Goal: Task Accomplishment & Management: Use online tool/utility

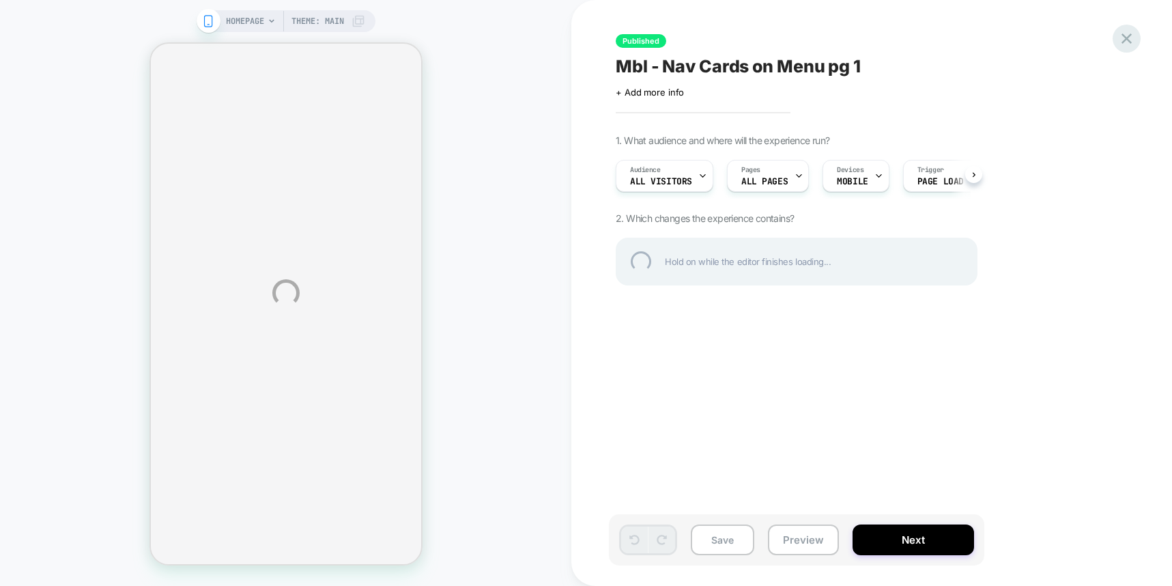
click at [1123, 40] on div at bounding box center [1127, 39] width 28 height 28
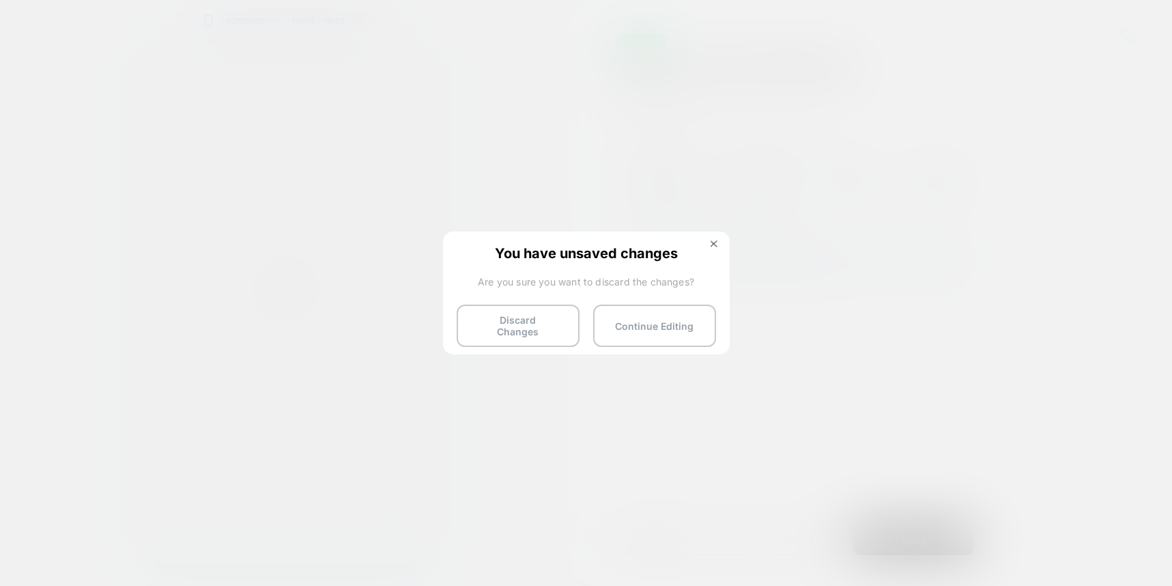
drag, startPoint x: 517, startPoint y: 332, endPoint x: 290, endPoint y: 298, distance: 229.2
click at [517, 332] on button "Discard Changes" at bounding box center [518, 326] width 123 height 42
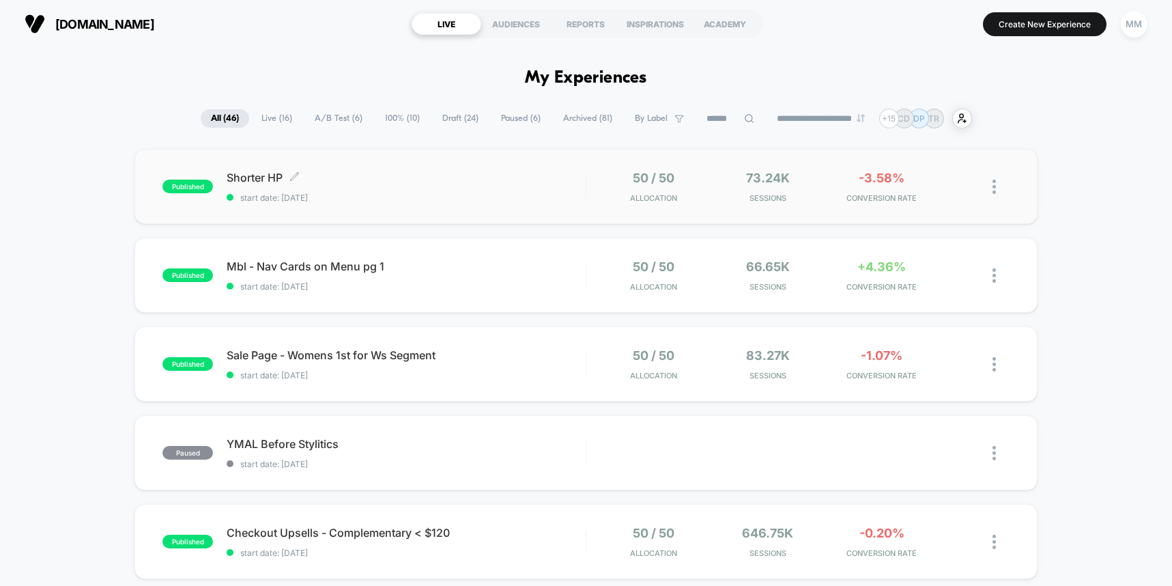
click at [439, 178] on span "Shorter HP Click to edit experience details" at bounding box center [406, 178] width 358 height 14
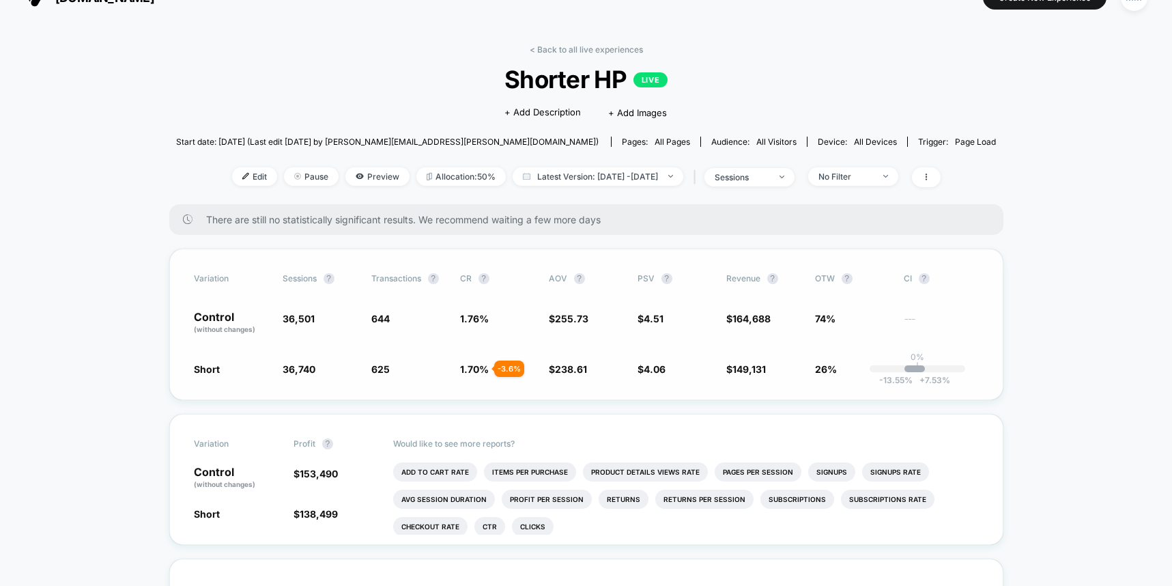
scroll to position [28, 0]
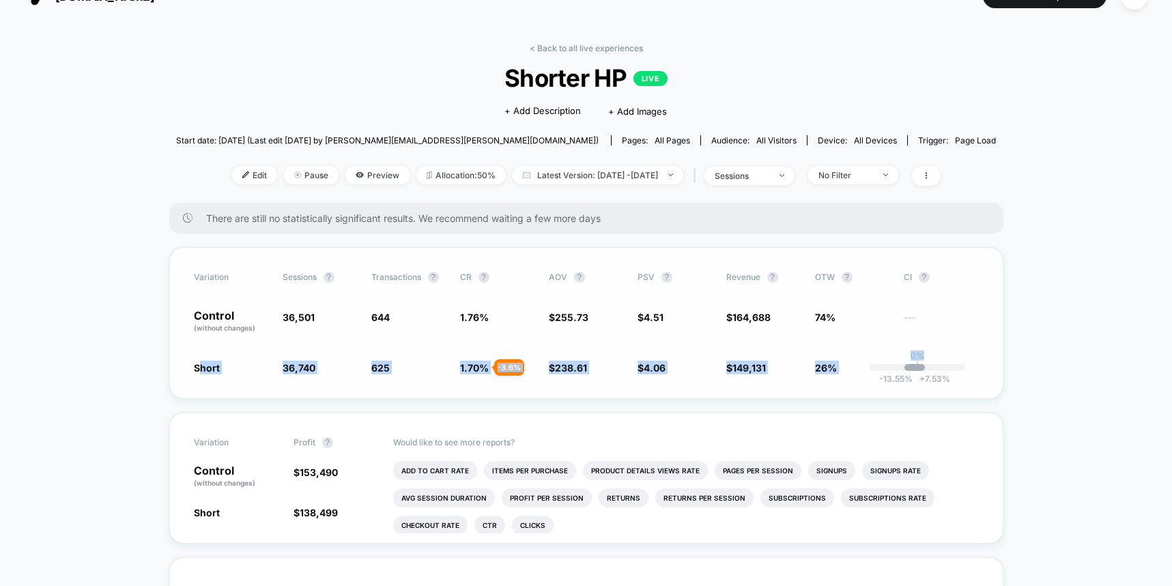
drag, startPoint x: 207, startPoint y: 370, endPoint x: 938, endPoint y: 365, distance: 731.4
click at [938, 365] on div "Short 36,740 + 0.65 % 625 - 3.6 % 1.70 % - 3.6 % $ 238.61 - 6.7 % $ 4.06 - 10 %…" at bounding box center [586, 368] width 785 height 14
click at [232, 174] on span "Edit" at bounding box center [254, 175] width 45 height 18
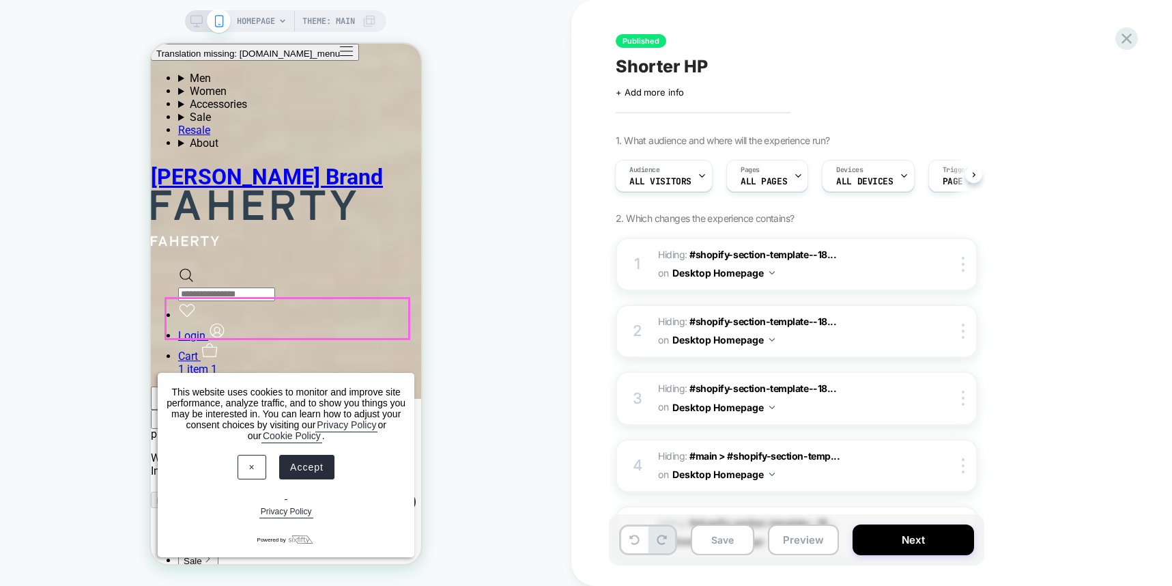
scroll to position [4514, 0]
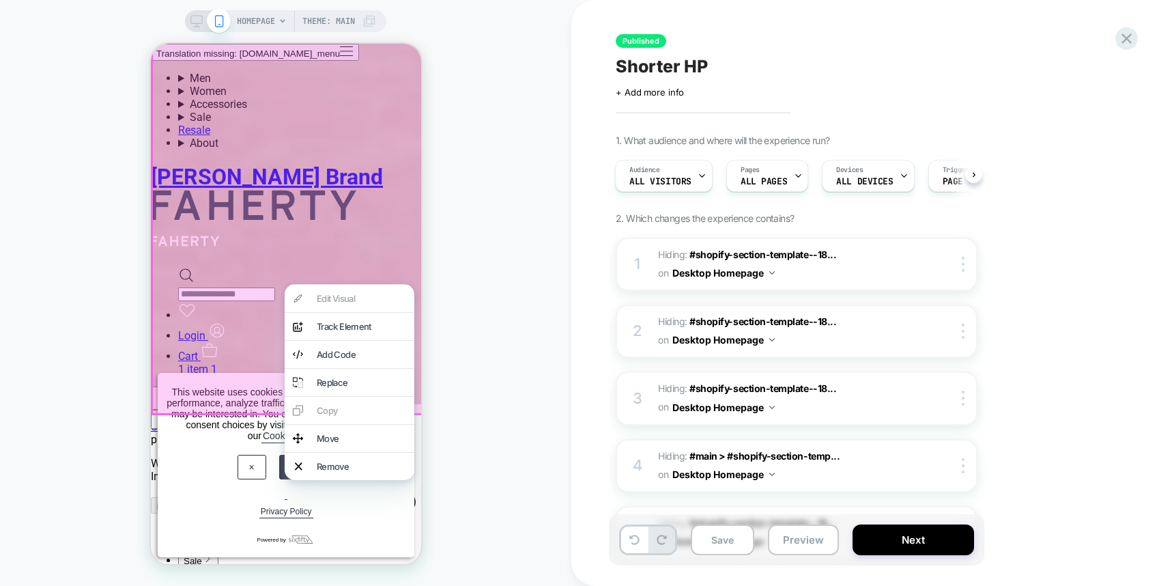
scroll to position [4514, 0]
click at [380, 479] on div "Remove" at bounding box center [349, 466] width 130 height 27
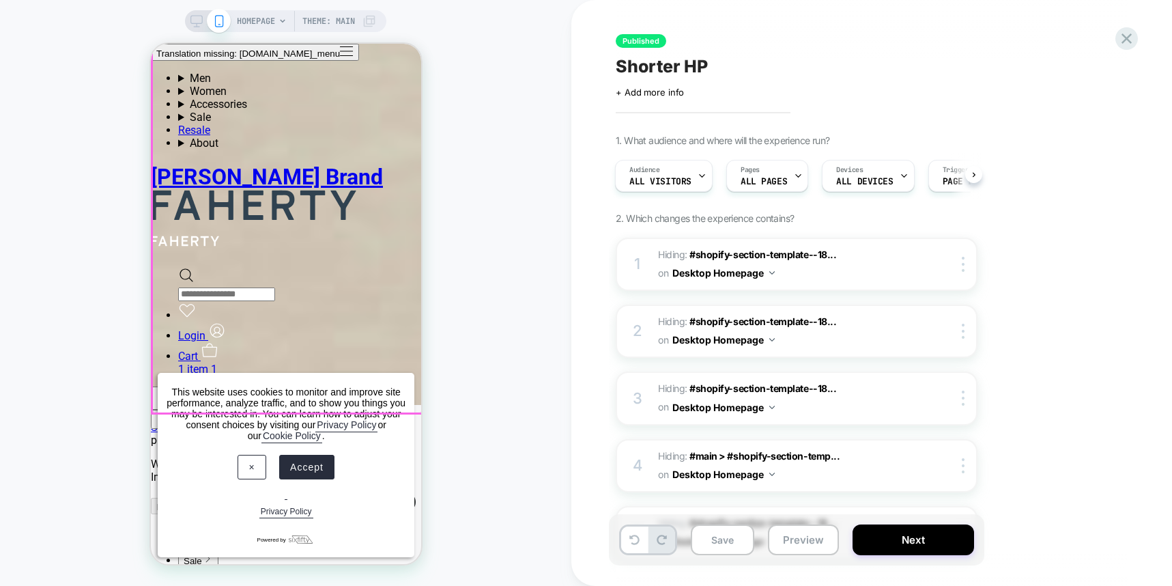
scroll to position [3575, 0]
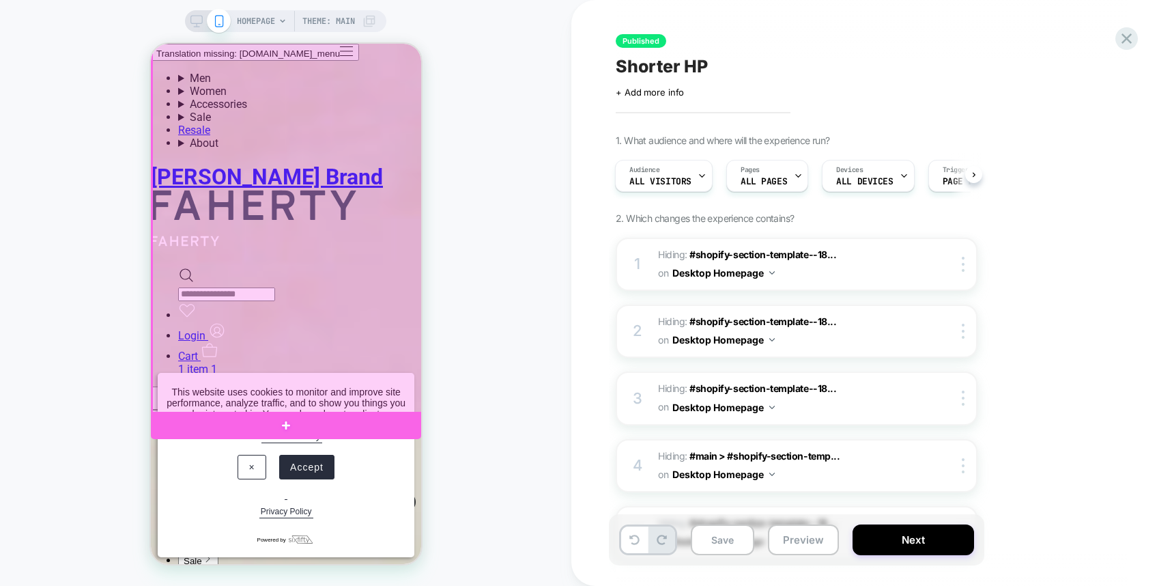
click at [394, 389] on div at bounding box center [287, 194] width 270 height 440
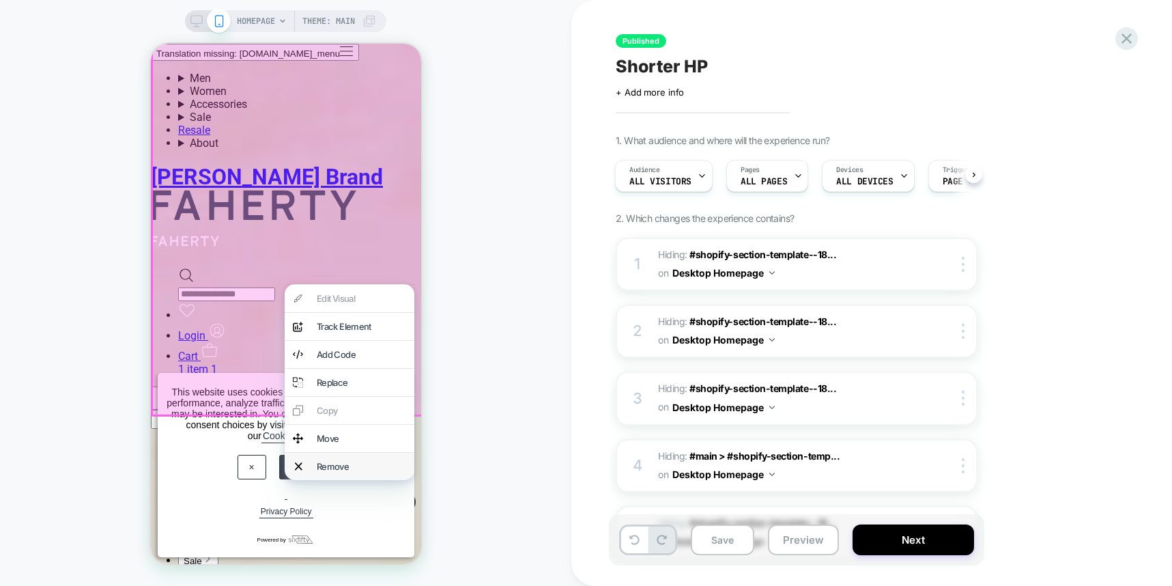
click at [371, 472] on div "Remove" at bounding box center [360, 466] width 89 height 11
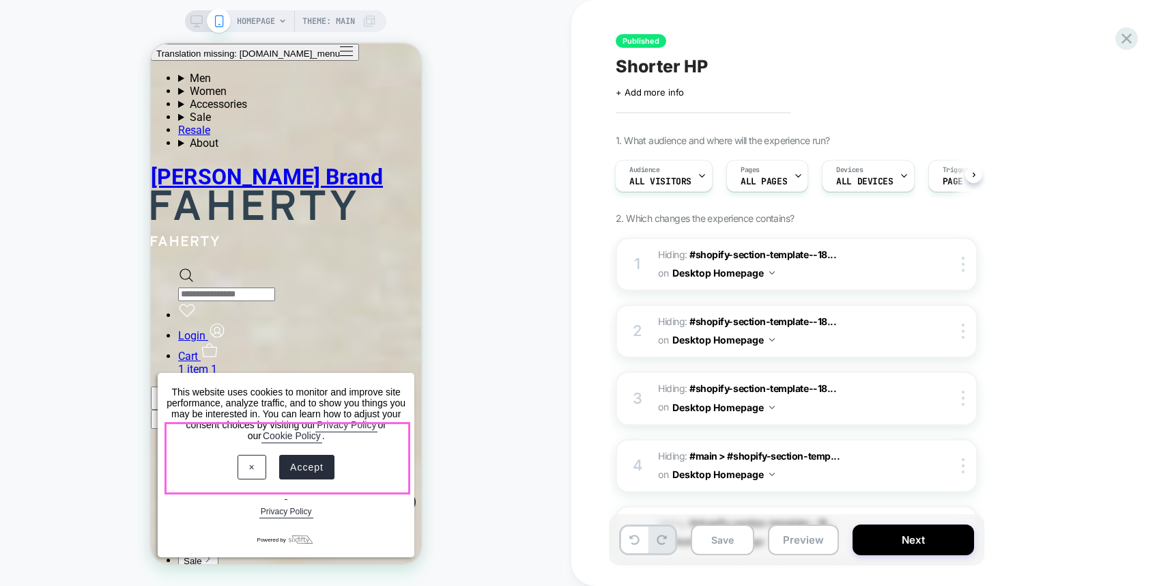
scroll to position [3009, 0]
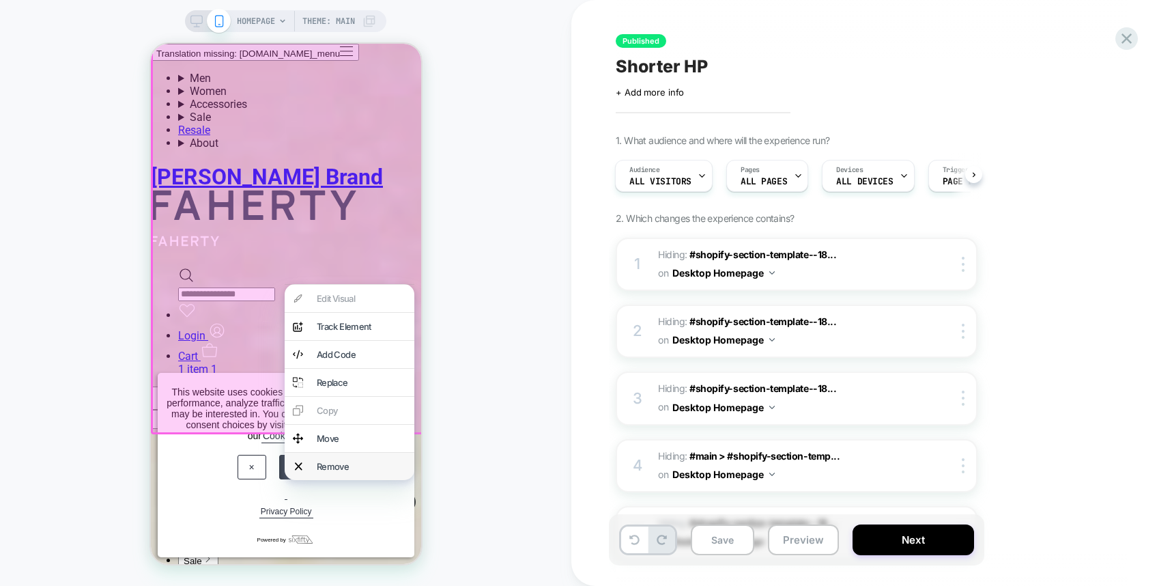
click at [361, 472] on div "Remove" at bounding box center [360, 466] width 89 height 11
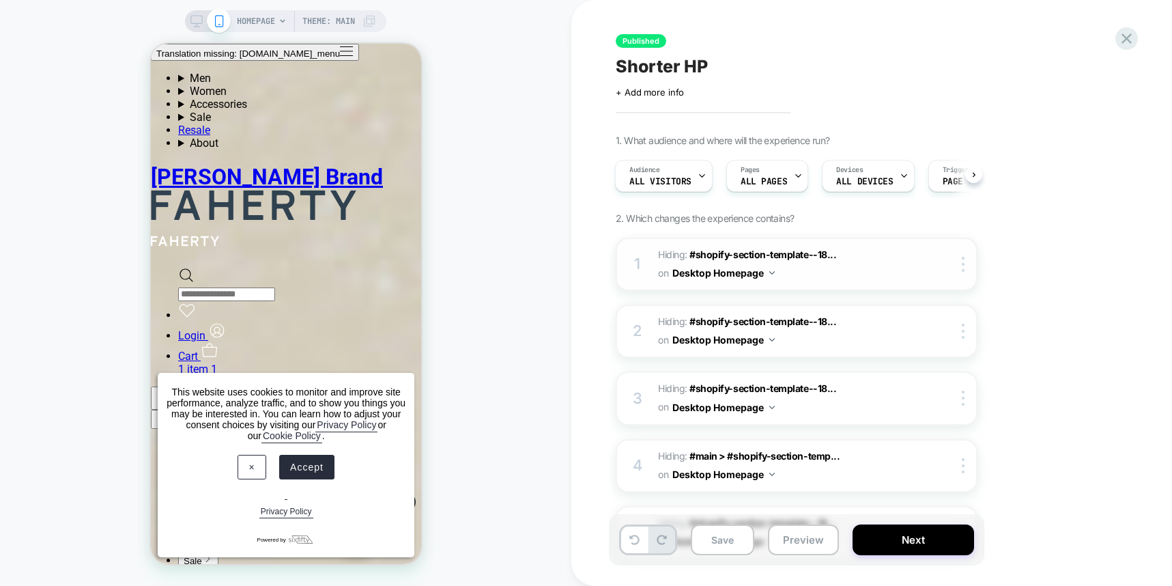
scroll to position [25, 0]
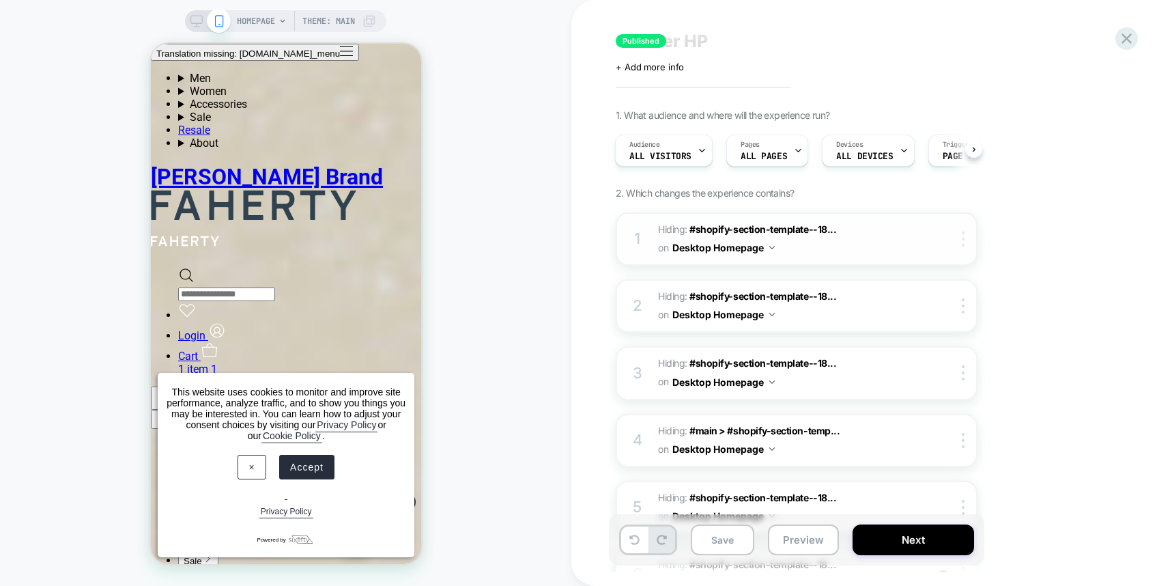
click at [963, 242] on img at bounding box center [963, 238] width 3 height 15
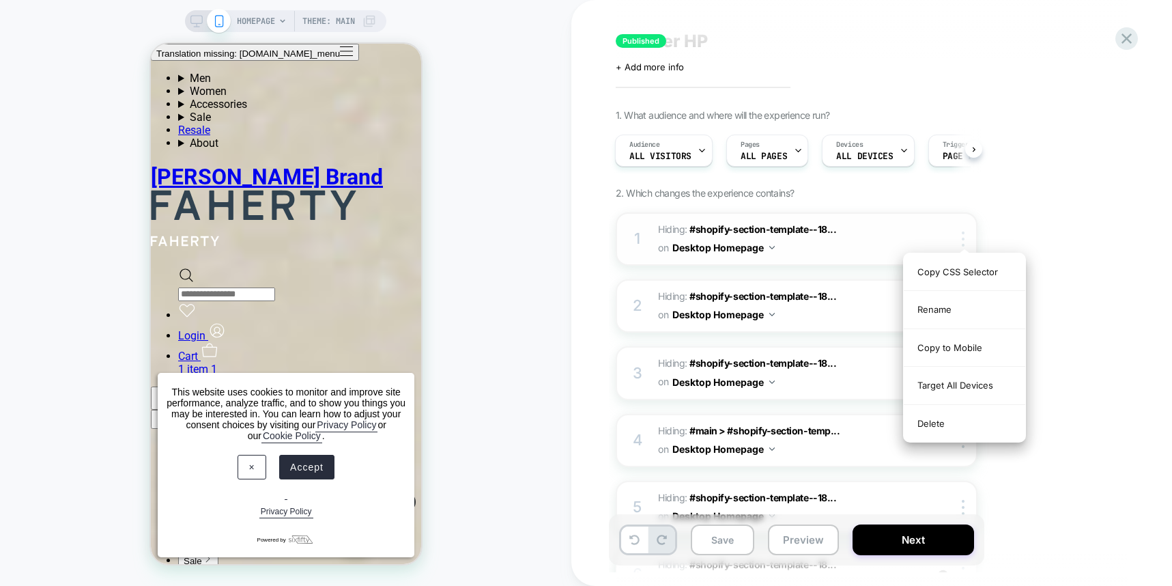
click at [966, 240] on div at bounding box center [966, 238] width 23 height 15
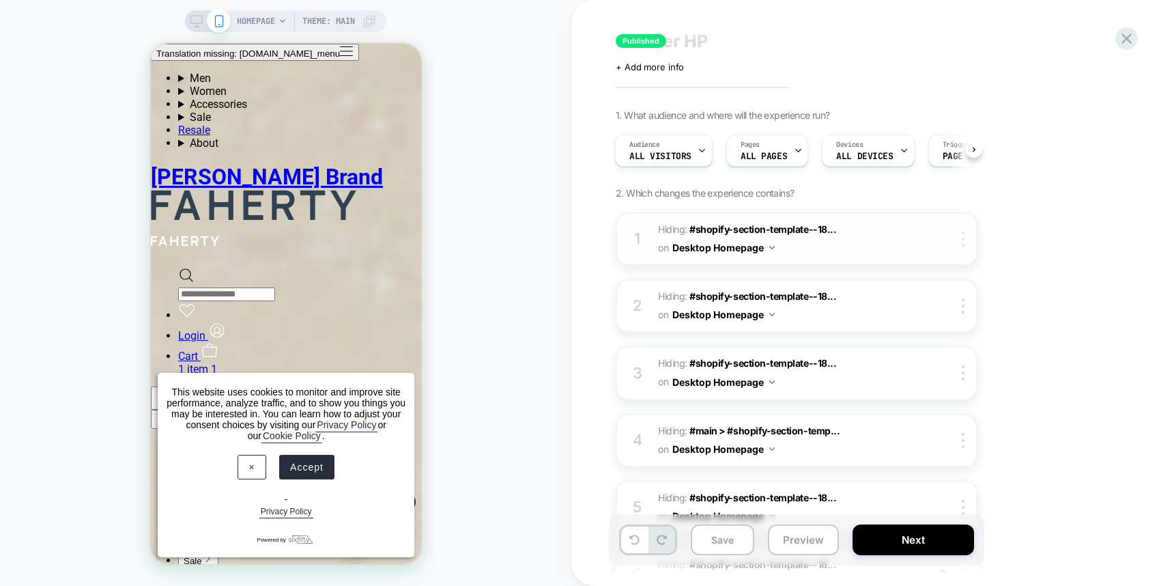
click at [967, 240] on div at bounding box center [966, 238] width 23 height 15
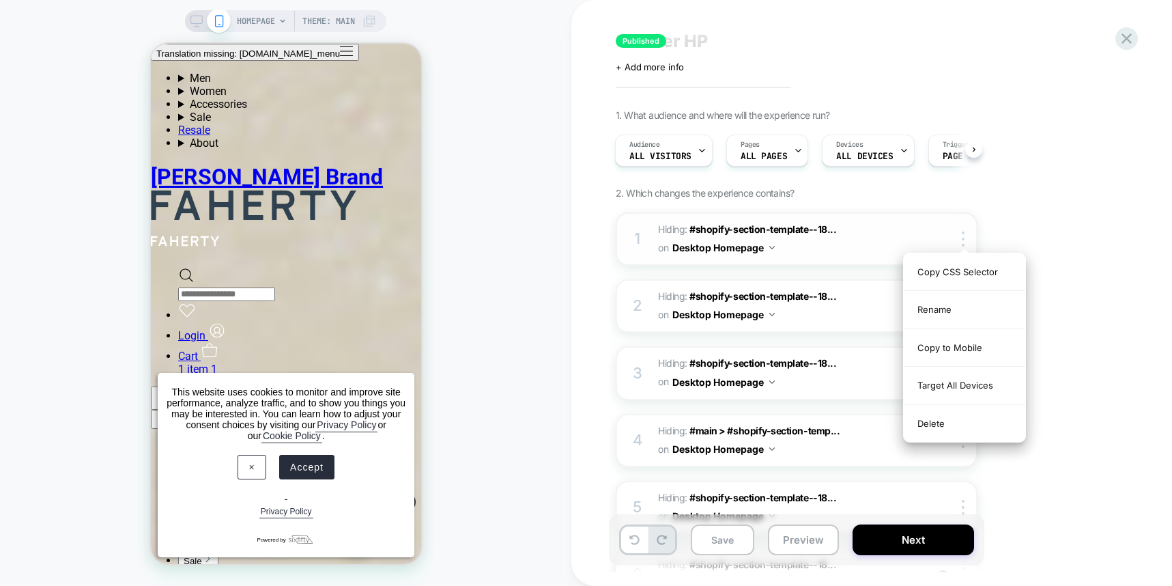
click at [795, 231] on span "#shopify-section-template--18..." at bounding box center [763, 229] width 147 height 12
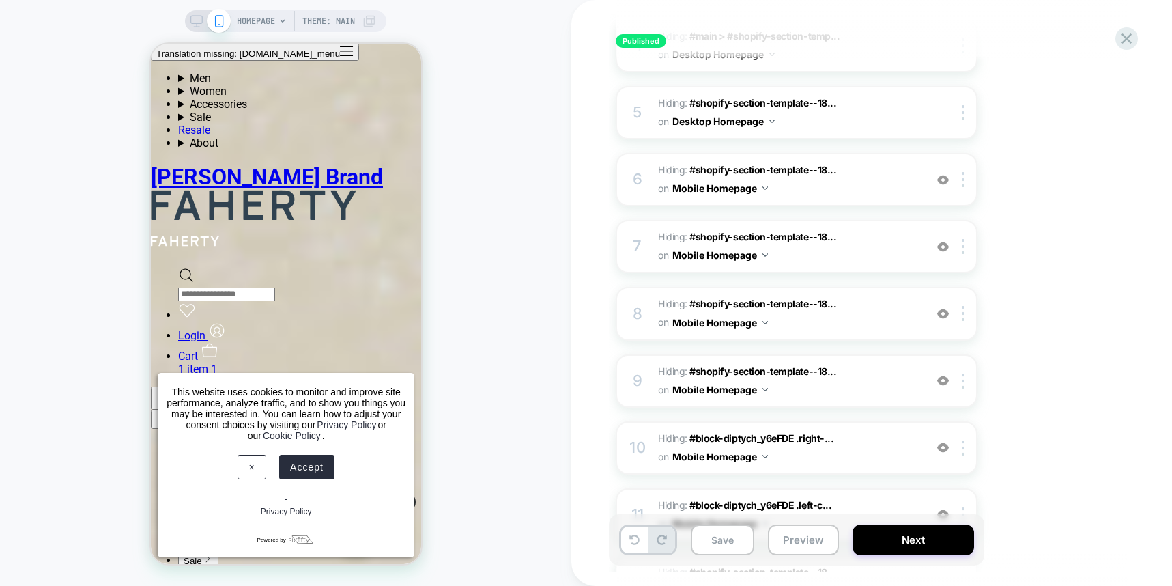
scroll to position [0, 0]
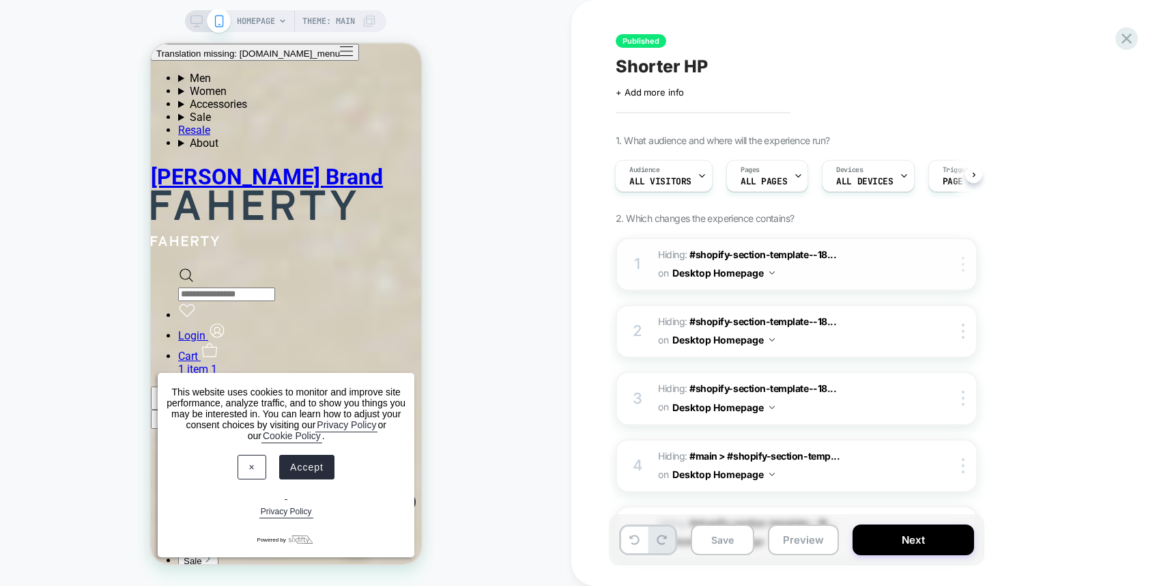
click at [962, 266] on img at bounding box center [963, 264] width 3 height 15
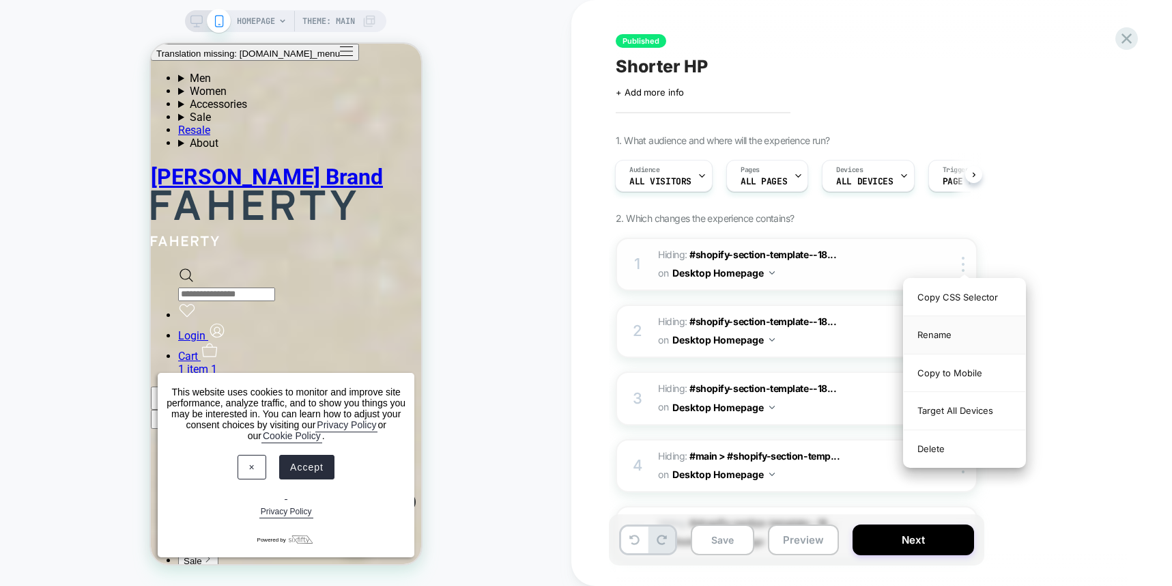
click at [943, 338] on div "Rename" at bounding box center [965, 335] width 122 height 38
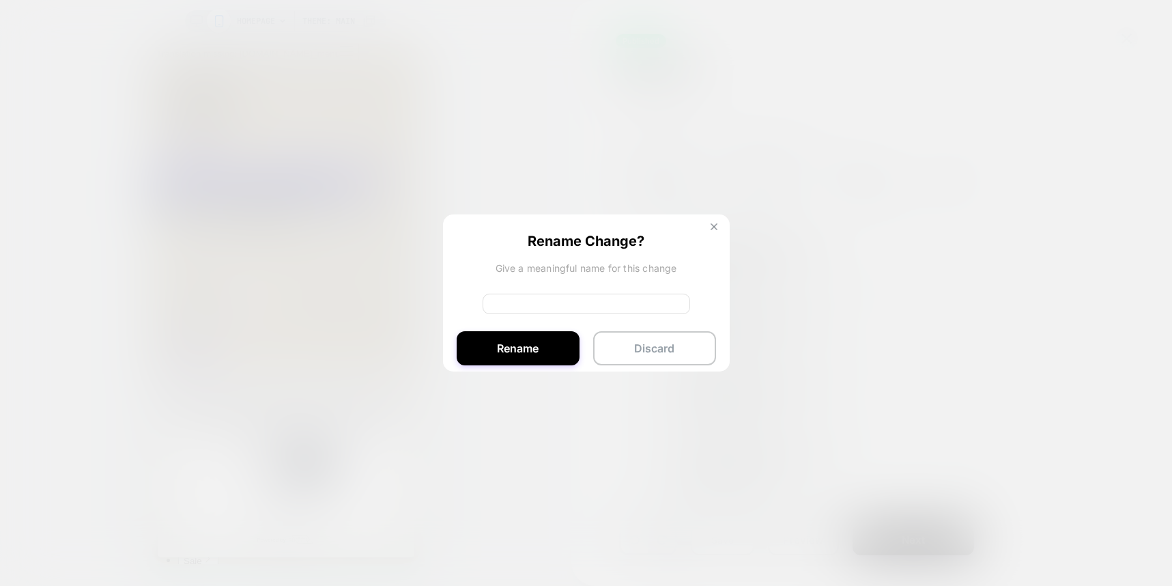
click at [716, 226] on img at bounding box center [714, 226] width 7 height 7
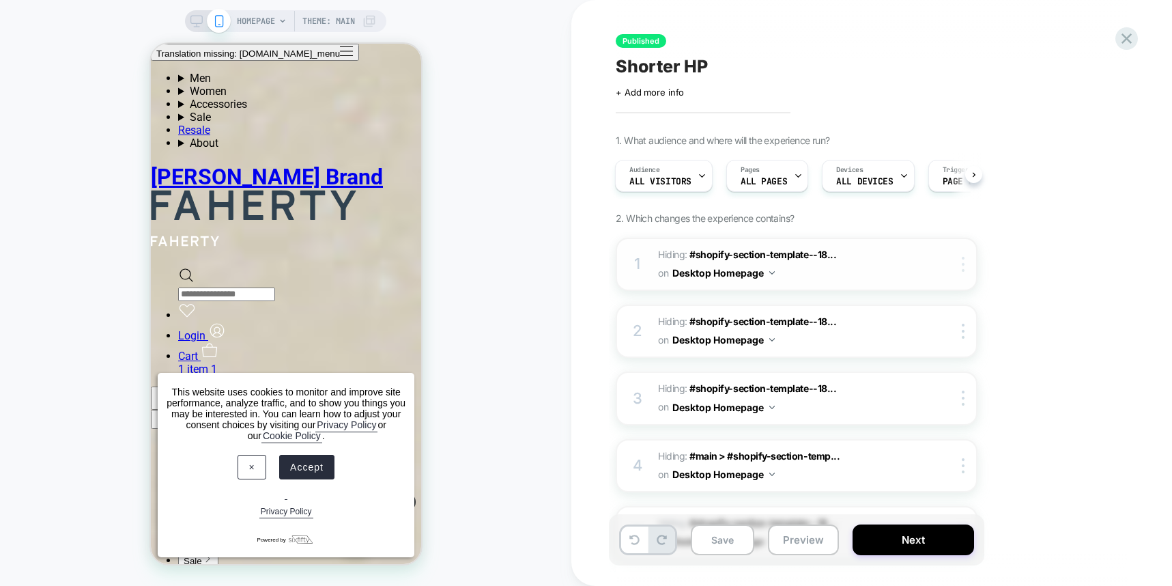
click at [959, 269] on div at bounding box center [966, 264] width 23 height 15
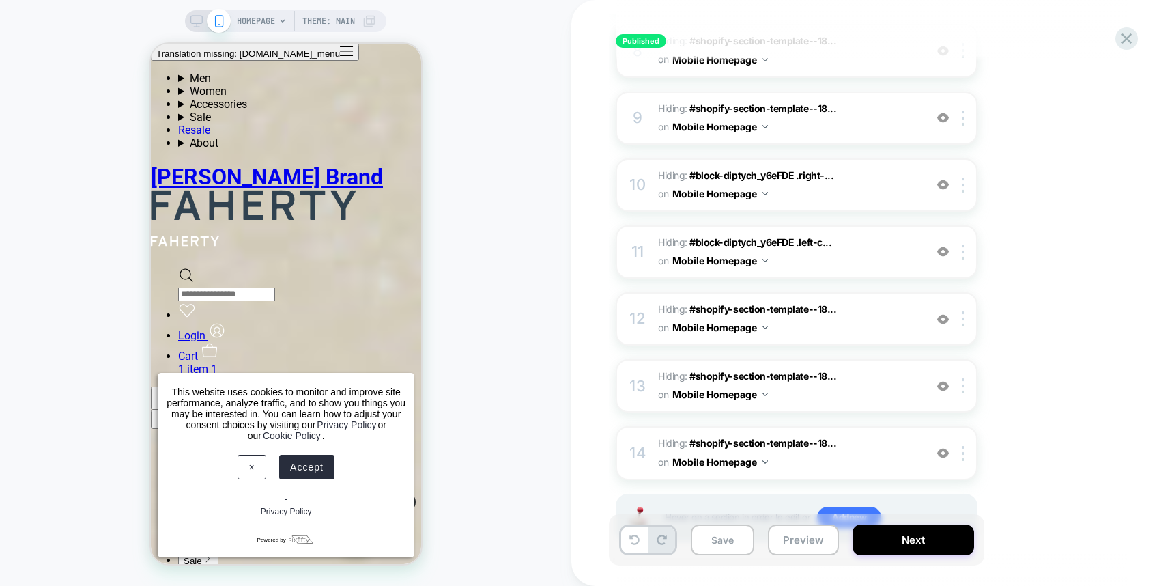
scroll to position [732, 0]
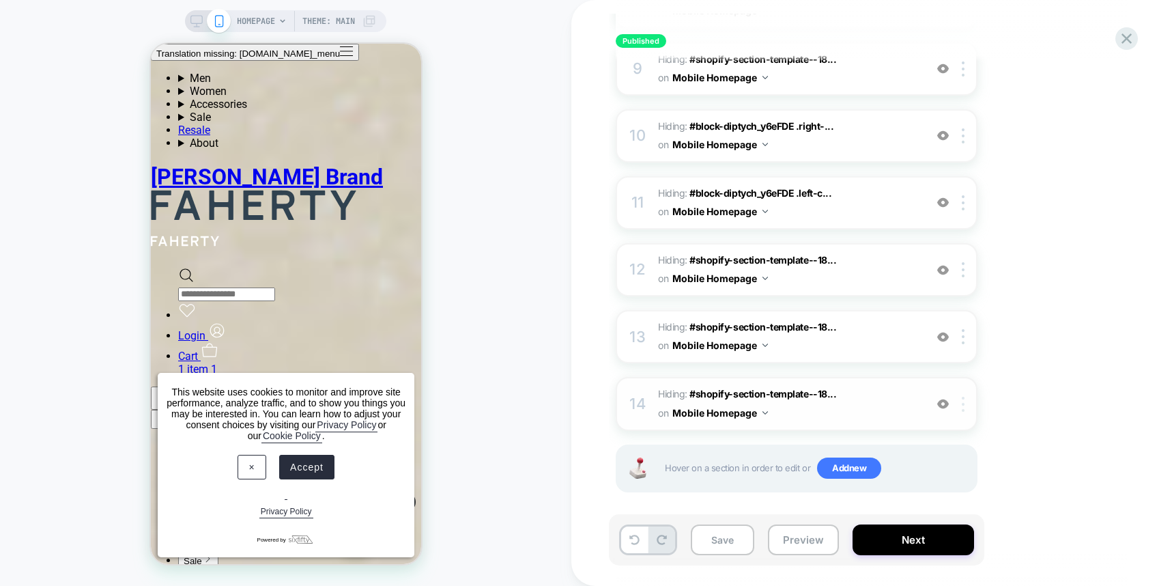
click at [962, 408] on img at bounding box center [963, 404] width 3 height 15
click at [957, 397] on div at bounding box center [966, 404] width 23 height 15
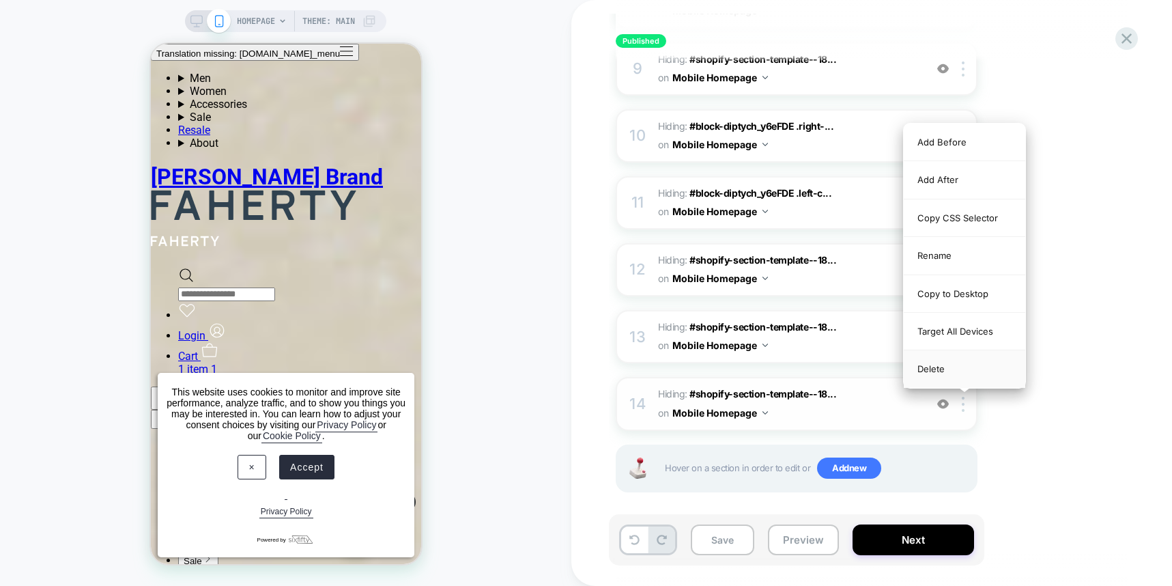
click at [961, 374] on div "Delete" at bounding box center [965, 368] width 122 height 37
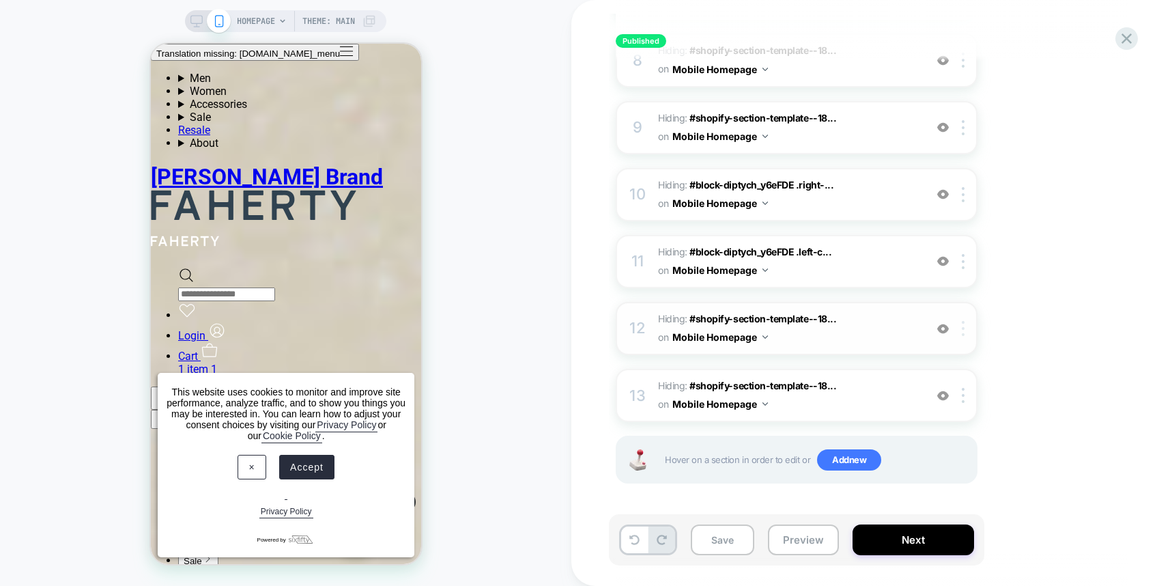
click at [966, 333] on div at bounding box center [966, 328] width 23 height 15
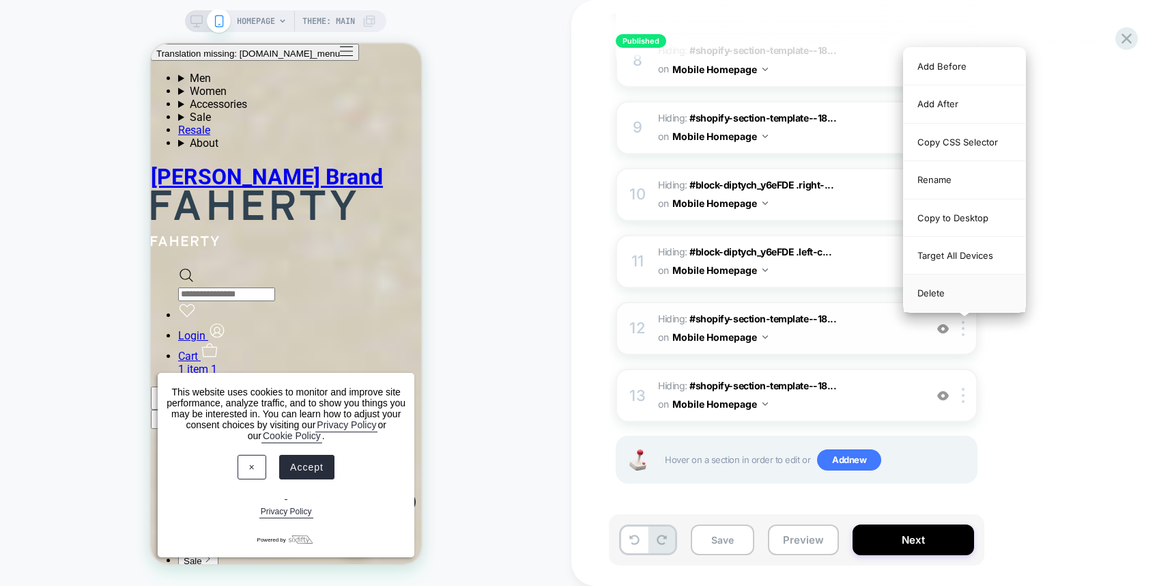
click at [951, 298] on div "Delete" at bounding box center [965, 293] width 122 height 37
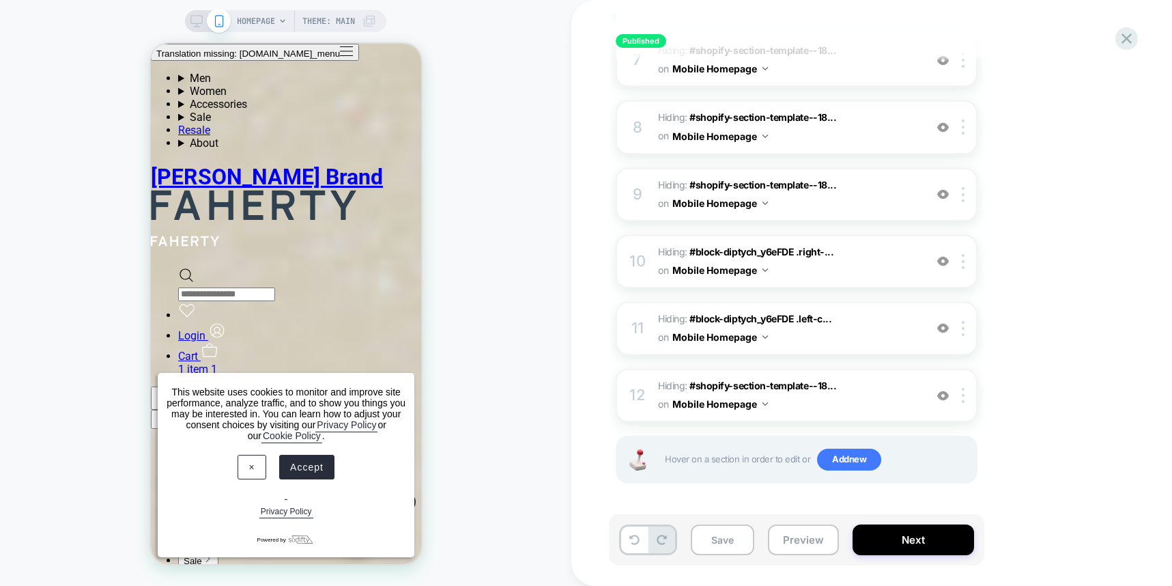
scroll to position [606, 0]
click at [972, 256] on div at bounding box center [966, 261] width 23 height 15
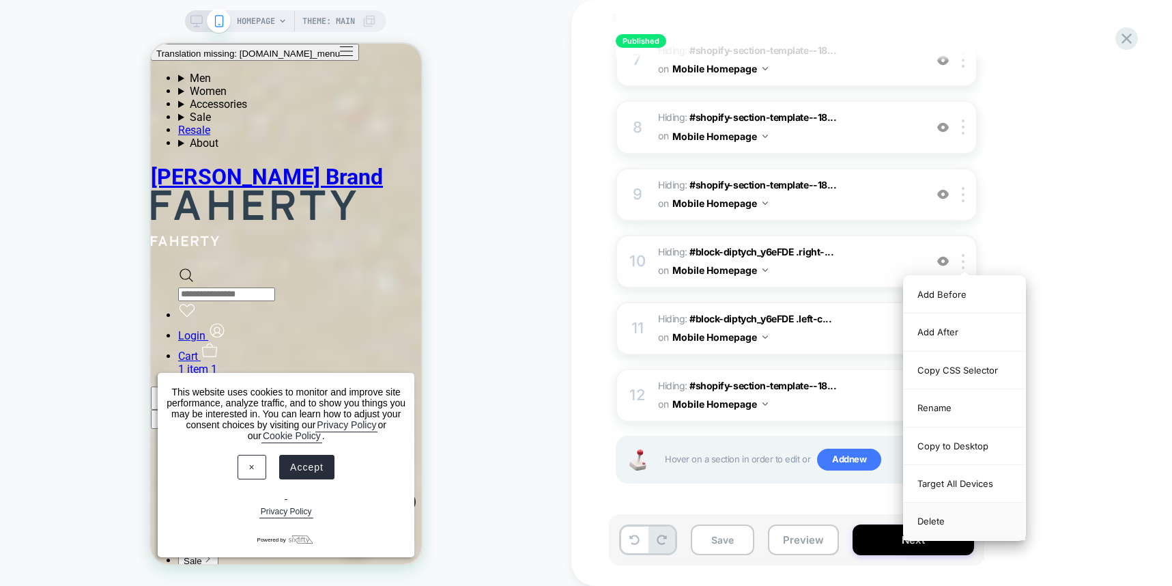
click at [958, 516] on div "Delete" at bounding box center [965, 521] width 122 height 37
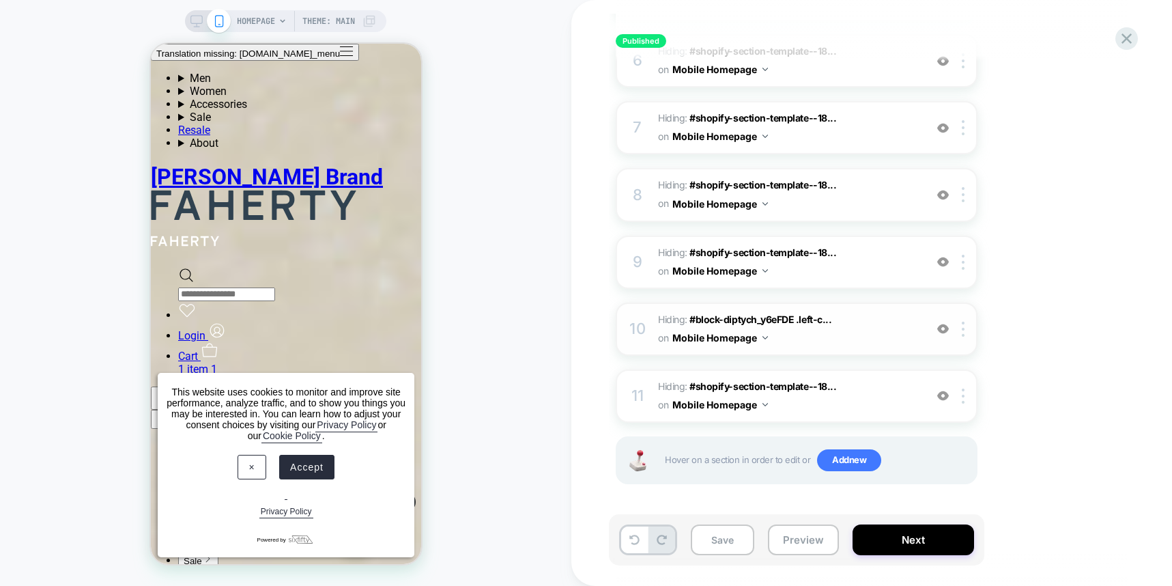
click at [964, 341] on div "10 Hiding : #block-diptych_y6eFDE .left-c... #block-diptych_y6eFDE .left-conten…" at bounding box center [797, 329] width 362 height 53
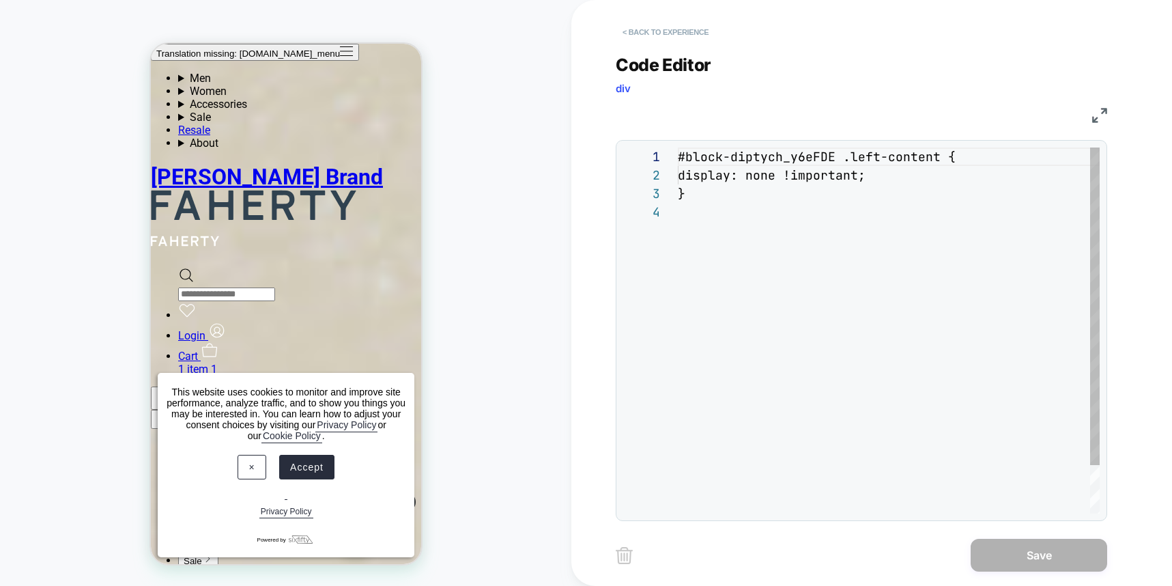
click at [690, 31] on button "< Back to experience" at bounding box center [666, 32] width 100 height 22
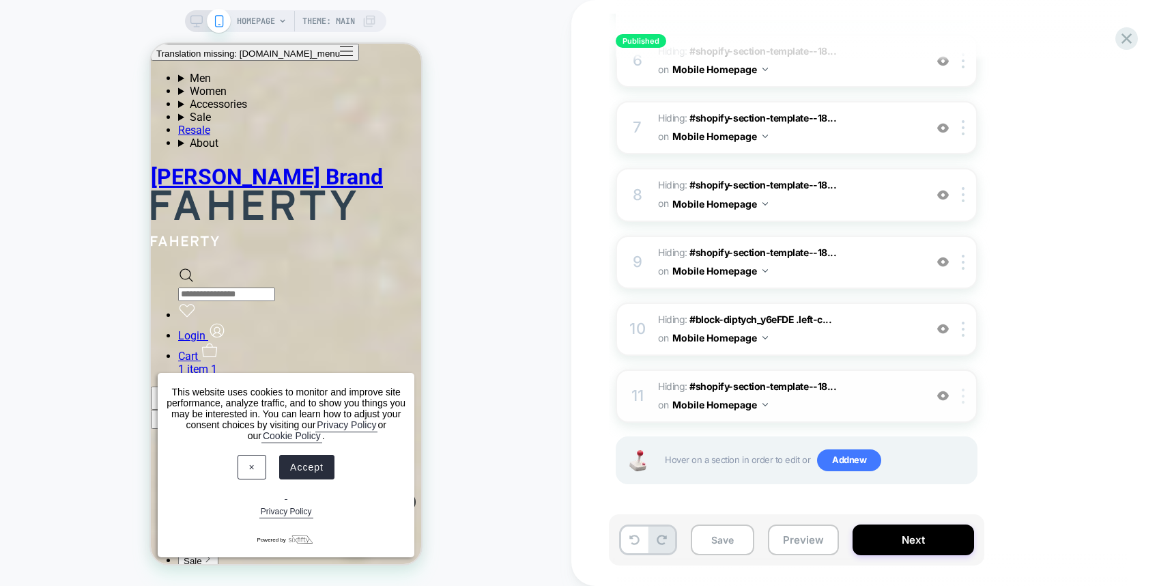
click at [968, 394] on div at bounding box center [966, 396] width 23 height 15
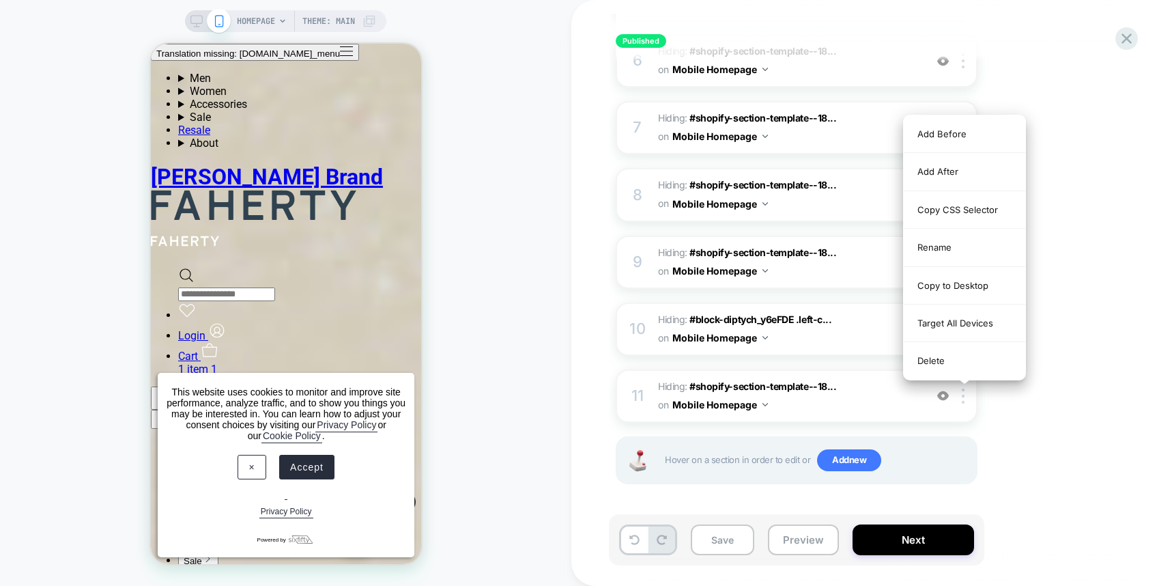
click at [960, 363] on div "Delete" at bounding box center [965, 360] width 122 height 37
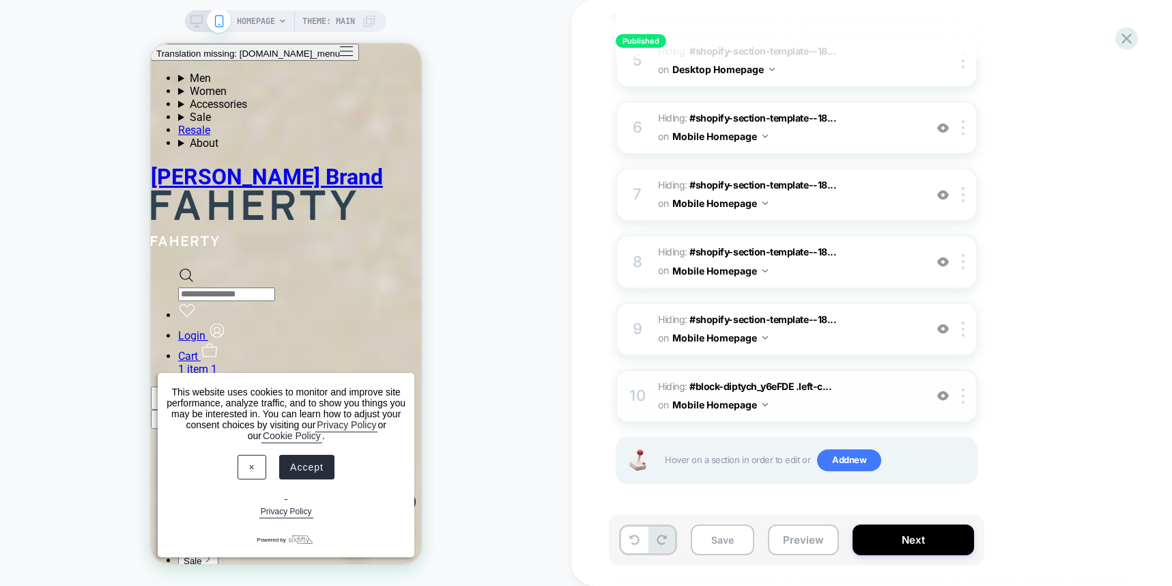
click at [972, 405] on div "10 Hiding : #block-diptych_y6eFDE .left-c... #block-diptych_y6eFDE .left-conten…" at bounding box center [797, 395] width 362 height 53
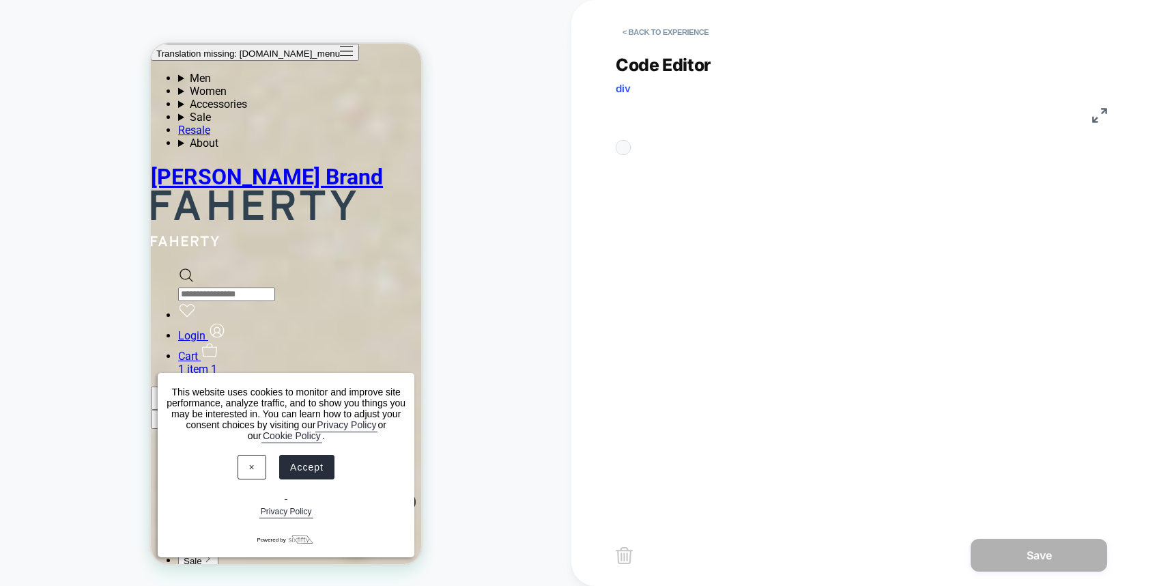
scroll to position [55, 0]
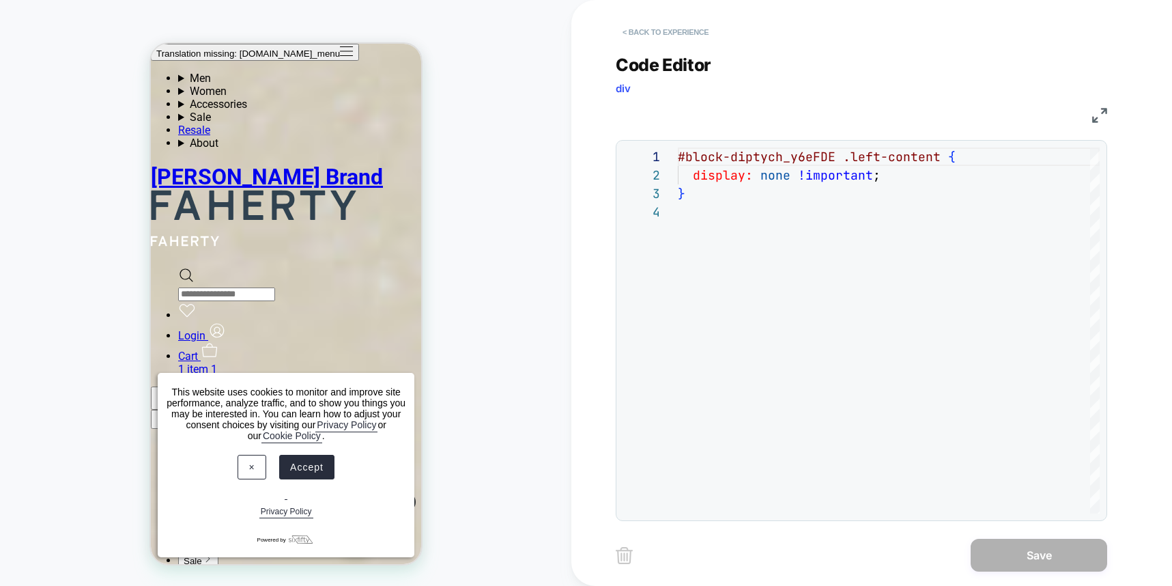
click at [632, 32] on button "< Back to experience" at bounding box center [666, 32] width 100 height 22
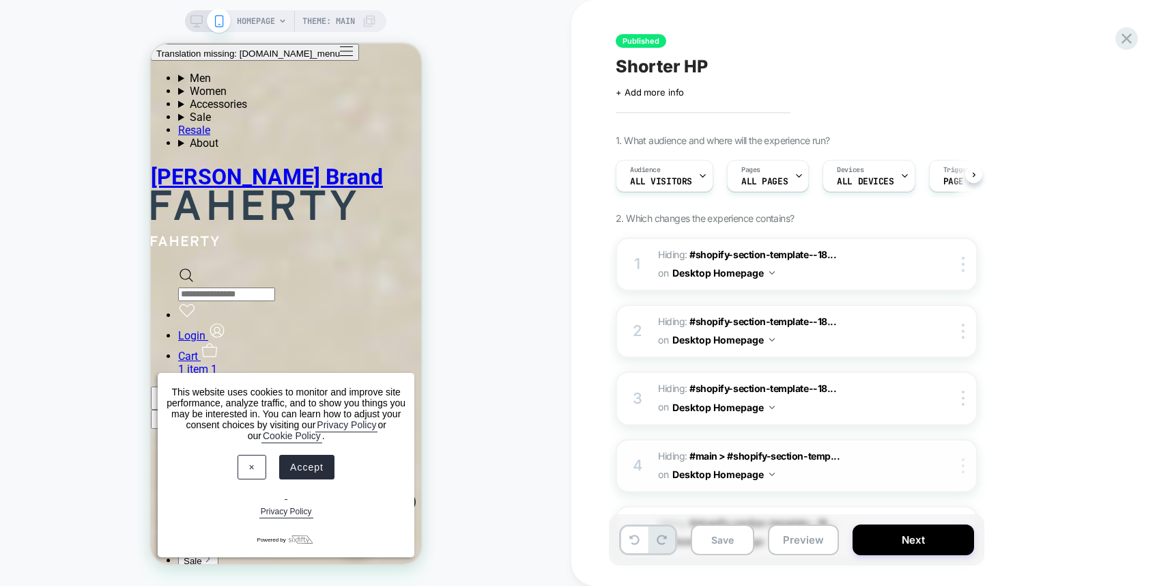
scroll to position [0, 1]
click at [964, 468] on img at bounding box center [963, 465] width 3 height 15
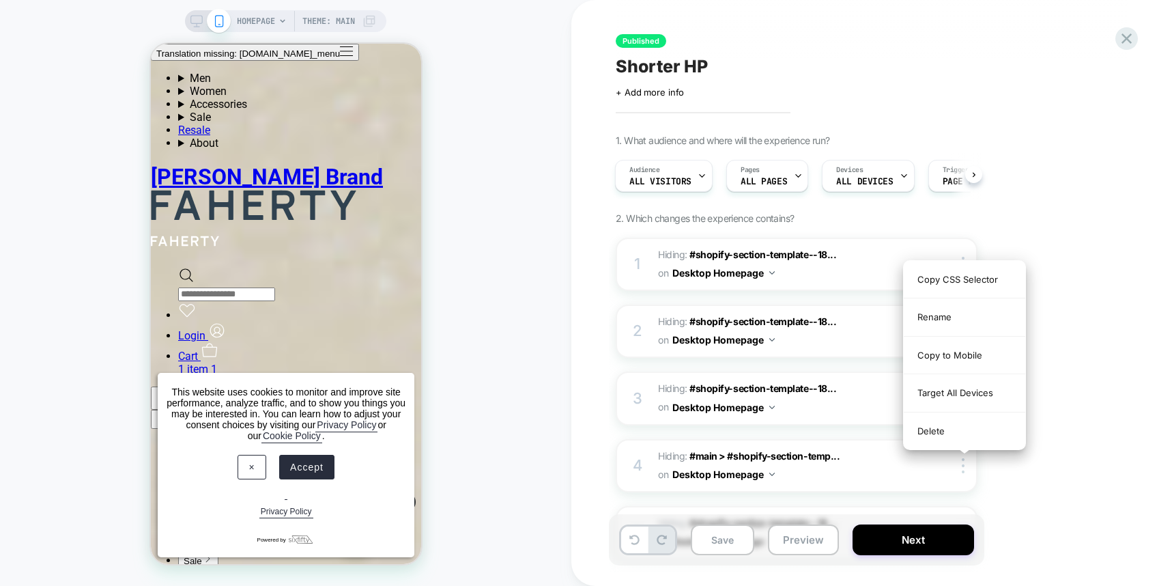
click at [922, 438] on div "Delete" at bounding box center [965, 430] width 122 height 37
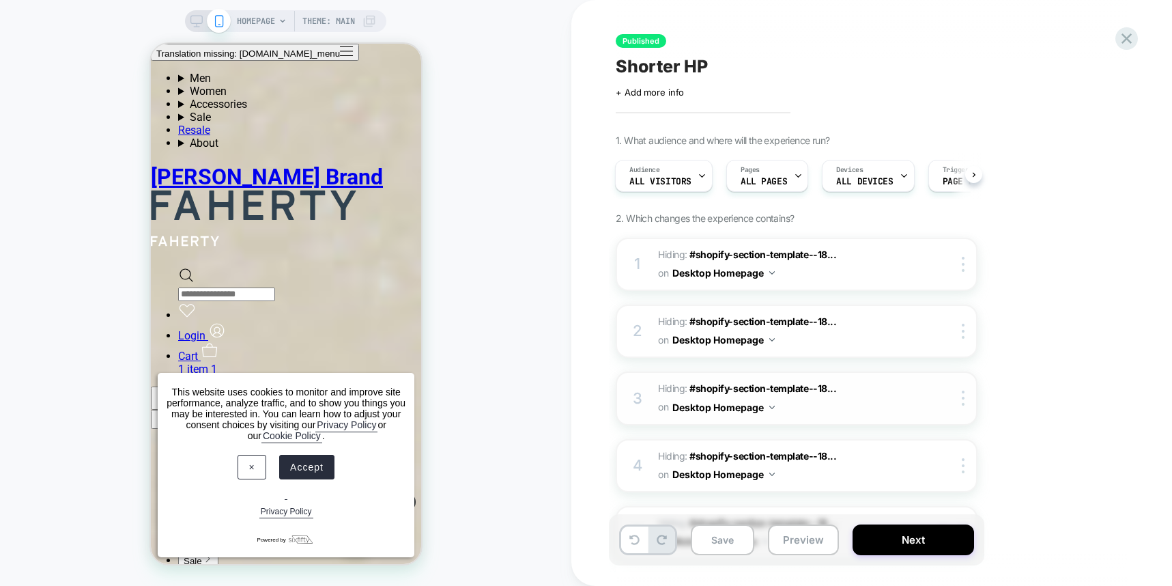
click at [964, 408] on div "3 Hiding : #shopify-section-template--18... #shopify-section-template--18167030…" at bounding box center [797, 397] width 362 height 53
click at [962, 403] on img at bounding box center [963, 398] width 3 height 15
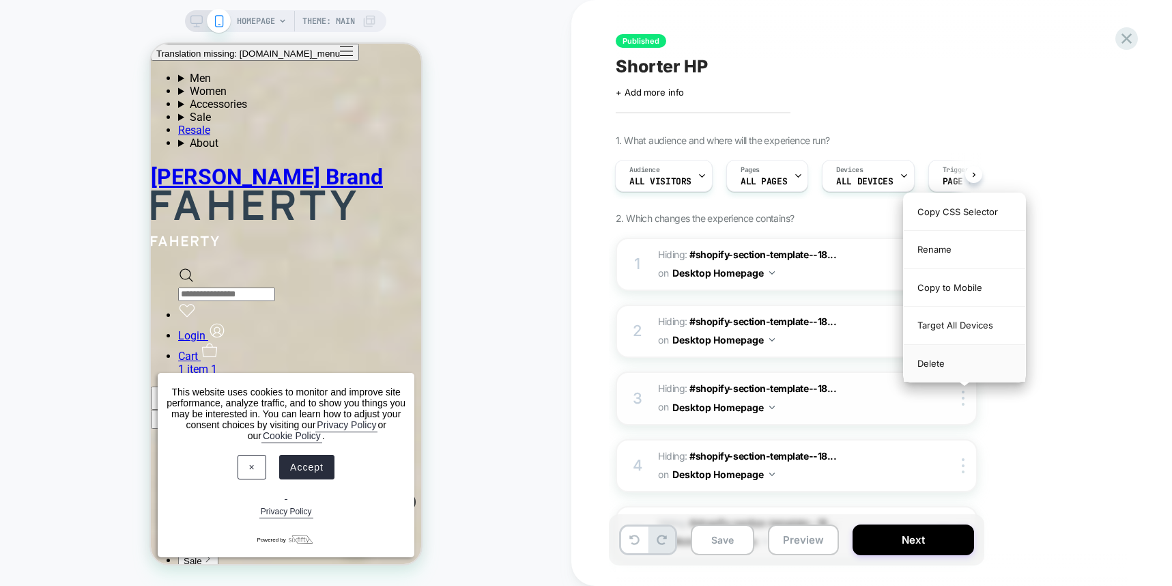
click at [960, 367] on div "Delete" at bounding box center [965, 363] width 122 height 37
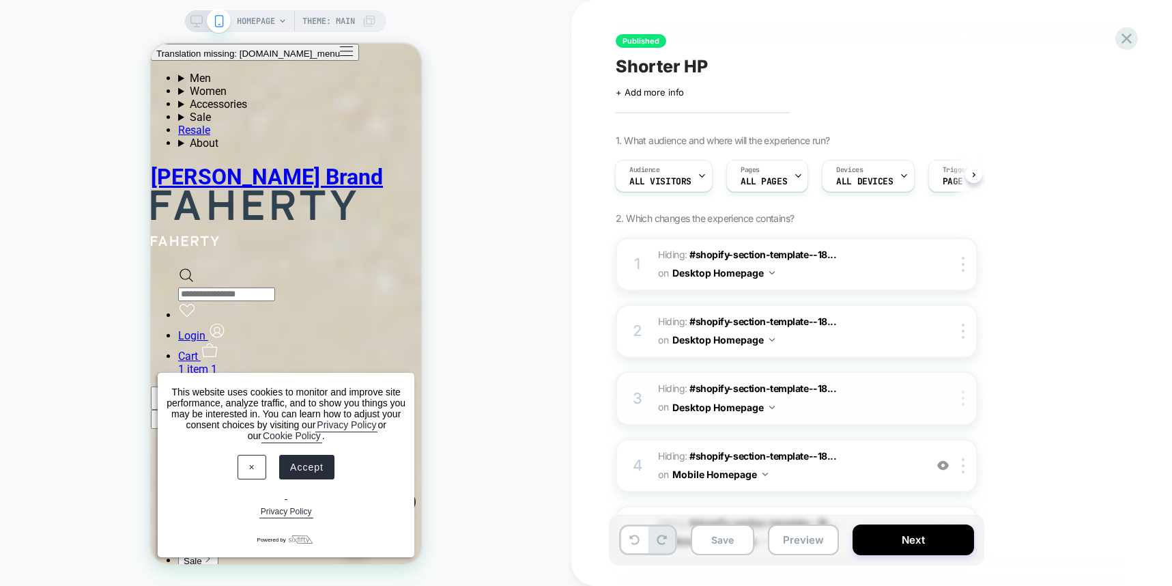
click at [960, 397] on div at bounding box center [966, 398] width 23 height 15
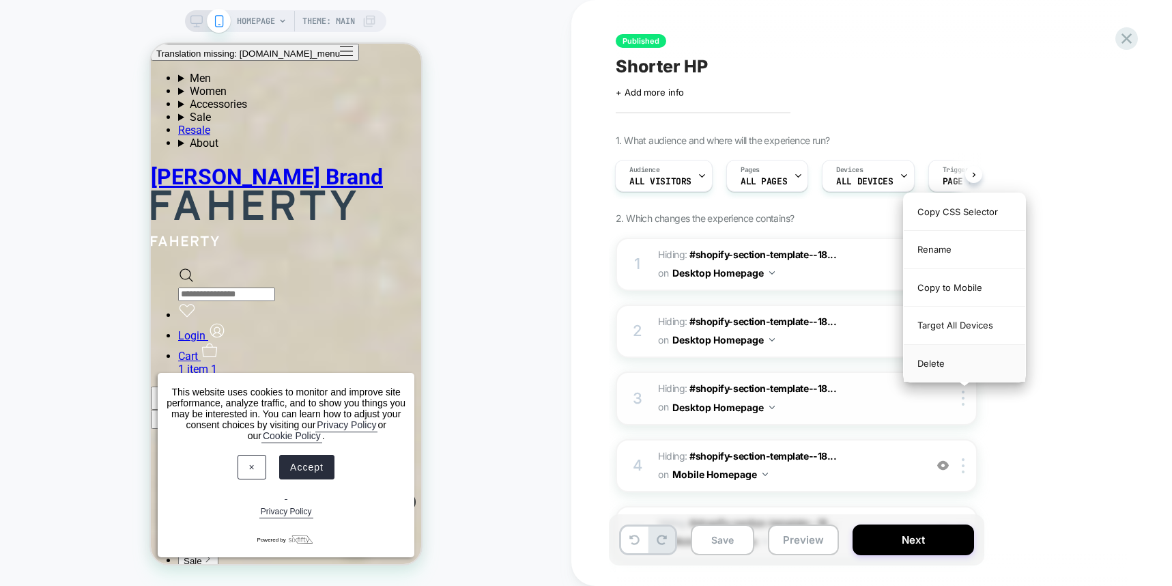
click at [950, 364] on div "Delete" at bounding box center [965, 363] width 122 height 37
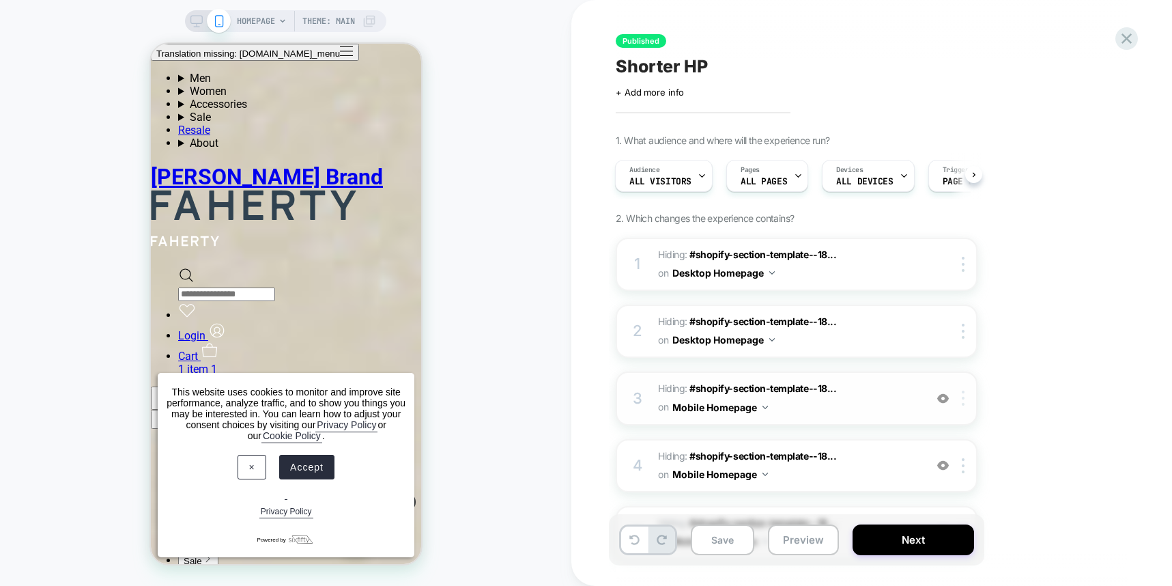
click at [957, 392] on div at bounding box center [966, 398] width 23 height 15
click at [959, 399] on div at bounding box center [966, 398] width 23 height 15
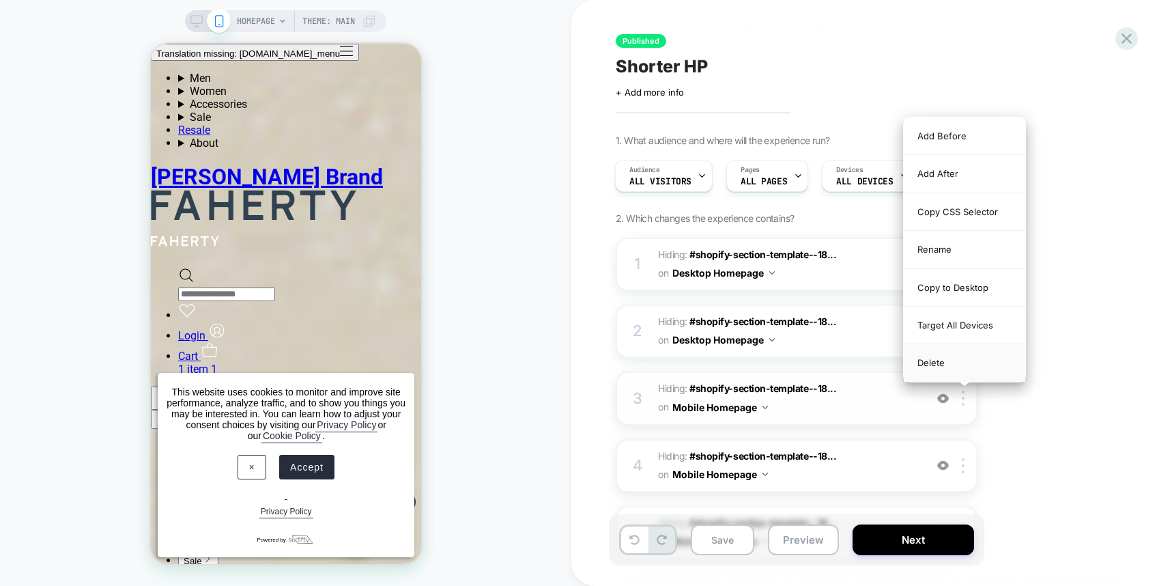
click at [949, 369] on div "Delete" at bounding box center [965, 362] width 122 height 37
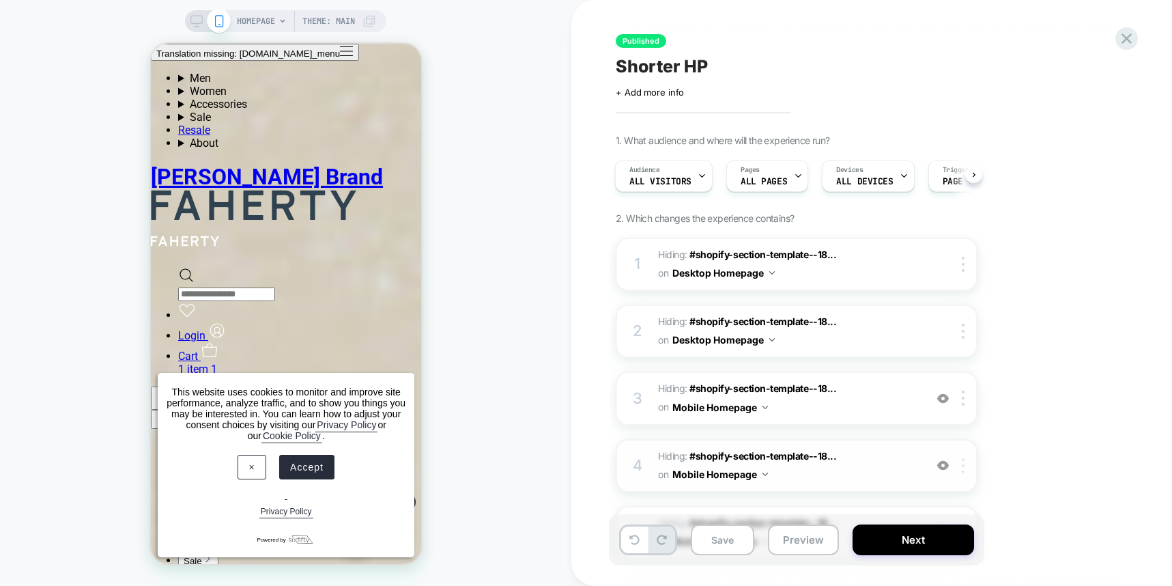
click at [970, 472] on div at bounding box center [966, 465] width 23 height 15
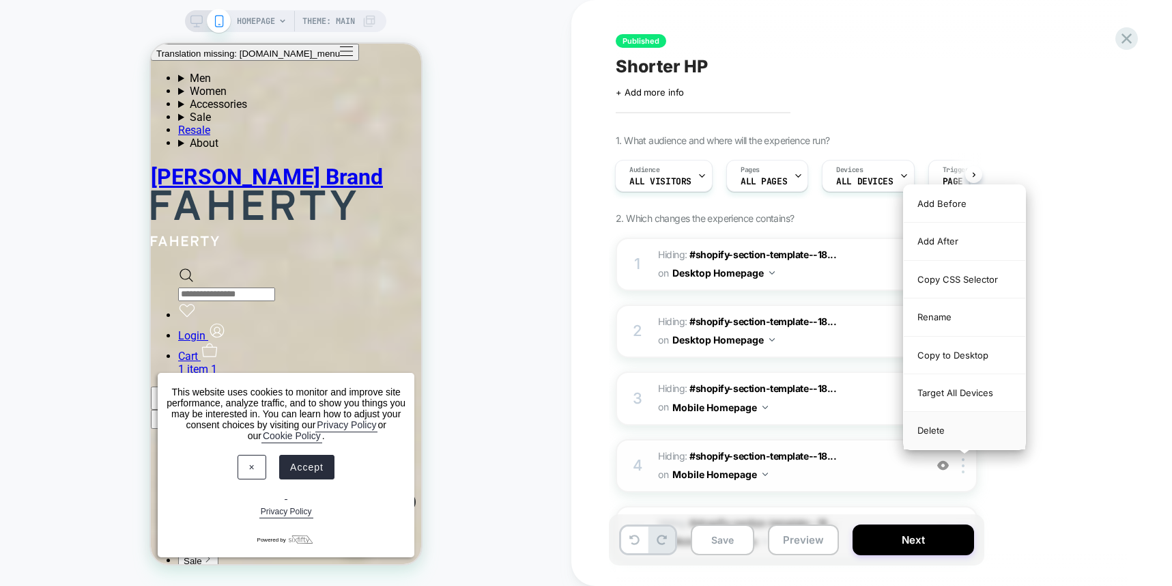
click at [961, 429] on div "Delete" at bounding box center [965, 430] width 122 height 37
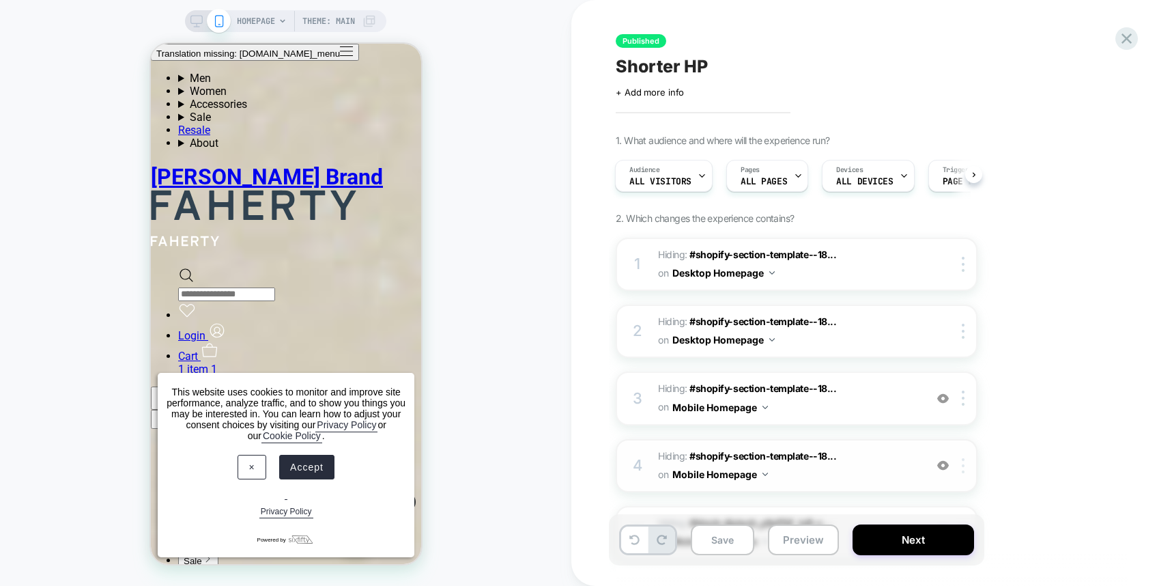
click at [965, 462] on div at bounding box center [966, 465] width 23 height 15
click at [961, 451] on div "4 Hiding : #shopify-section-template--18... #shopify-section-template--18167030…" at bounding box center [797, 465] width 362 height 53
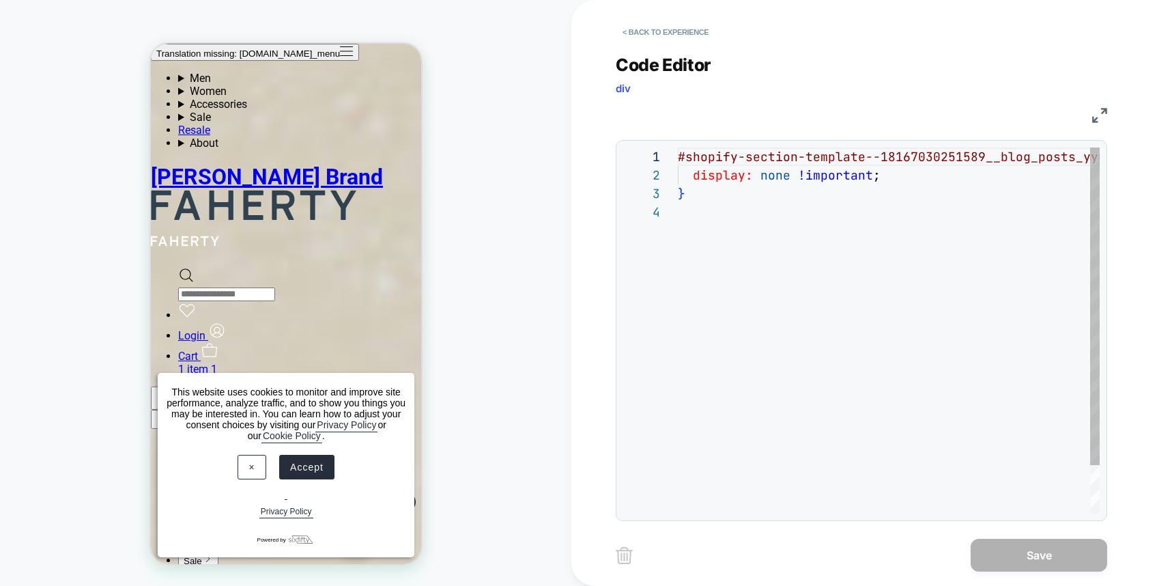
scroll to position [55, 0]
click at [702, 33] on button "< Back to experience" at bounding box center [666, 32] width 100 height 22
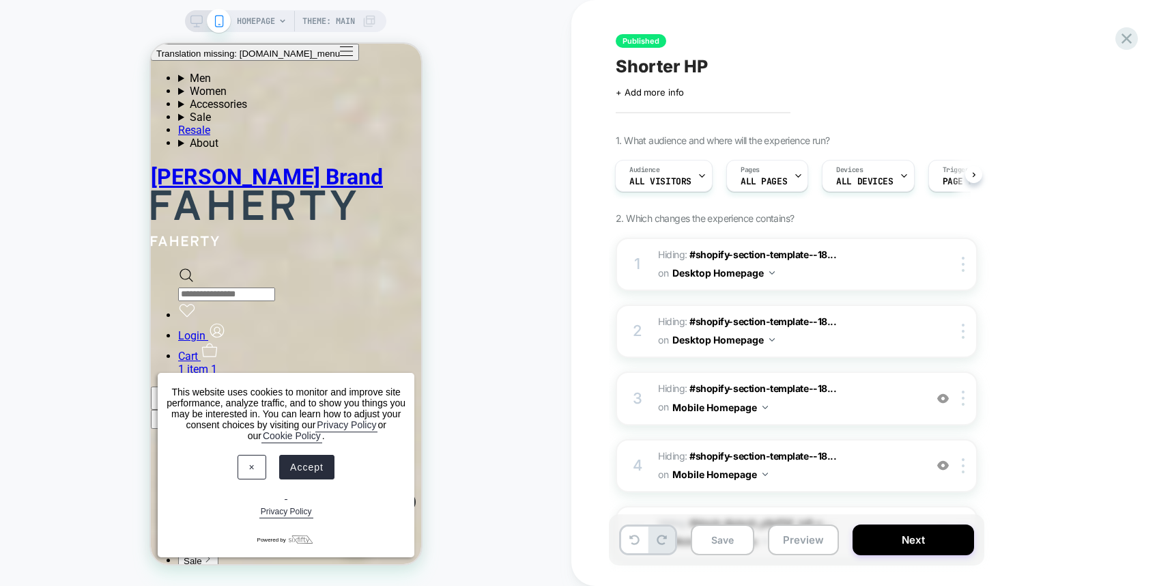
scroll to position [137, 0]
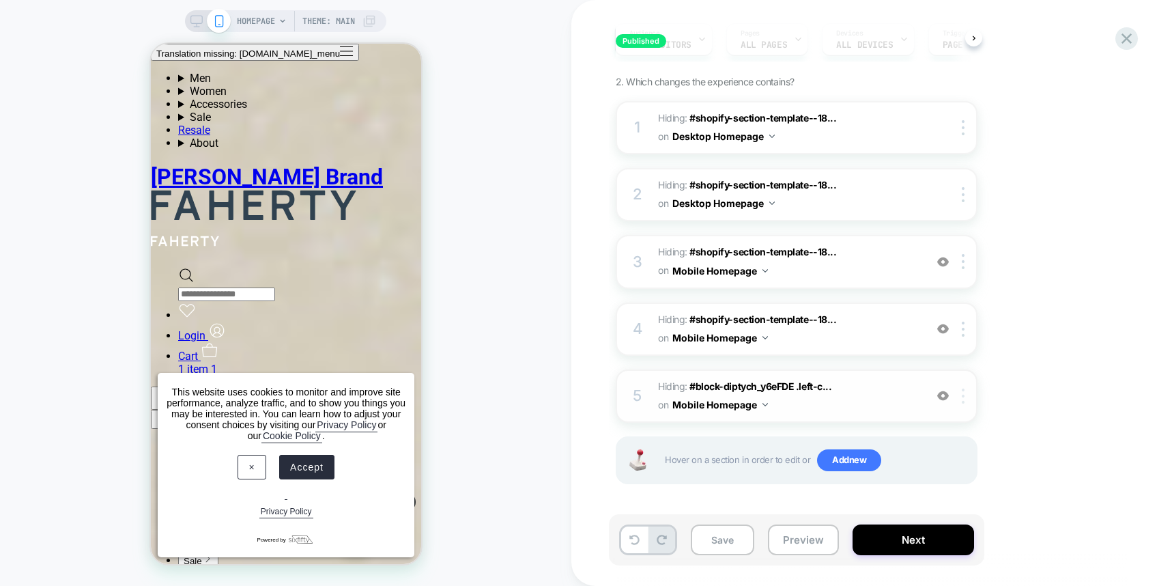
click at [966, 399] on div at bounding box center [966, 396] width 23 height 15
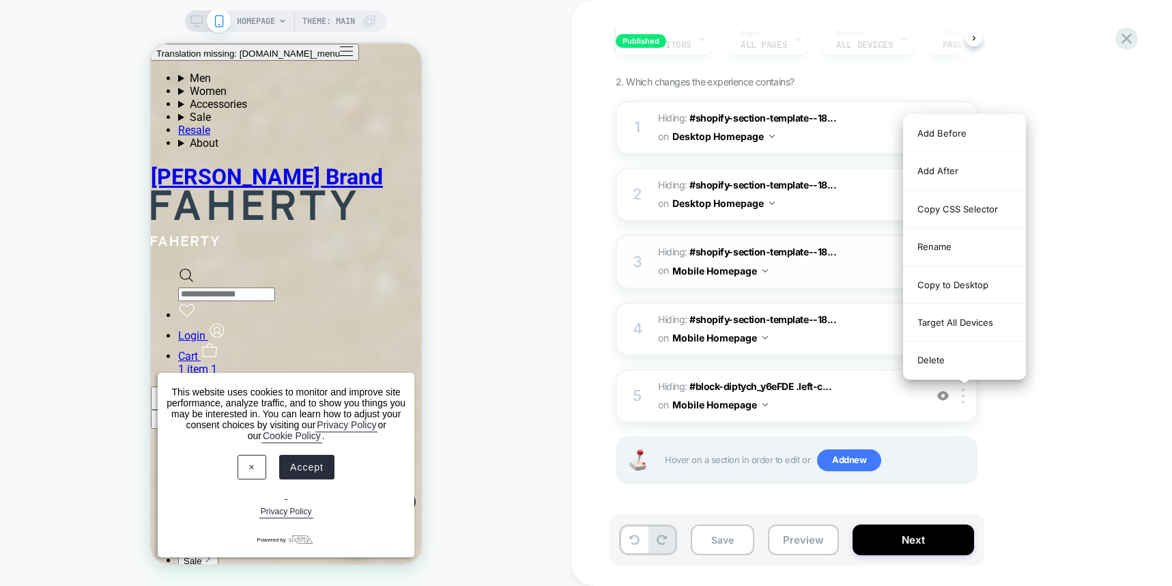
click at [969, 350] on div "Delete" at bounding box center [965, 359] width 122 height 37
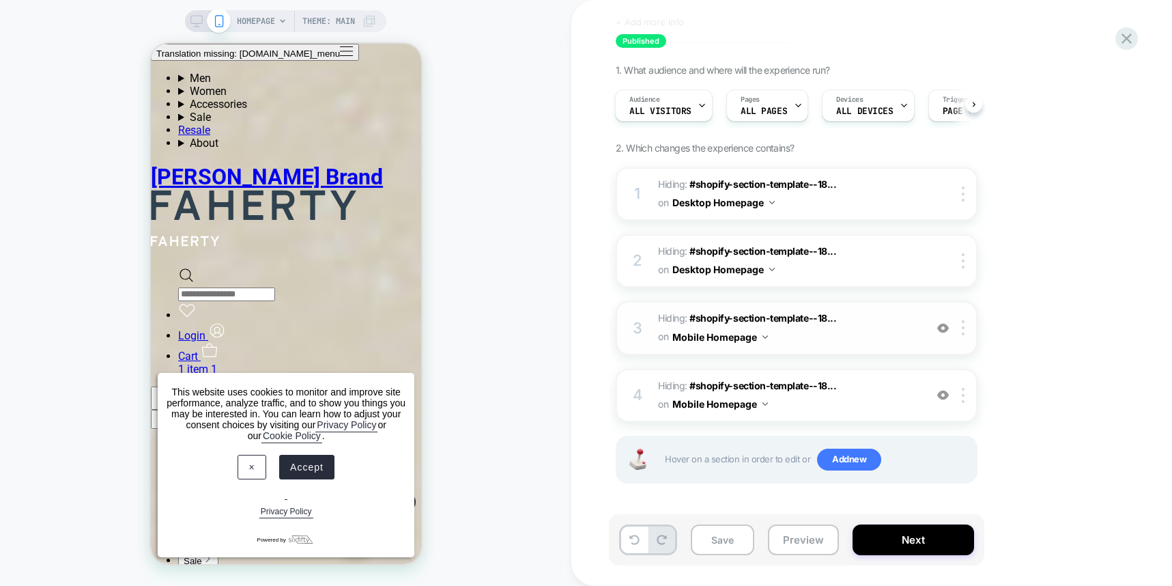
scroll to position [70, 0]
click at [970, 395] on div at bounding box center [966, 396] width 23 height 15
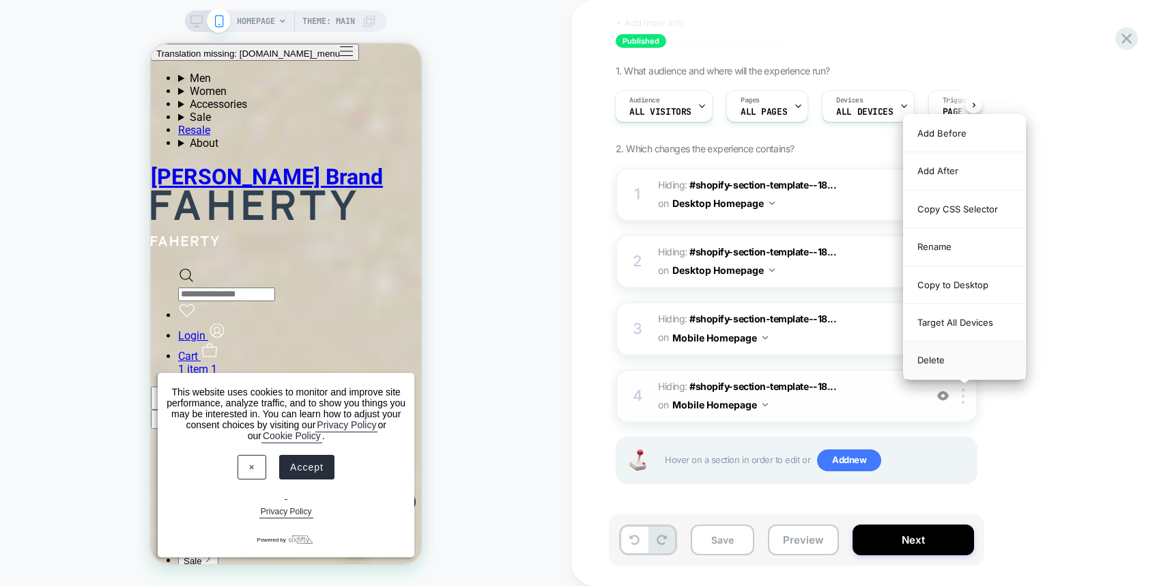
click at [968, 363] on div "Delete" at bounding box center [965, 359] width 122 height 37
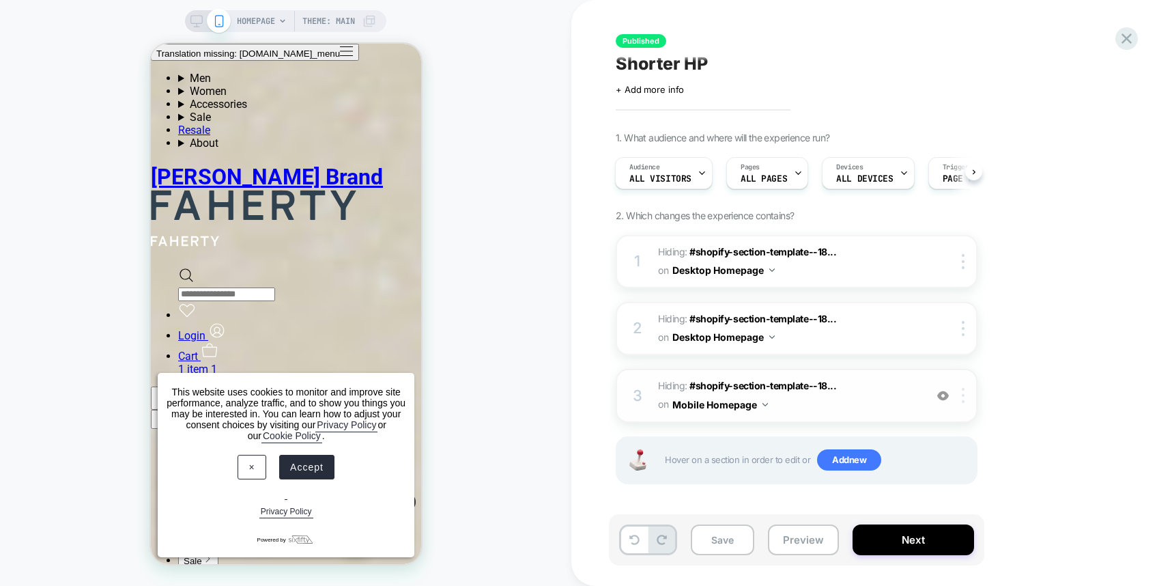
click at [969, 395] on div at bounding box center [966, 395] width 23 height 15
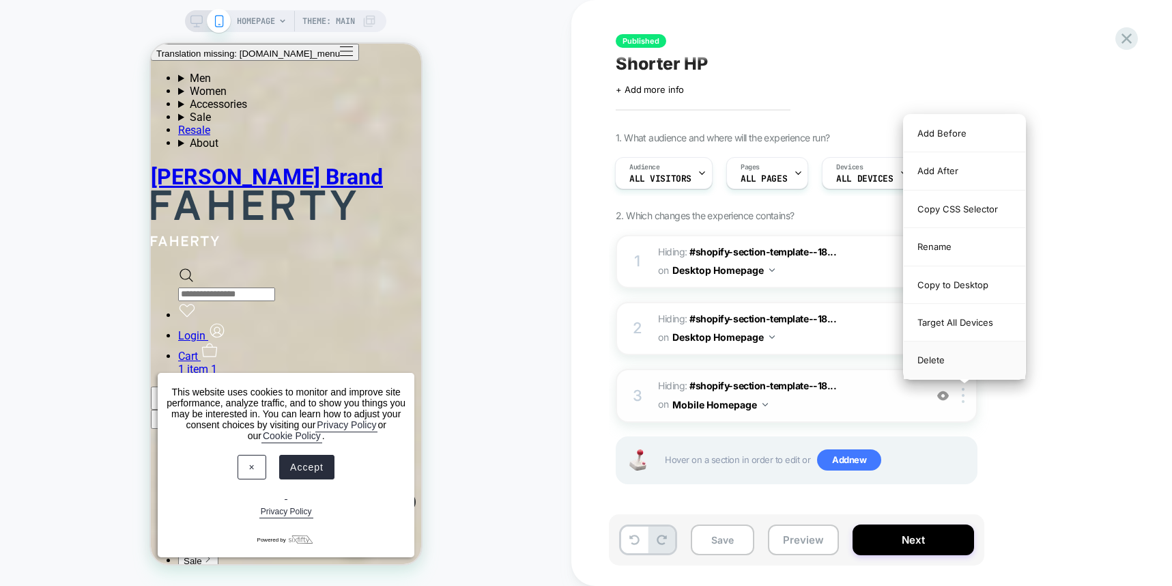
click at [956, 360] on div "Delete" at bounding box center [965, 359] width 122 height 37
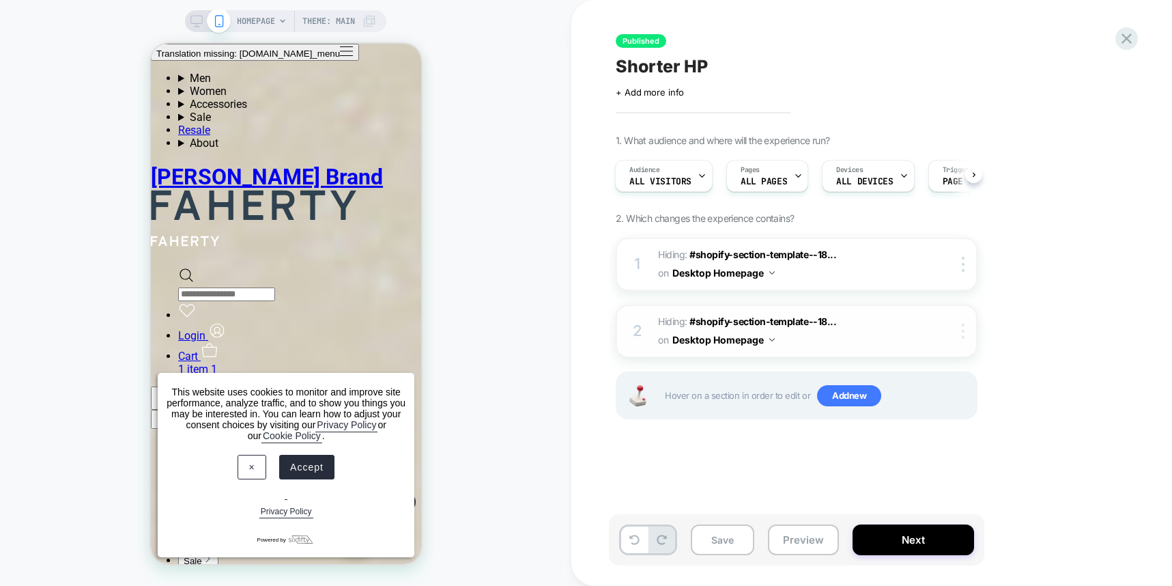
click at [960, 331] on div at bounding box center [966, 331] width 23 height 15
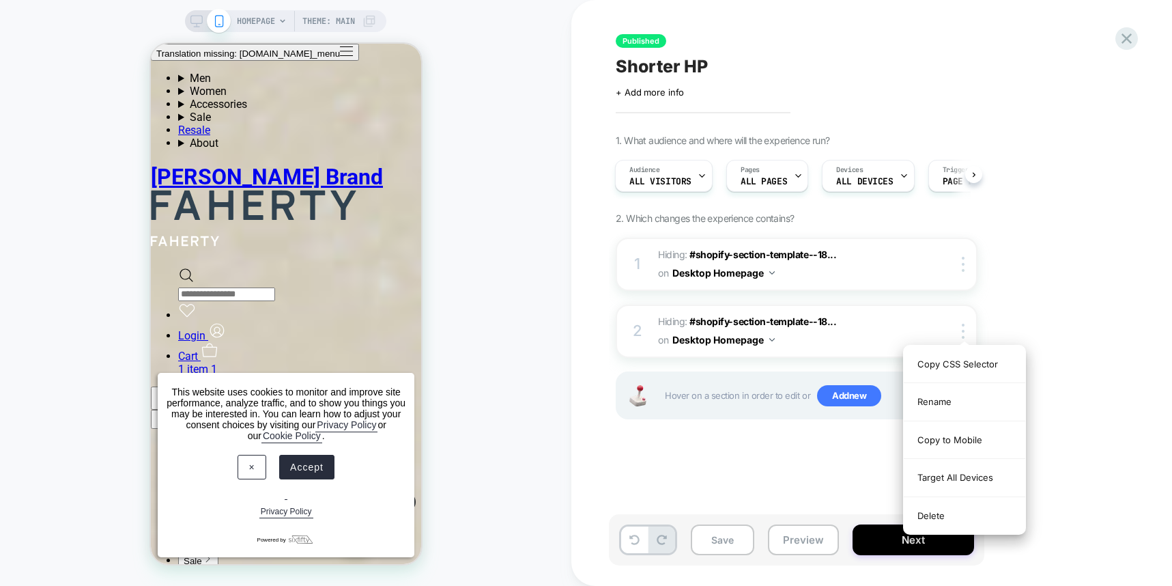
click at [945, 511] on div "Delete" at bounding box center [965, 515] width 122 height 37
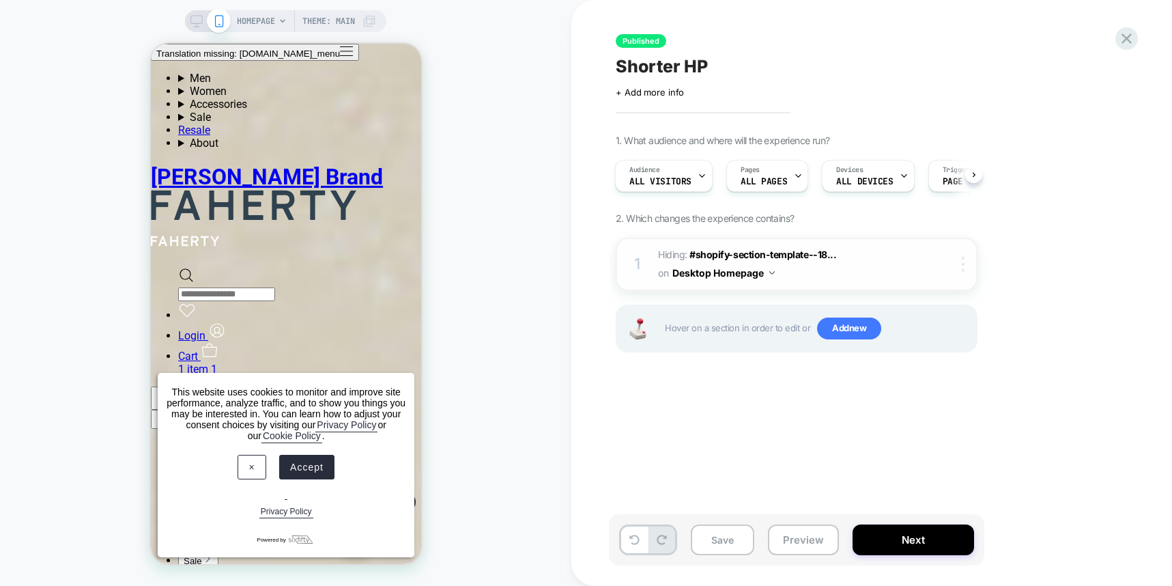
click at [964, 270] on img at bounding box center [963, 264] width 3 height 15
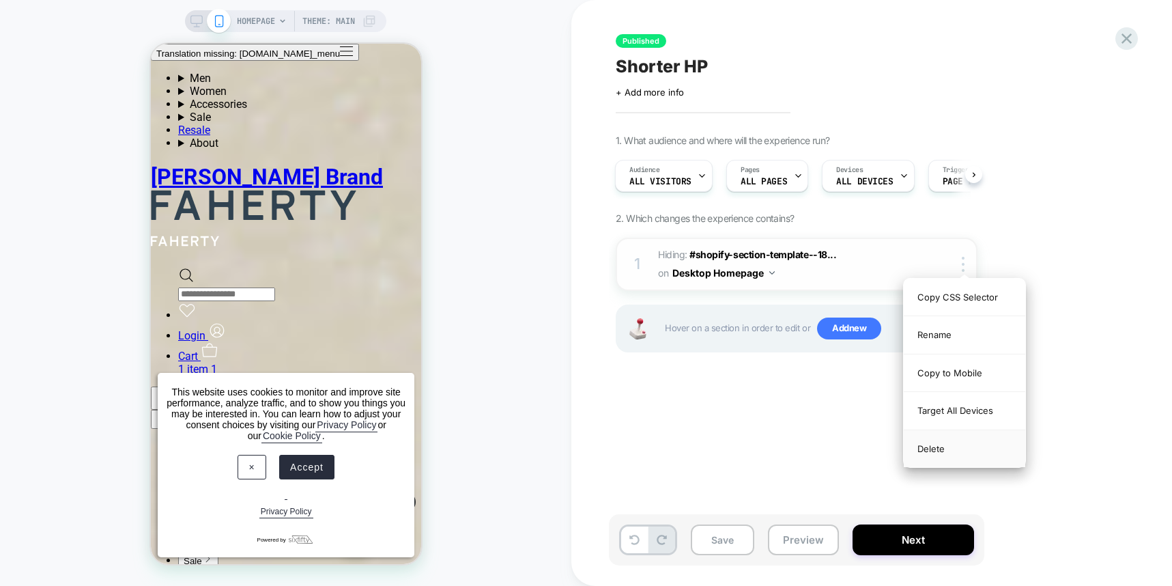
click at [981, 453] on div "Delete" at bounding box center [965, 448] width 122 height 37
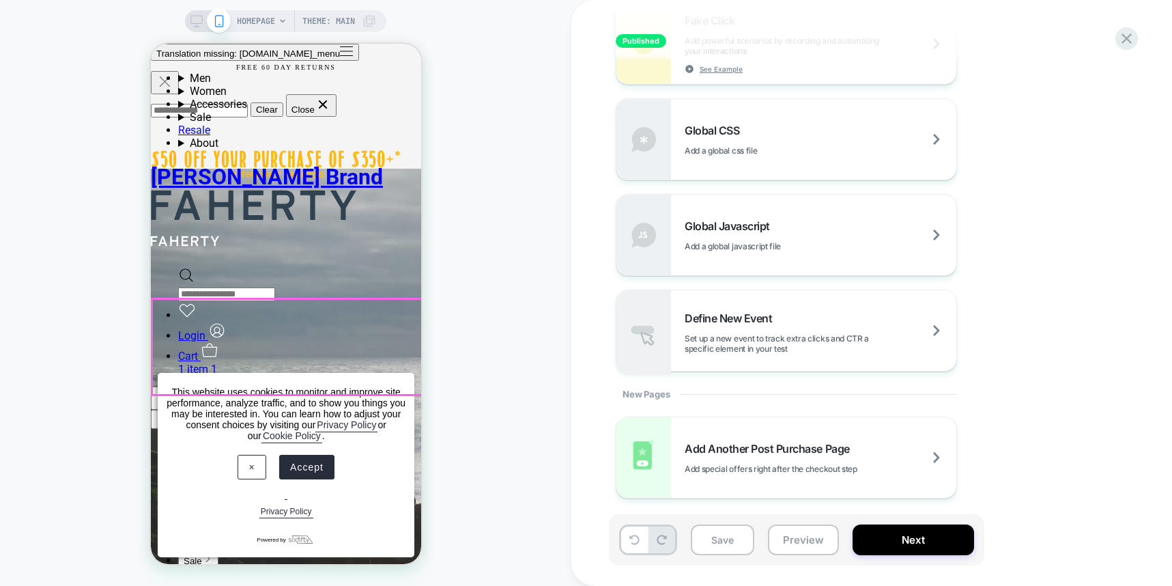
scroll to position [5216, 0]
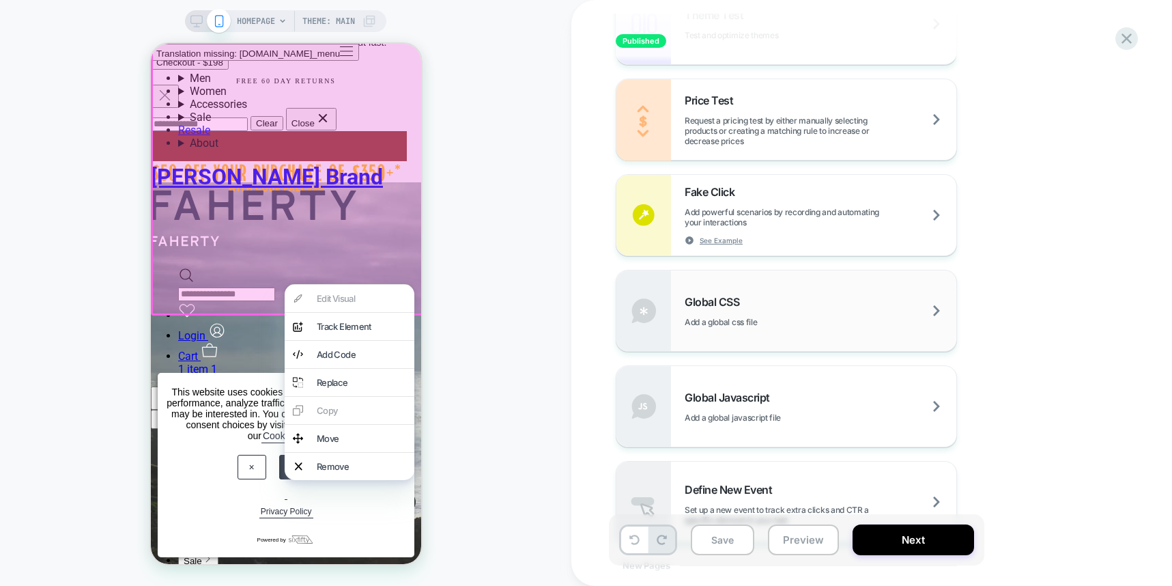
scroll to position [800, 0]
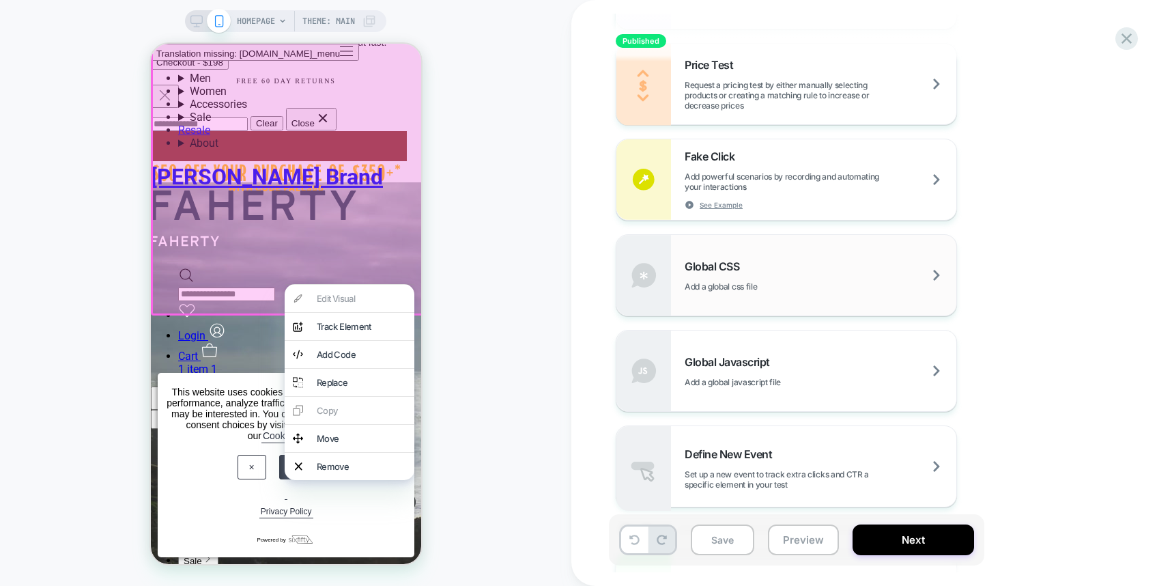
click at [844, 288] on div "Global CSS Add a global css file" at bounding box center [821, 275] width 272 height 32
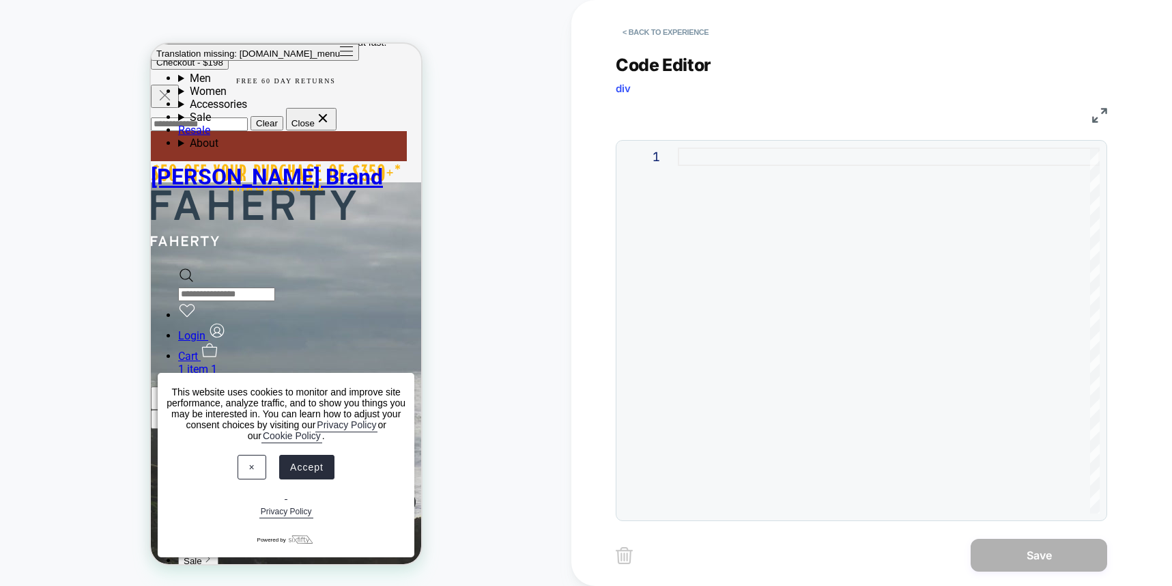
click at [783, 222] on div at bounding box center [889, 330] width 422 height 366
click at [718, 159] on div at bounding box center [889, 330] width 422 height 366
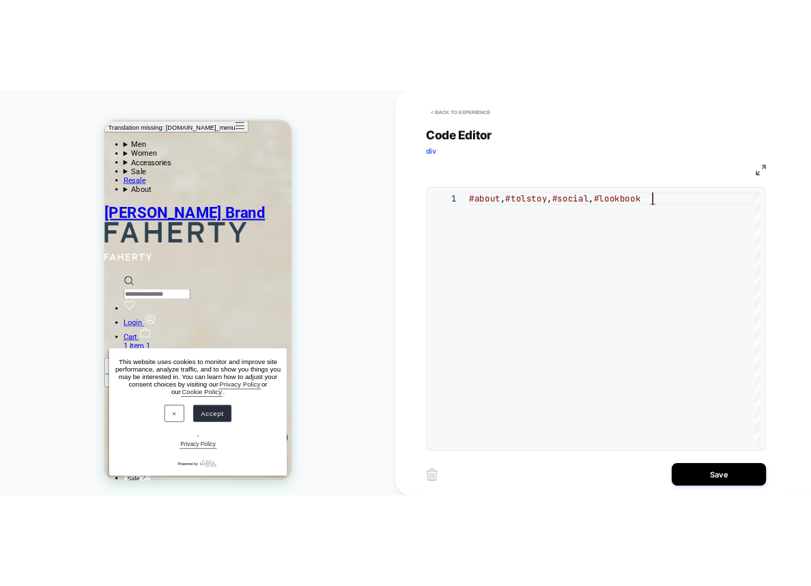
scroll to position [3197, 0]
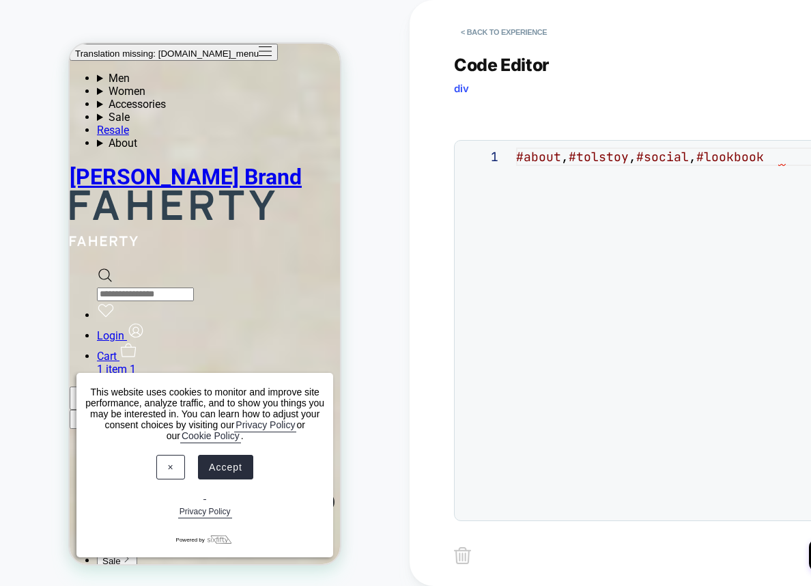
click at [710, 182] on div "#about , #tolstoy , #social , #lookbook" at bounding box center [727, 330] width 422 height 366
click at [729, 156] on div "#about , #tolstoy , #social , #lookbook , shopify-section--blog-posts" at bounding box center [705, 330] width 518 height 366
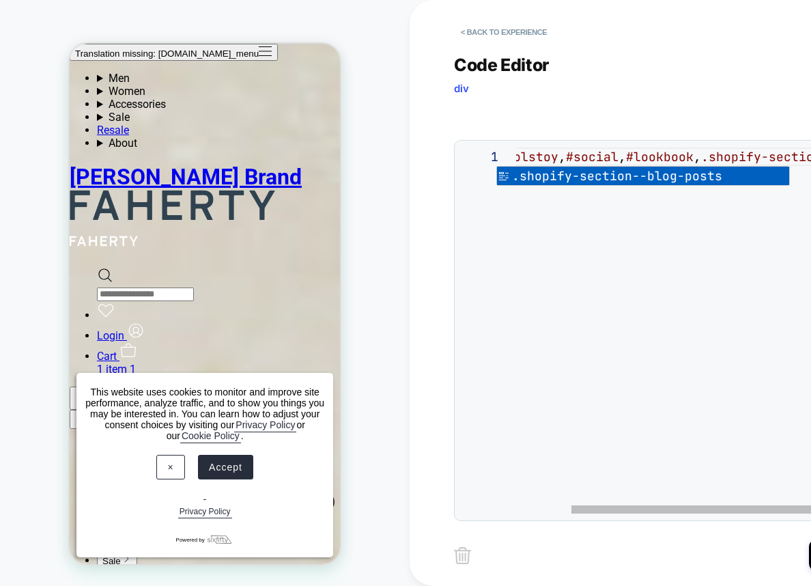
click at [701, 223] on div "#about , #tolstoy , #social , #lookbook , .shopify-section--blog-posts" at bounding box center [709, 330] width 526 height 366
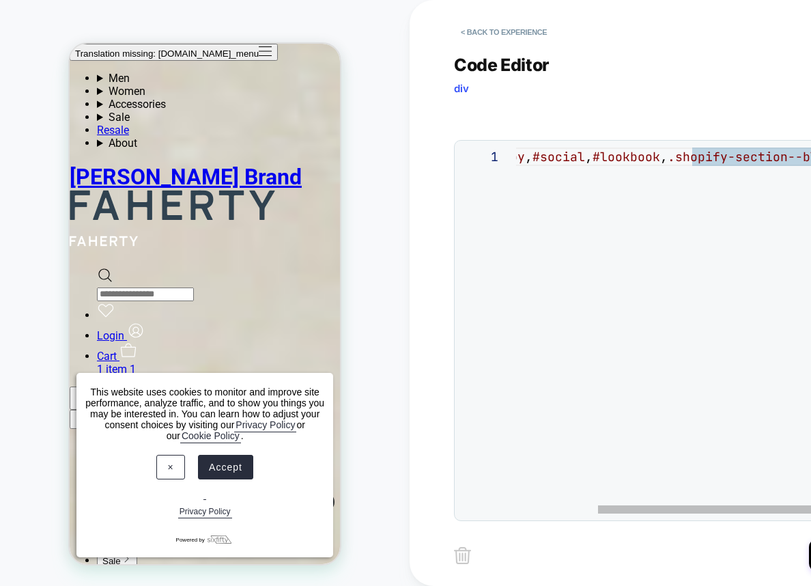
click at [767, 158] on div "#about , #tolstoy , #social , #lookbook , .shopify-section--blog-posts" at bounding box center [675, 330] width 526 height 366
drag, startPoint x: 766, startPoint y: 158, endPoint x: 883, endPoint y: 165, distance: 116.9
click at [883, 165] on div "#about , #tolstoy , #social , #lookbook , .shopify-section--blog-posts" at bounding box center [675, 330] width 526 height 366
click at [725, 333] on div "#about , #tolstoy , #social , #lookbook , .shopify-section--blog-posts" at bounding box center [675, 330] width 526 height 366
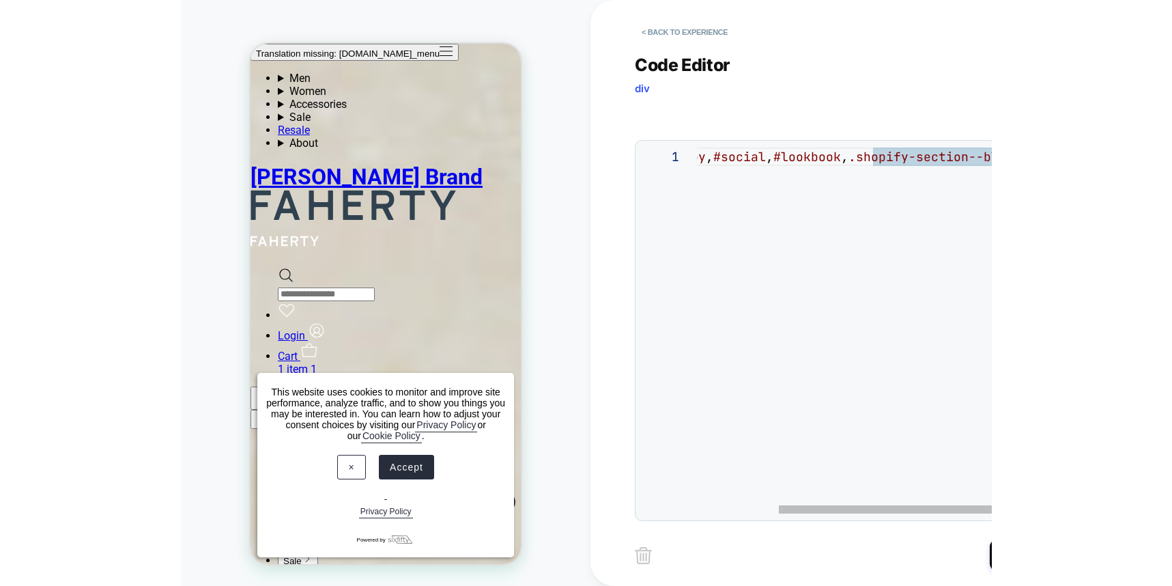
scroll to position [0, 486]
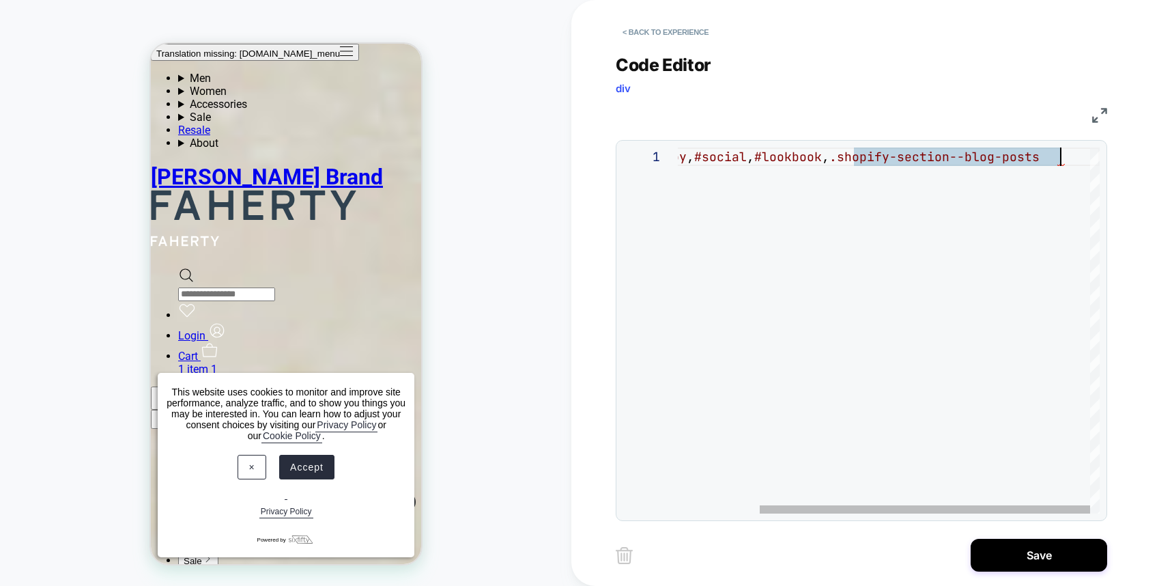
click at [1065, 163] on div "#about , #tolstoy , #social , #lookbook , .shopify-section--blog-posts" at bounding box center [837, 330] width 526 height 366
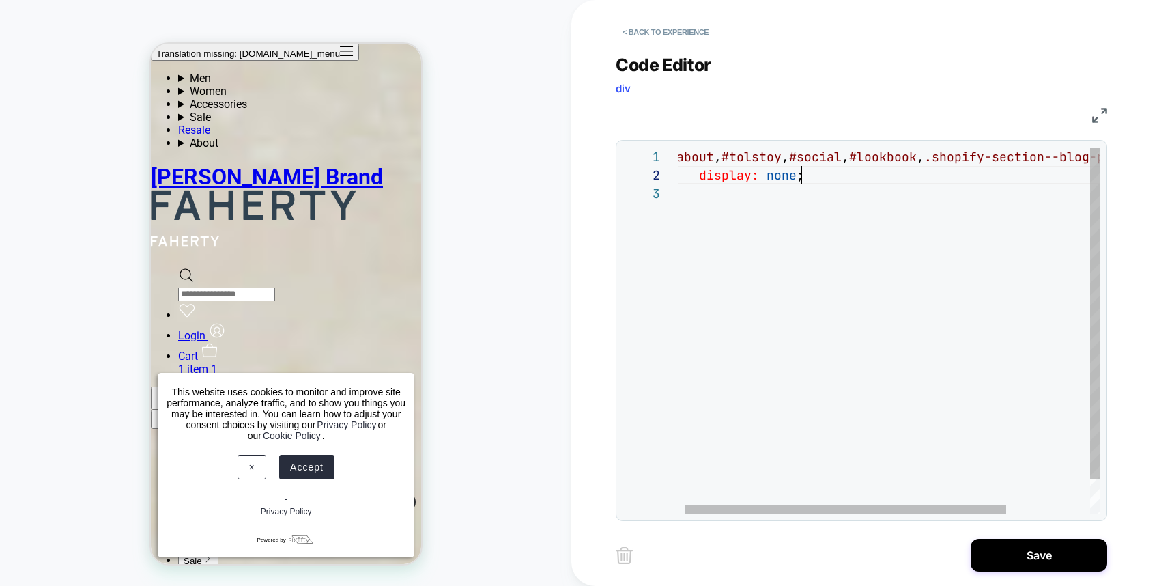
scroll to position [18, 132]
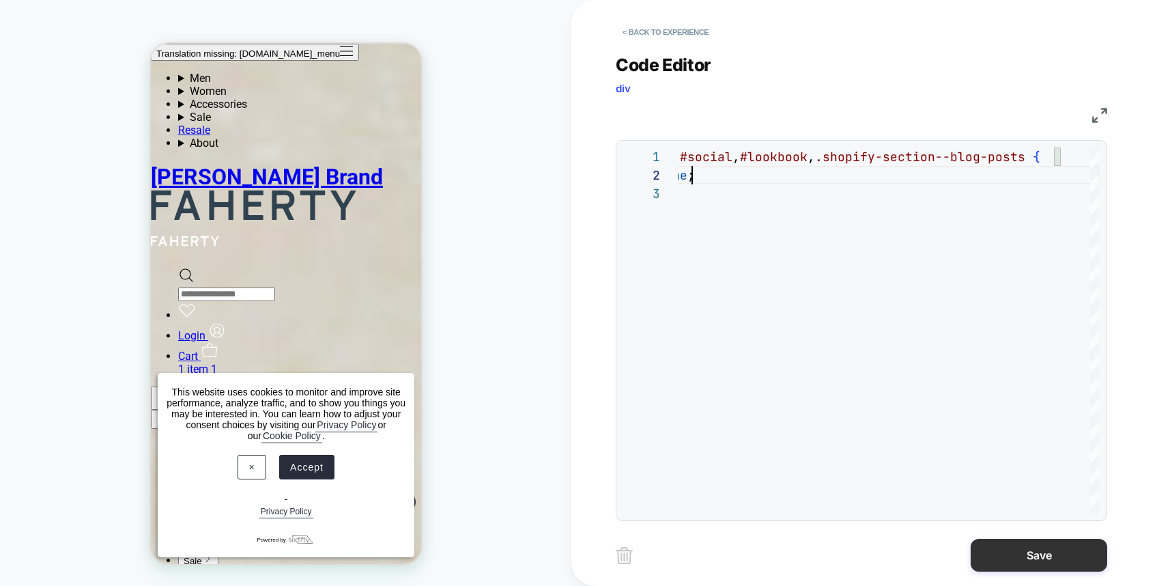
type textarea "**********"
click at [1033, 547] on button "Save" at bounding box center [1039, 555] width 137 height 33
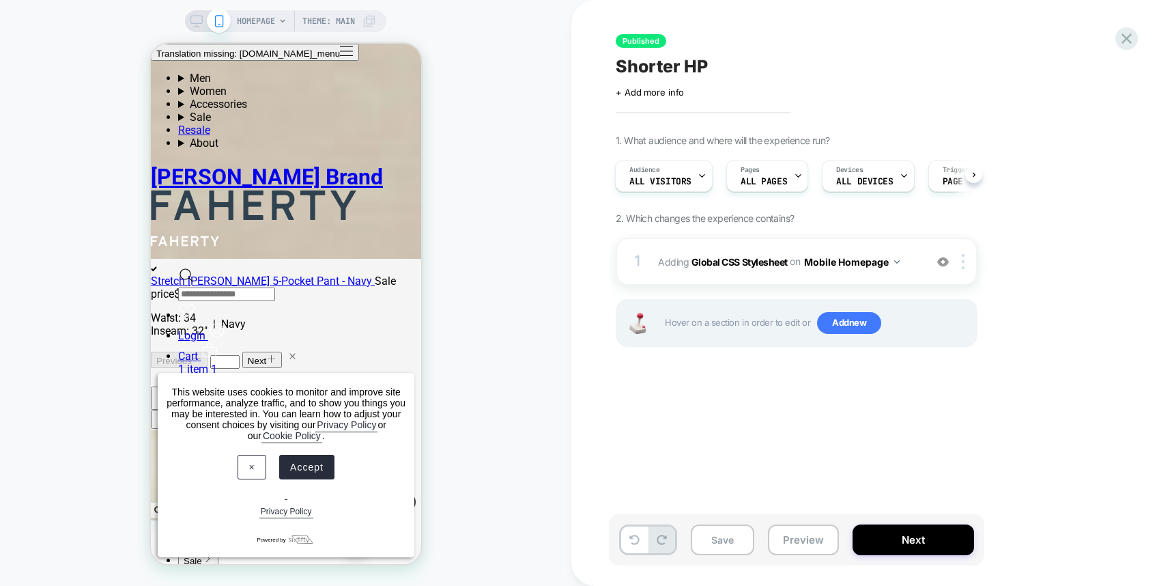
scroll to position [4689, 0]
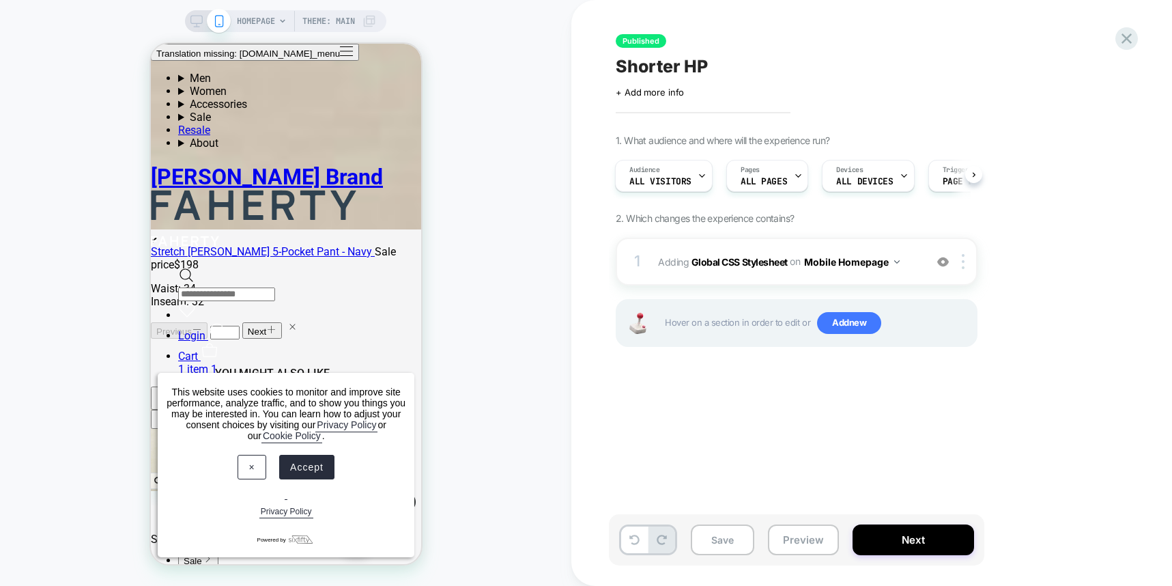
click at [372, 25] on icon at bounding box center [370, 21] width 14 height 14
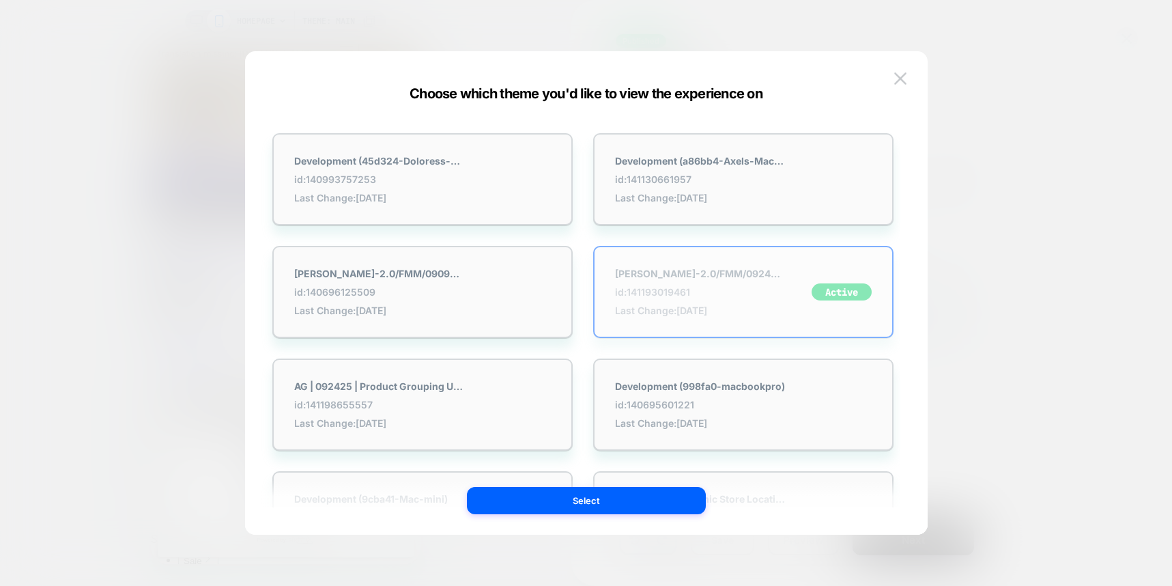
click at [786, 306] on div "faherty-2.0/FMM/09242025/50of350 id: 141193019461 Last Change: 9/25/2025 Active" at bounding box center [743, 292] width 300 height 92
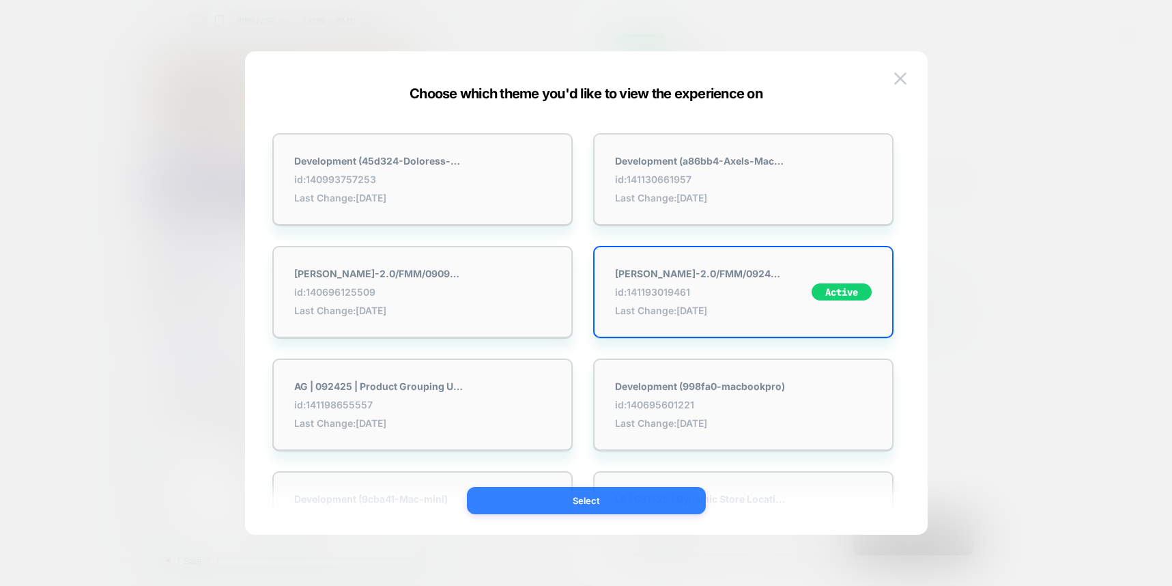
click at [625, 494] on button "Select" at bounding box center [586, 500] width 239 height 27
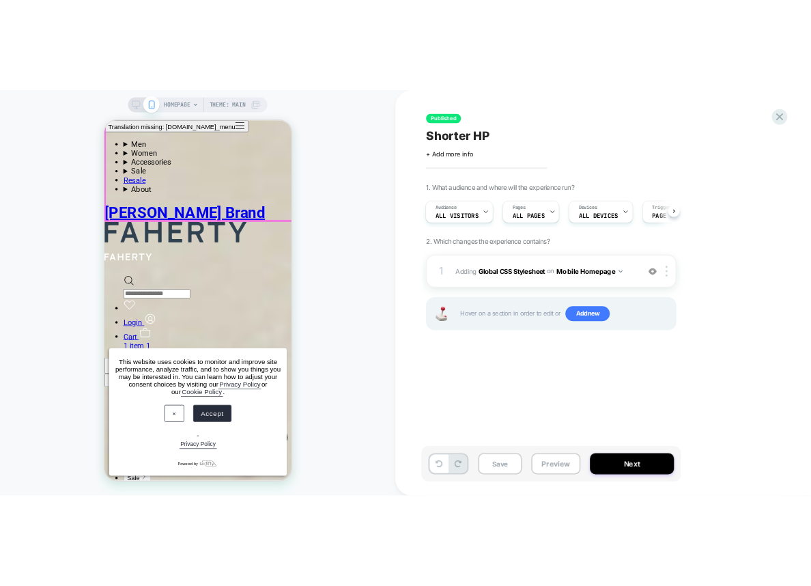
scroll to position [2365, 0]
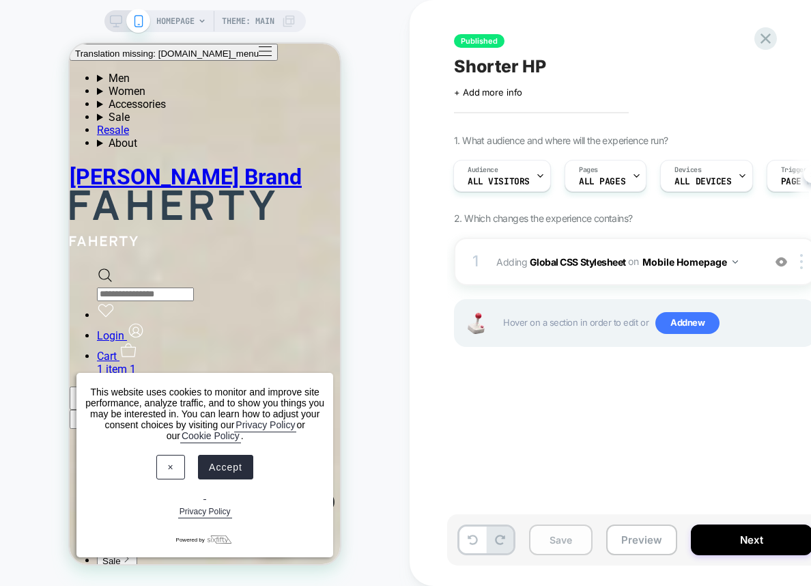
click at [544, 542] on button "Save" at bounding box center [561, 539] width 64 height 31
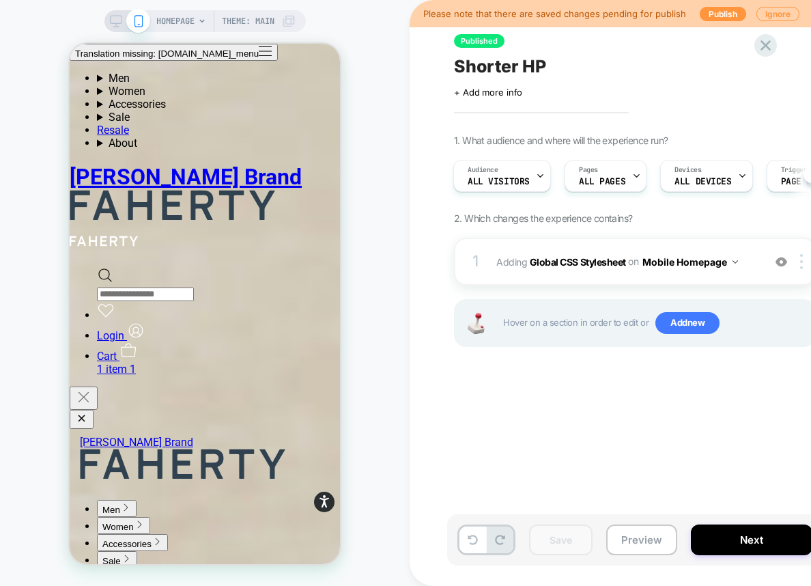
scroll to position [3178, 0]
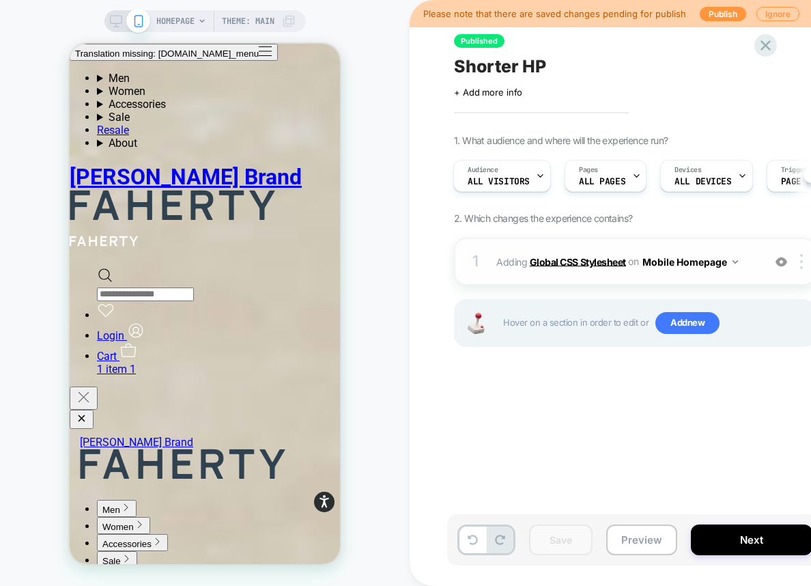
click at [606, 259] on b "Global CSS Stylesheet" at bounding box center [578, 261] width 96 height 12
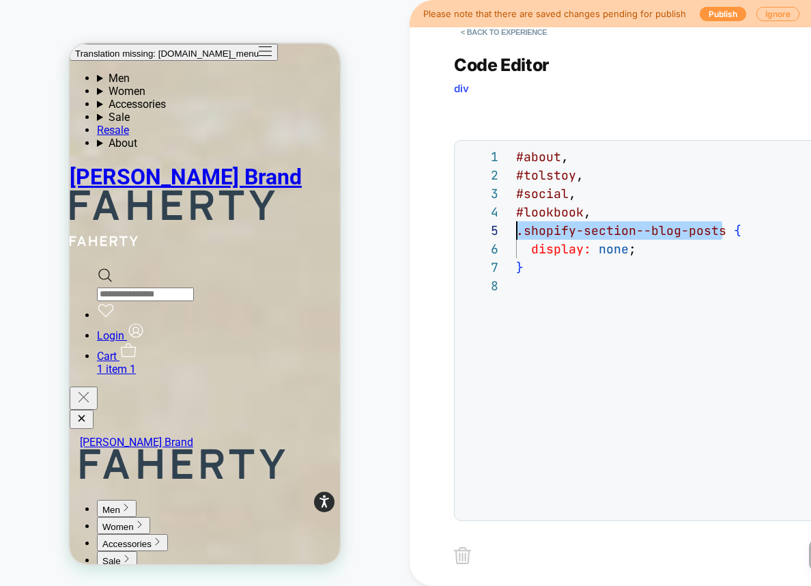
scroll to position [74, 0]
drag, startPoint x: 723, startPoint y: 231, endPoint x: 516, endPoint y: 236, distance: 207.0
click at [516, 236] on div "#about , #tolstoy , #social , #lookbook , .shopify-section--blog-posts { displa…" at bounding box center [727, 394] width 422 height 495
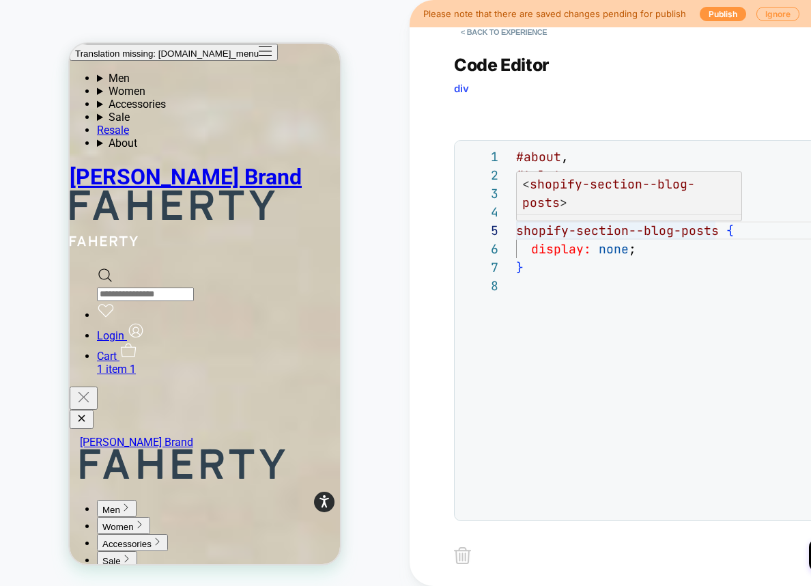
click at [518, 234] on div "#about , #tolstoy , #social , #lookbook , shopify-section--blog-posts { display…" at bounding box center [727, 394] width 422 height 495
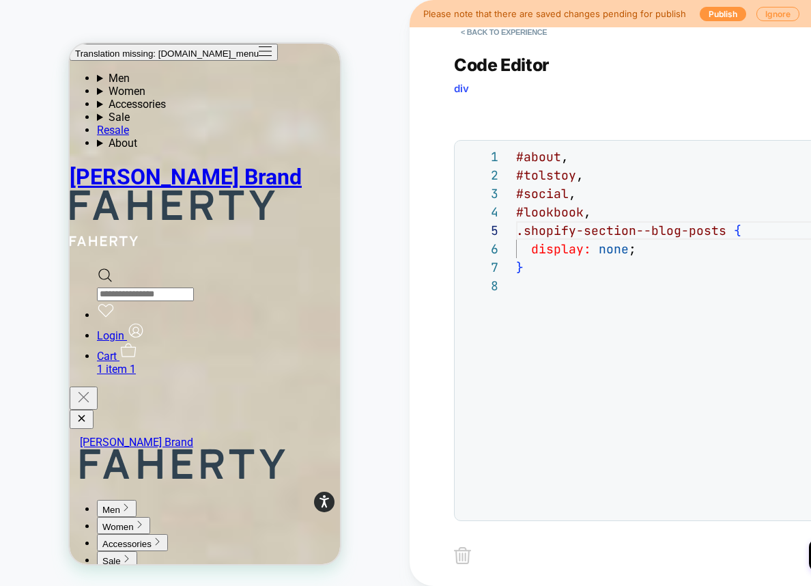
click at [661, 255] on div "#about , #tolstoy , #social , #lookbook , .shopify-section--blog-posts { displa…" at bounding box center [727, 394] width 422 height 495
click at [626, 254] on div "#about , #tolstoy , #social , #lookbook , .shopify-section--blog-posts { displa…" at bounding box center [727, 394] width 422 height 495
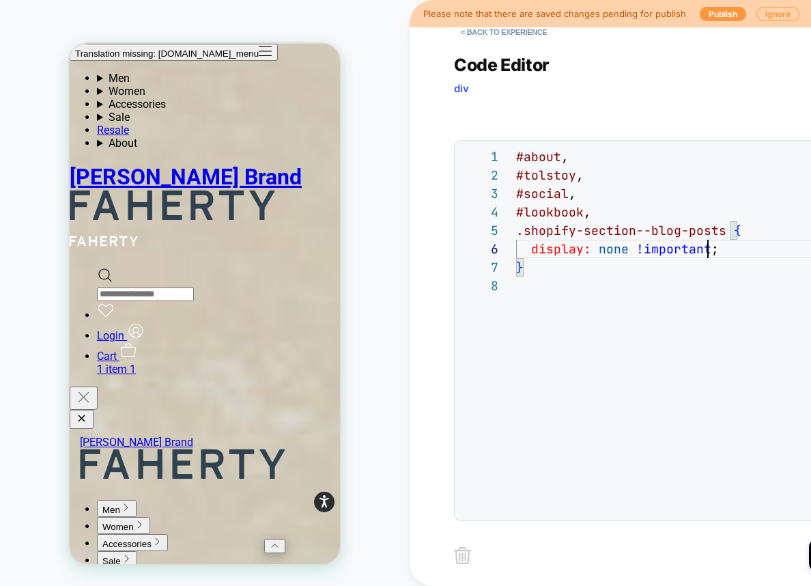
scroll to position [2488, 0]
click at [723, 238] on div "#about , #tolstoy , #social , #lookbook , .shopify-section--blog-posts { displa…" at bounding box center [727, 394] width 422 height 495
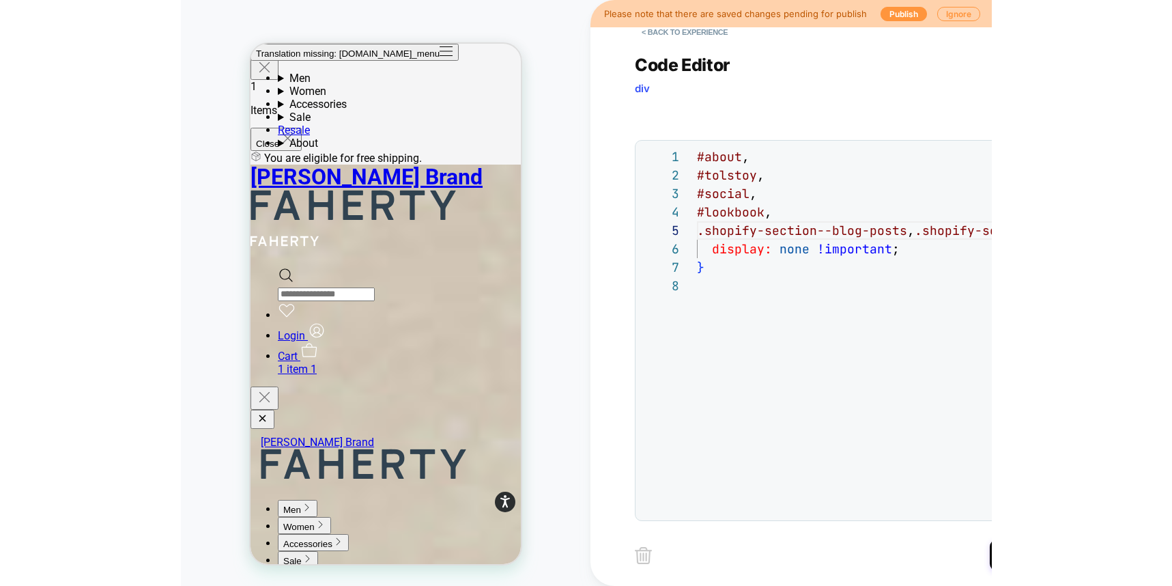
scroll to position [1689, 0]
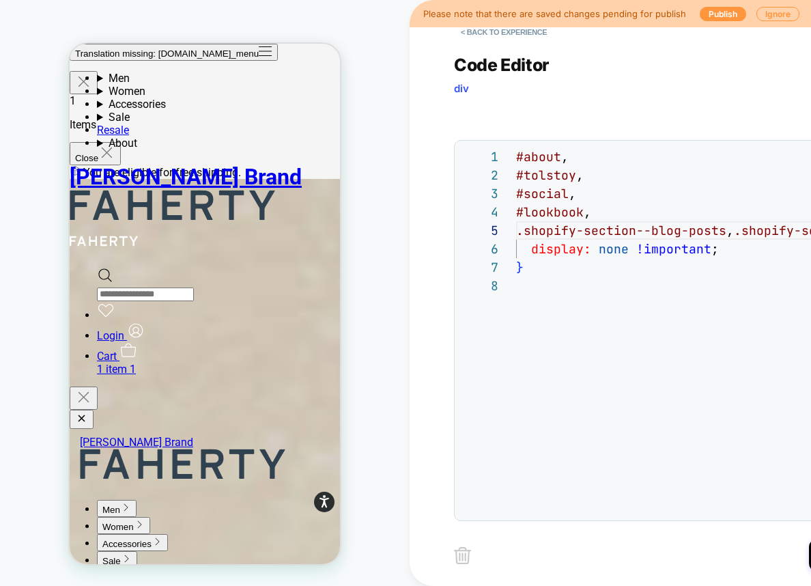
type textarea "**********"
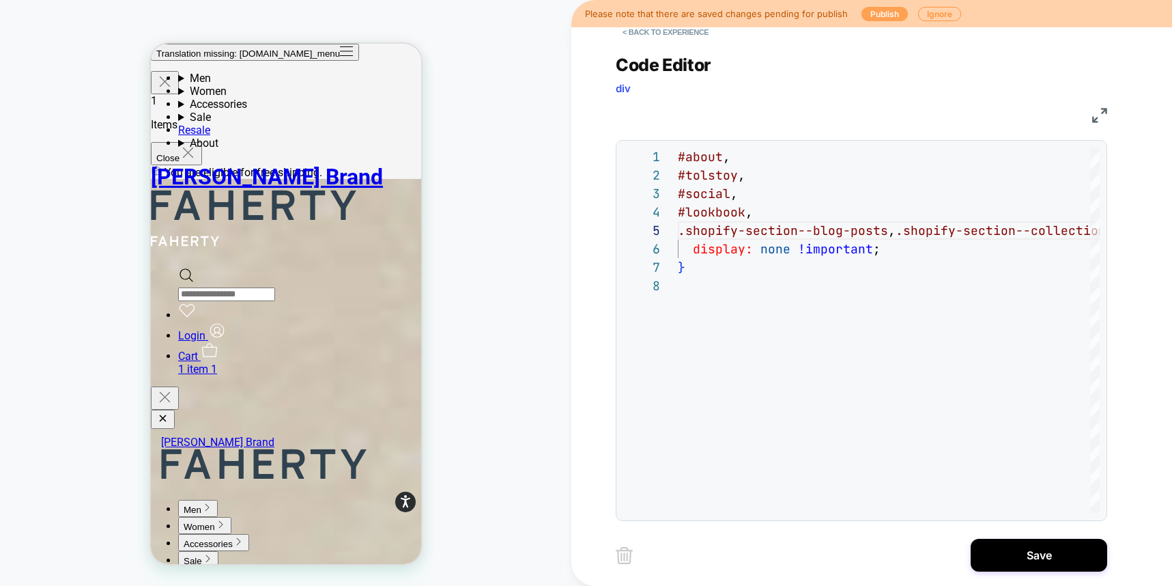
click at [811, 17] on button "Publish" at bounding box center [885, 14] width 46 height 14
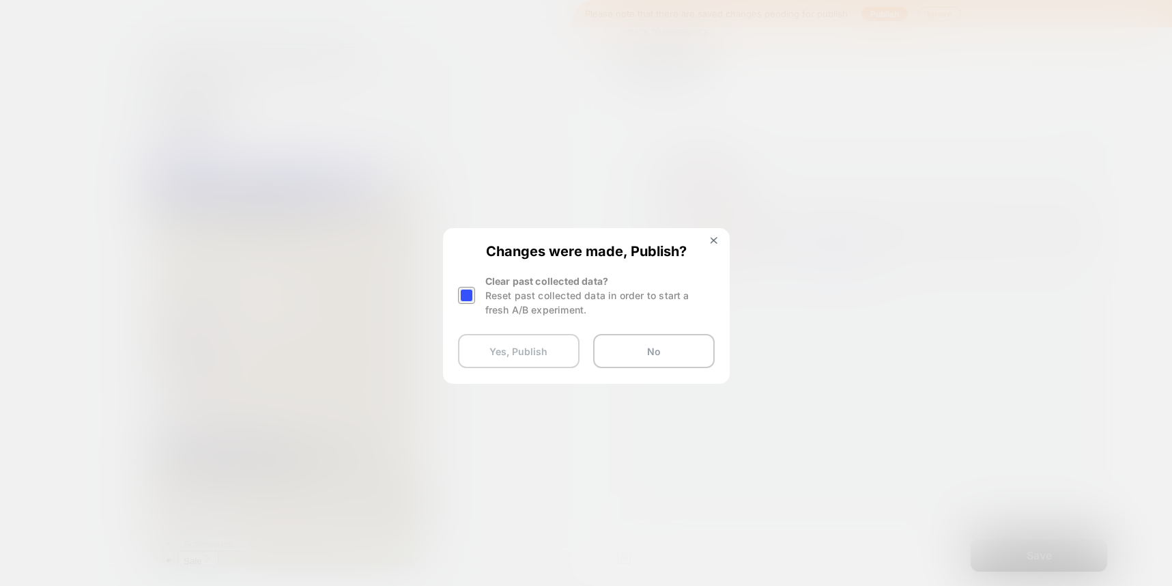
click at [484, 355] on button "Yes, Publish" at bounding box center [519, 351] width 122 height 34
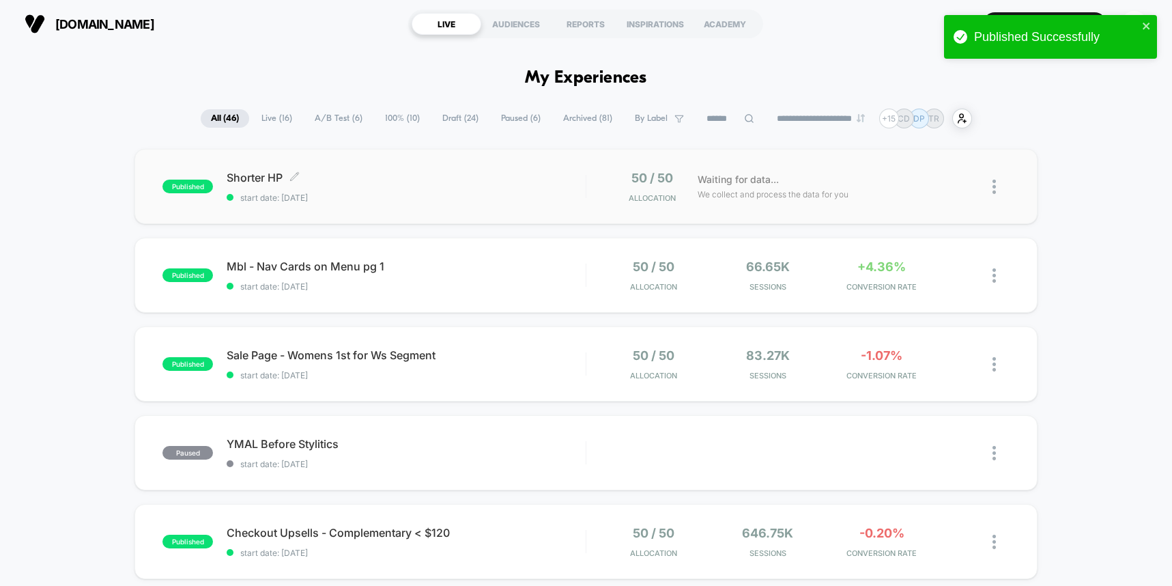
click at [546, 182] on span "Shorter HP Click to edit experience details" at bounding box center [406, 178] width 358 height 14
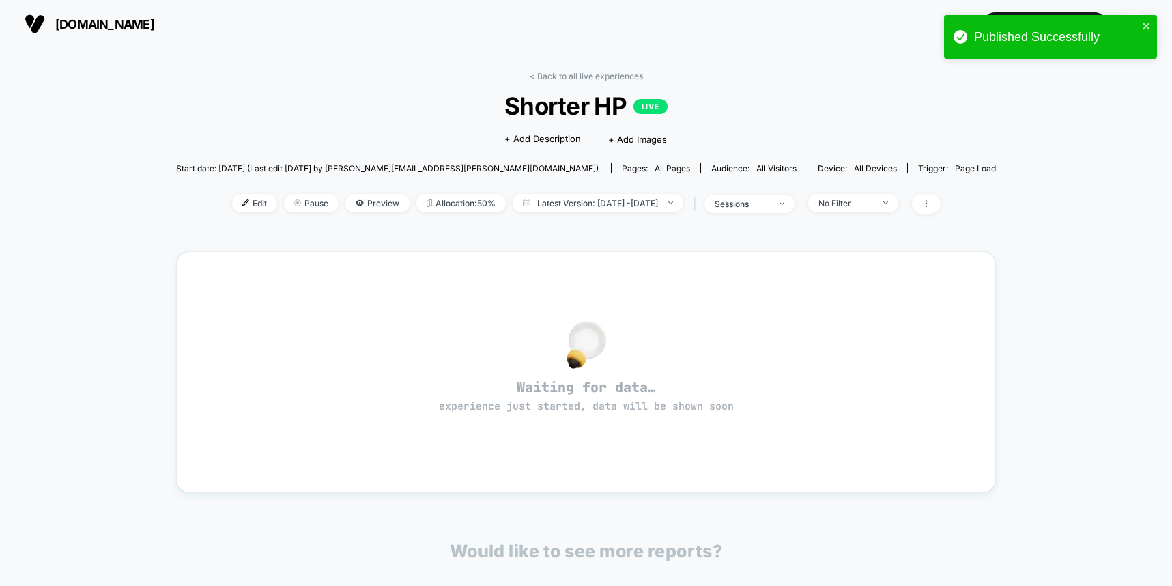
click at [240, 206] on span "Edit" at bounding box center [254, 203] width 45 height 18
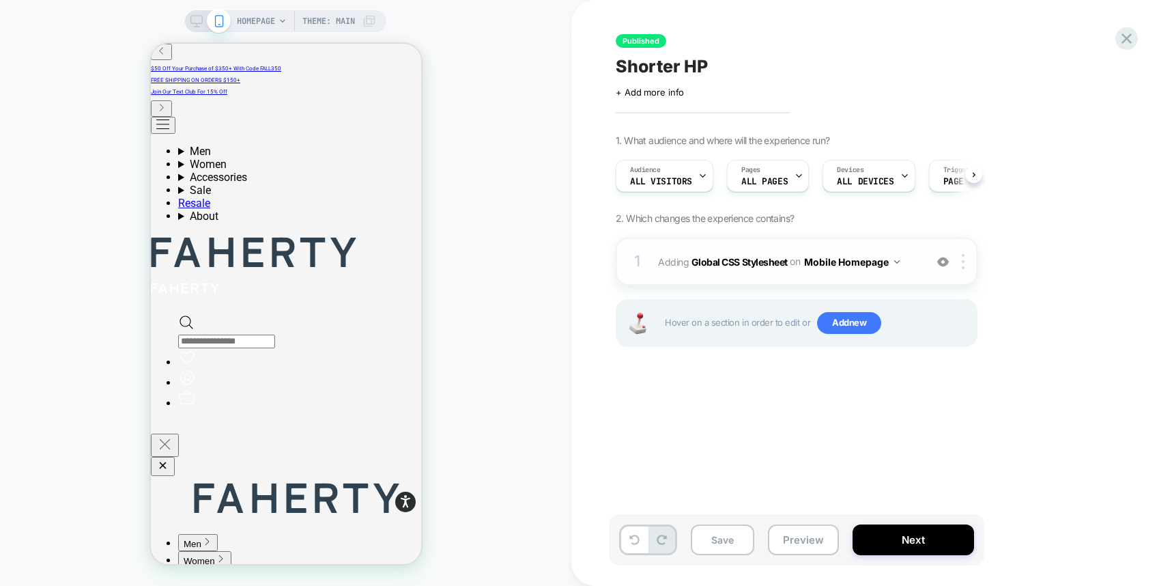
scroll to position [0, 1]
click at [811, 259] on button "Mobile Homepage" at bounding box center [852, 262] width 96 height 20
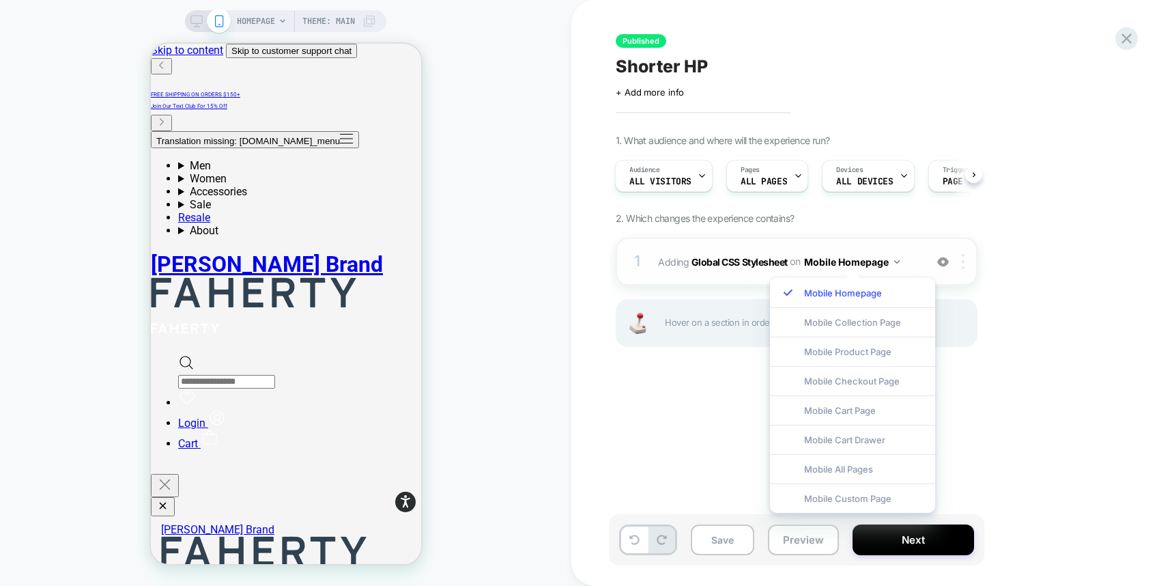
click at [811, 268] on div at bounding box center [966, 261] width 23 height 15
click at [811, 289] on div "1. What audience and where will the experience run? Audience All Visitors Pages…" at bounding box center [865, 258] width 498 height 247
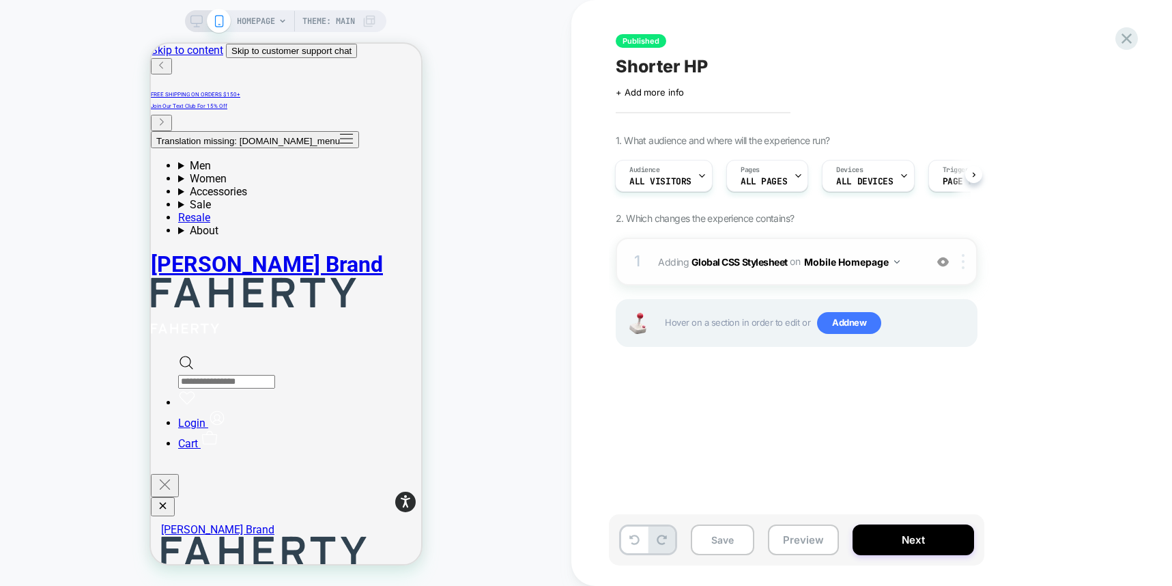
click at [811, 268] on div at bounding box center [966, 261] width 23 height 15
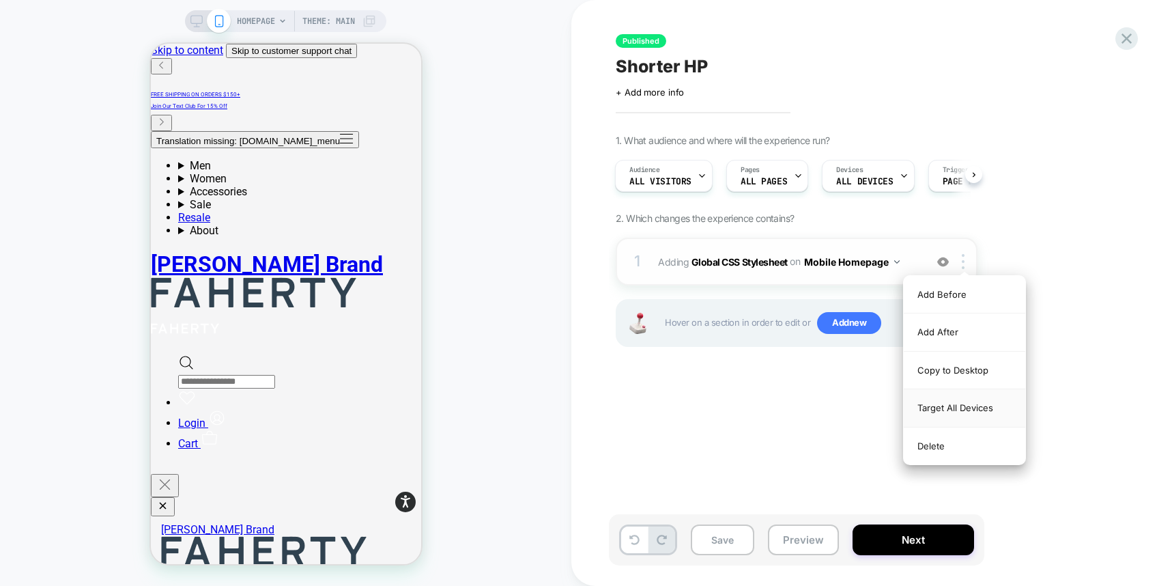
click at [811, 414] on div "Target All Devices" at bounding box center [965, 408] width 122 height 38
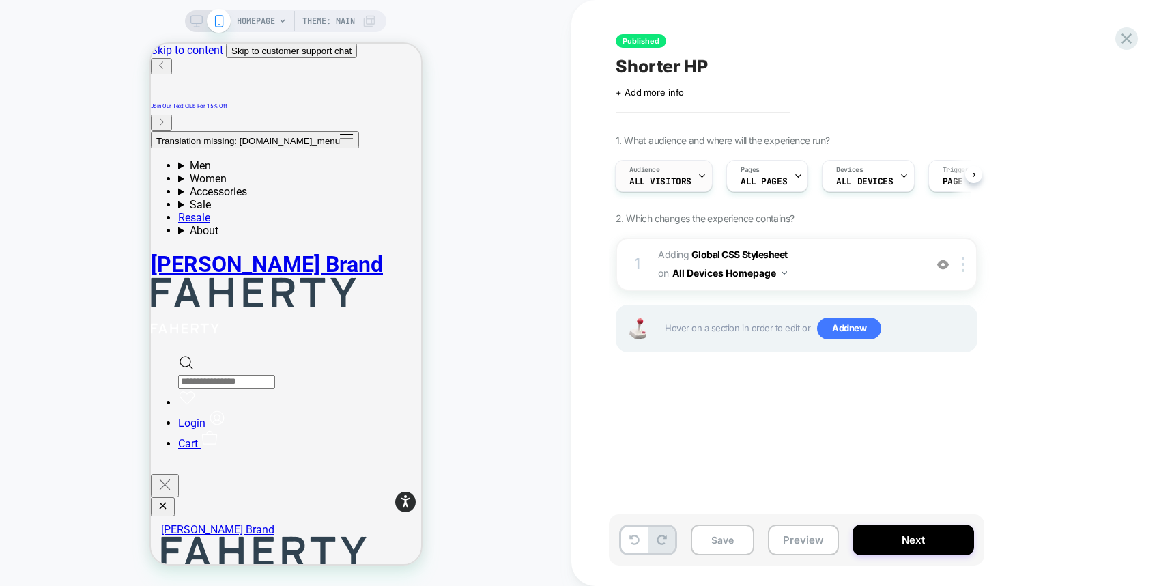
scroll to position [0, 0]
click at [625, 68] on span "Shorter HP" at bounding box center [662, 66] width 92 height 20
type textarea "**********"
click at [811, 542] on button "Next" at bounding box center [914, 539] width 122 height 31
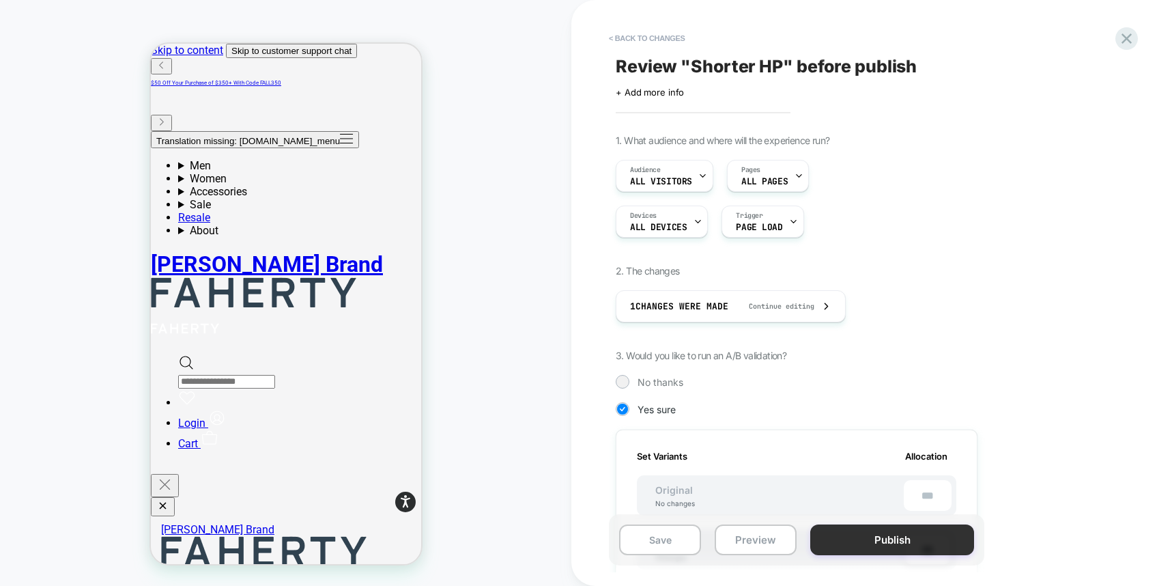
click at [811, 541] on button "Publish" at bounding box center [893, 539] width 164 height 31
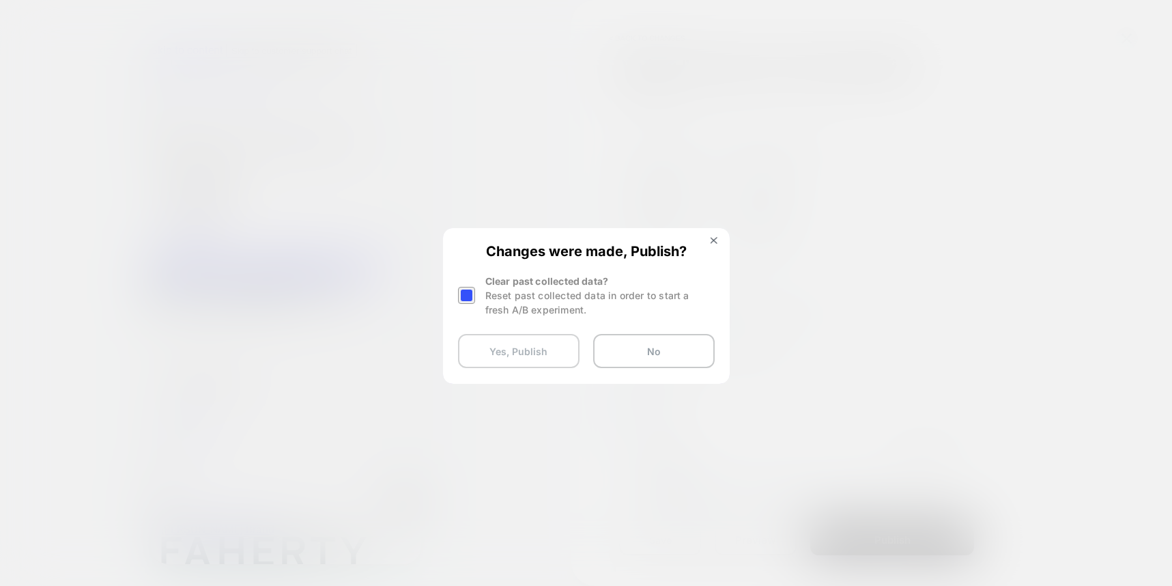
click at [496, 359] on button "Yes, Publish" at bounding box center [519, 351] width 122 height 34
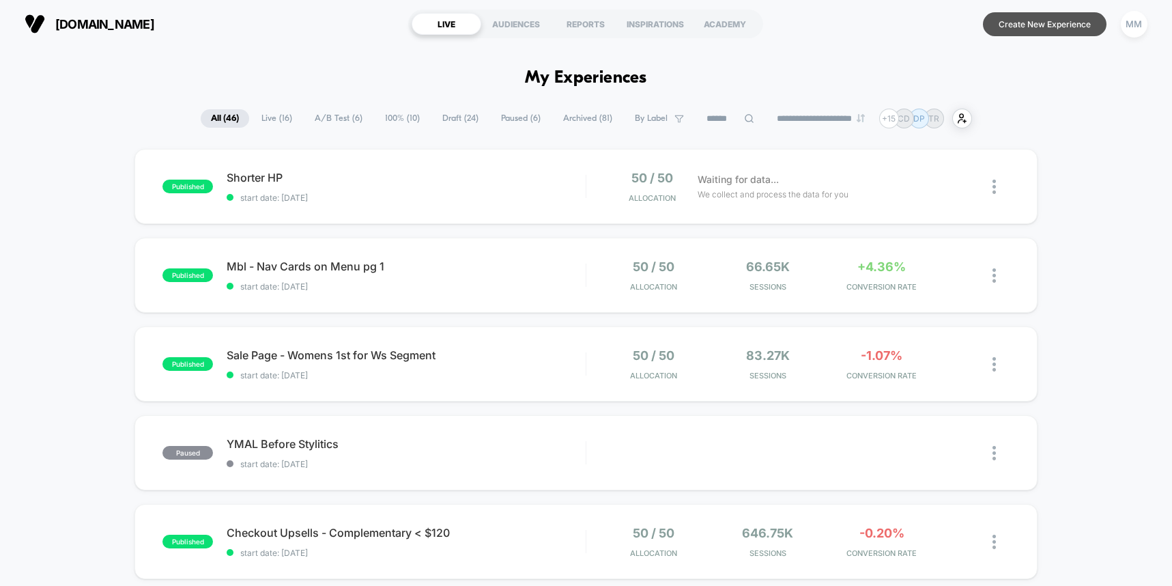
click at [811, 25] on button "Create New Experience" at bounding box center [1045, 24] width 124 height 24
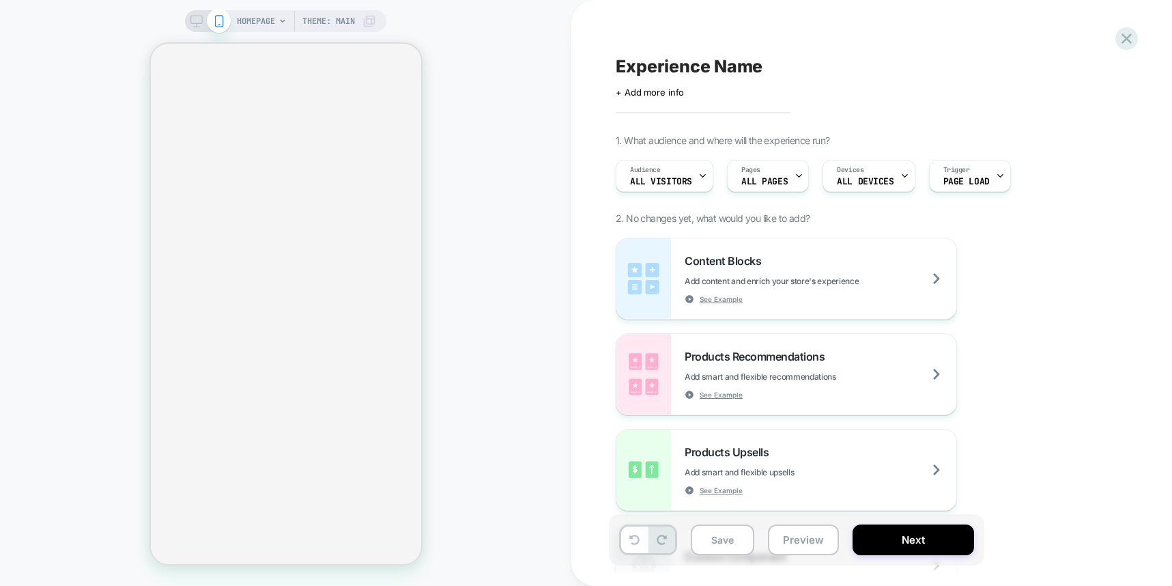
click at [811, 49] on div "Experience Name Click to edit experience details + Add more info 1. What audien…" at bounding box center [865, 293] width 512 height 559
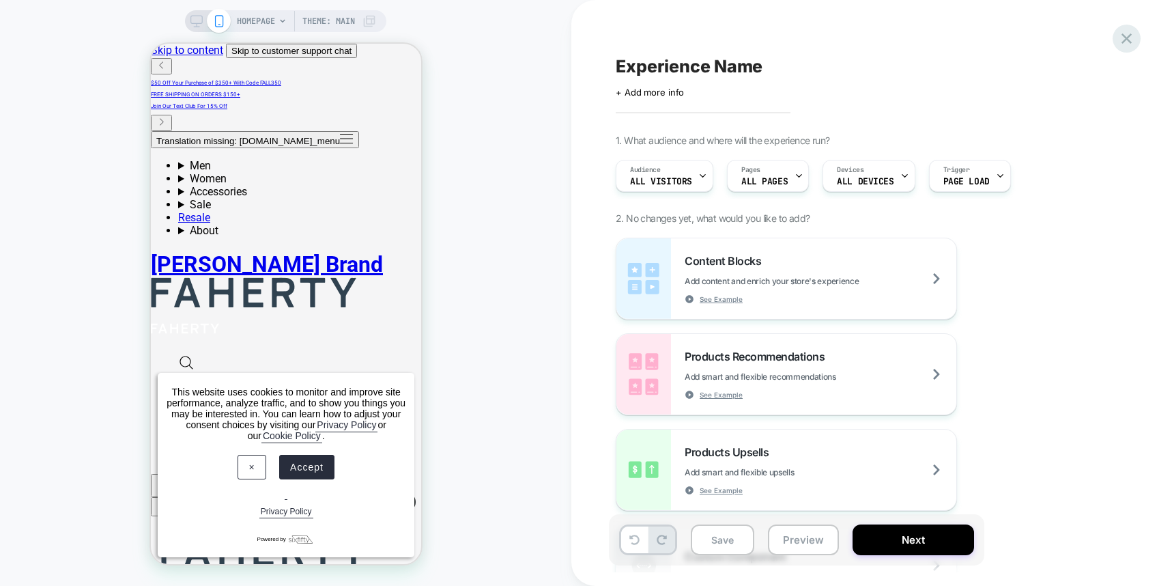
click at [811, 38] on icon at bounding box center [1127, 38] width 18 height 18
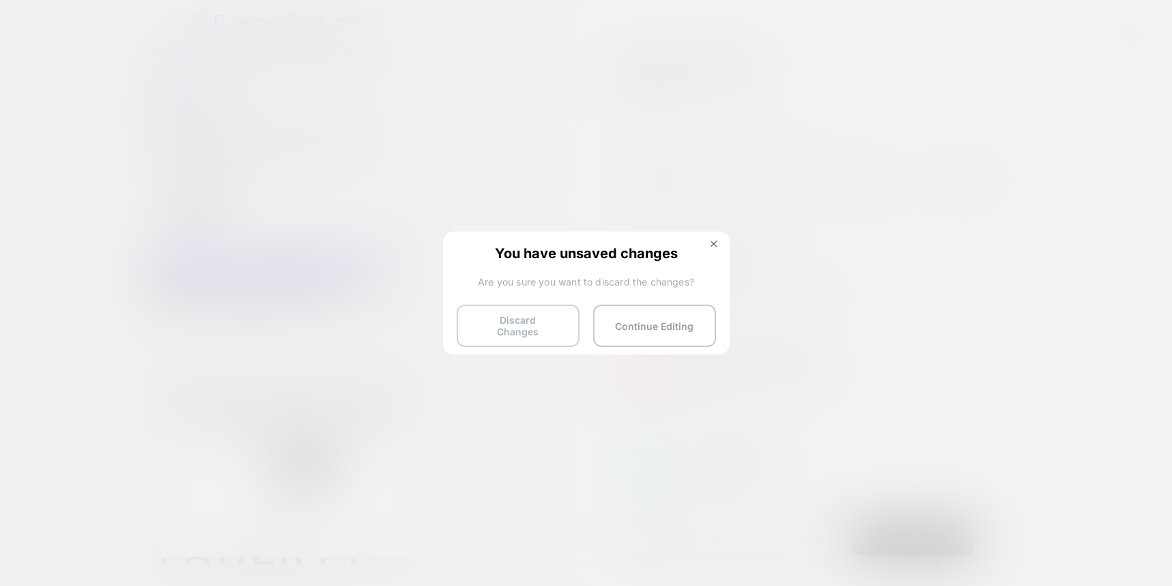
click at [482, 317] on button "Discard Changes" at bounding box center [518, 326] width 123 height 42
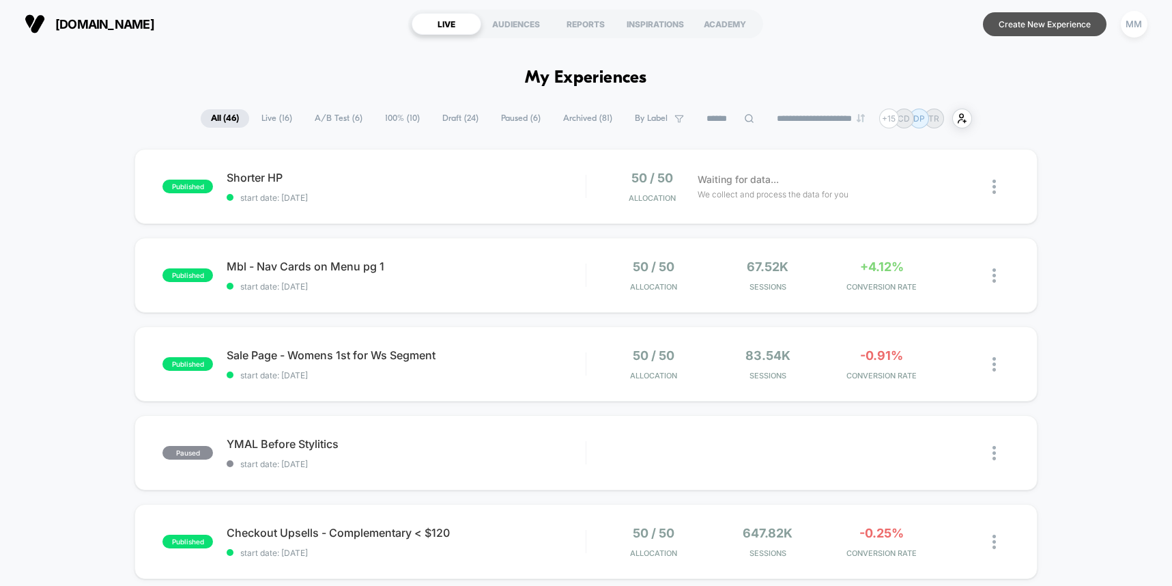
scroll to position [1, 0]
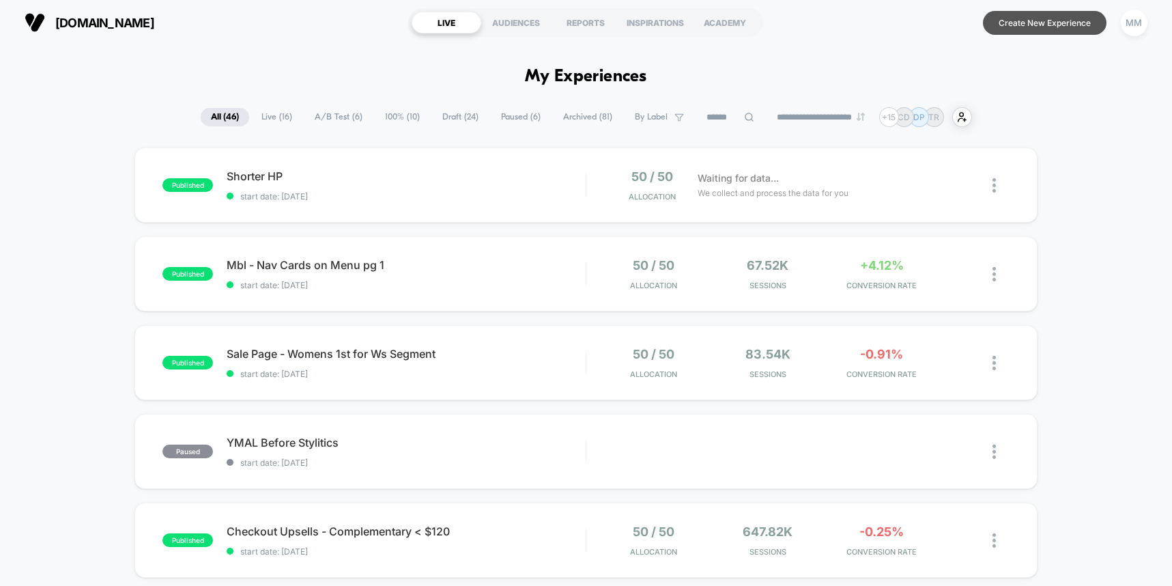
click at [811, 28] on button "Create New Experience" at bounding box center [1045, 23] width 124 height 24
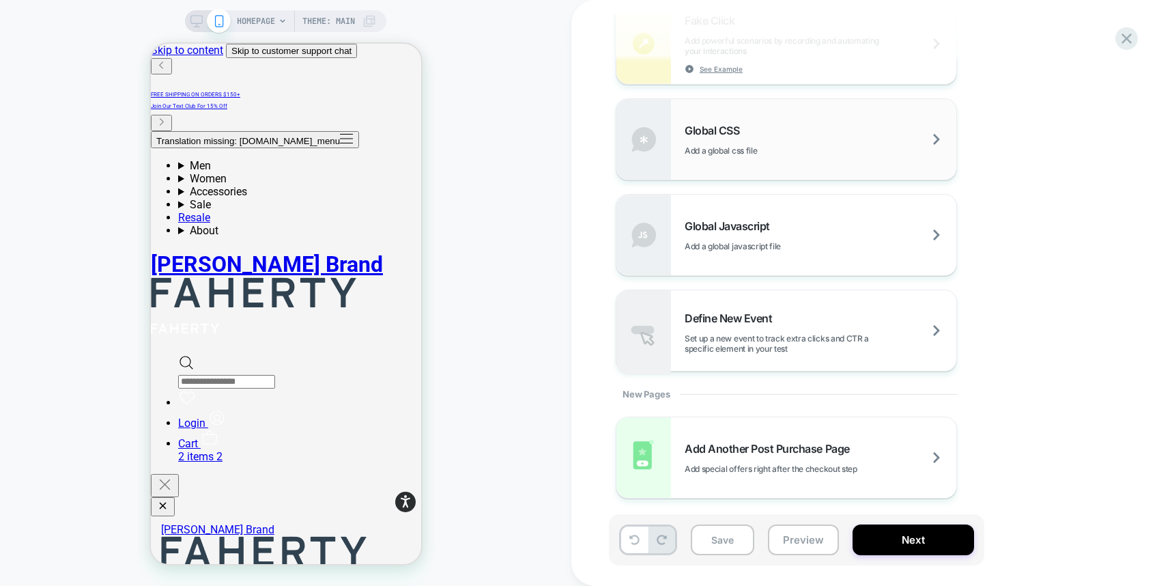
scroll to position [934, 0]
click at [795, 354] on div "Define New Event Set up a new event to track extra clicks and CTR a specific el…" at bounding box center [787, 332] width 340 height 81
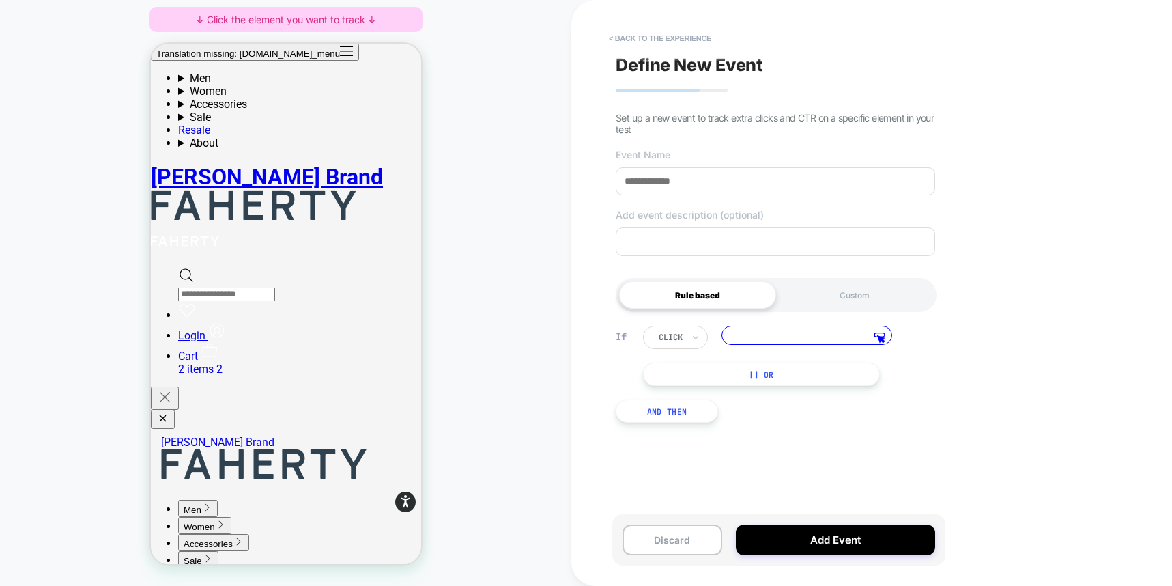
scroll to position [0, 0]
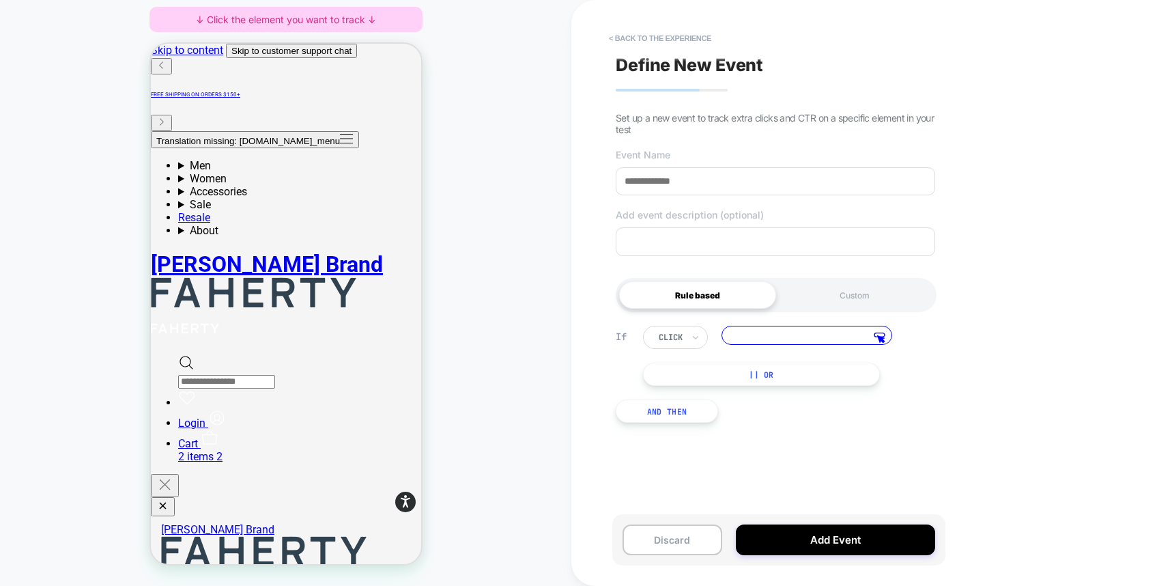
click at [811, 338] on div "< back to the experience Define New Event Set up a new event to track extra cli…" at bounding box center [872, 293] width 601 height 586
click at [811, 259] on div "Define New Event Set up a new event to track extra clicks and CTR on a specific…" at bounding box center [775, 293] width 333 height 559
click at [804, 243] on textarea at bounding box center [776, 241] width 320 height 29
click at [171, 131] on button "Translation missing: [DOMAIN_NAME]_menu" at bounding box center [254, 139] width 208 height 17
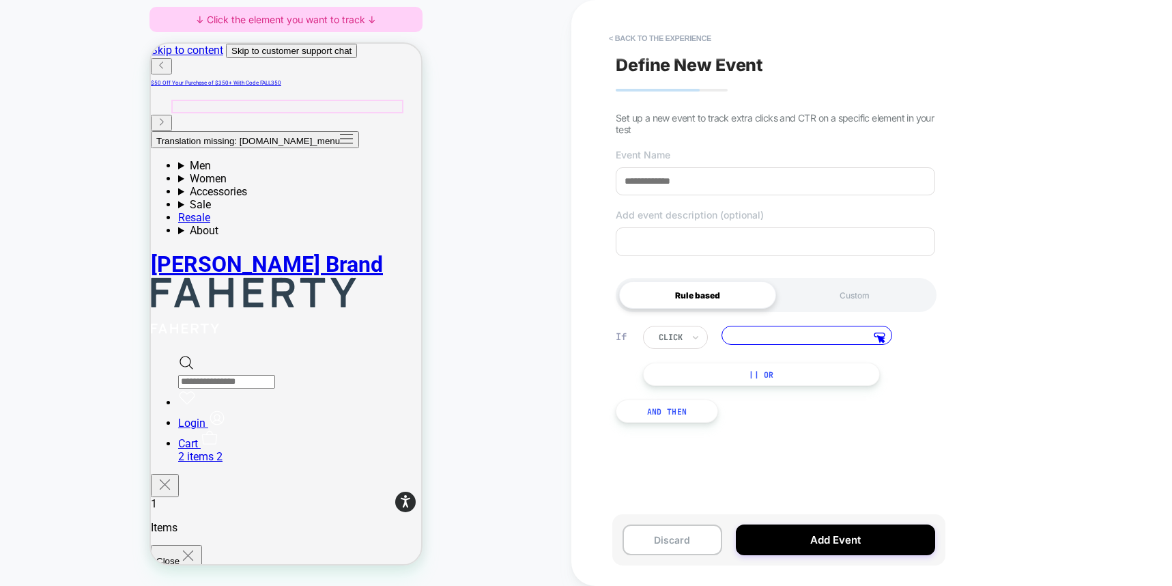
click at [191, 130] on div at bounding box center [294, 129] width 232 height 14
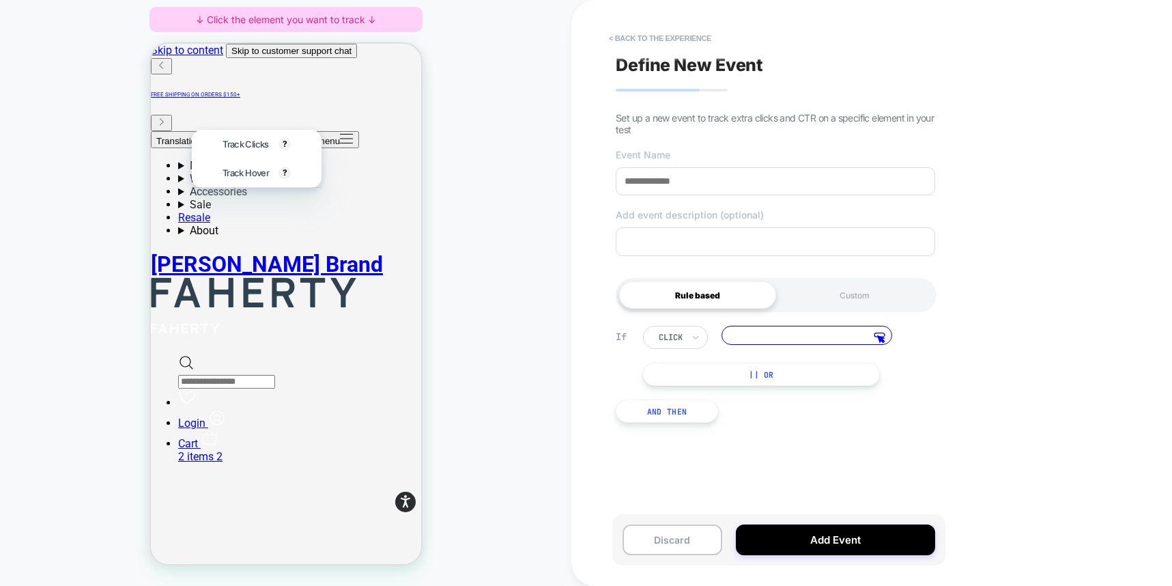
click at [512, 152] on div "HOMEPAGE Theme: MAIN ↓ Click the element you want to track ↓" at bounding box center [286, 293] width 572 height 559
click at [633, 34] on button "< back to the experience" at bounding box center [660, 38] width 116 height 22
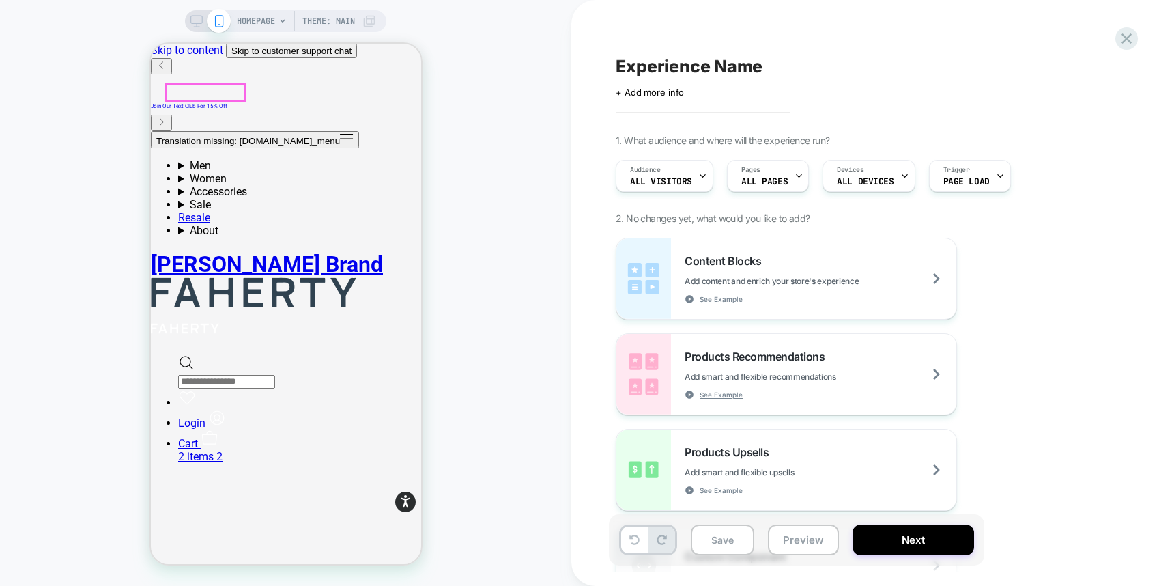
click at [176, 131] on button "Translation missing: [DOMAIN_NAME]_menu" at bounding box center [254, 139] width 208 height 17
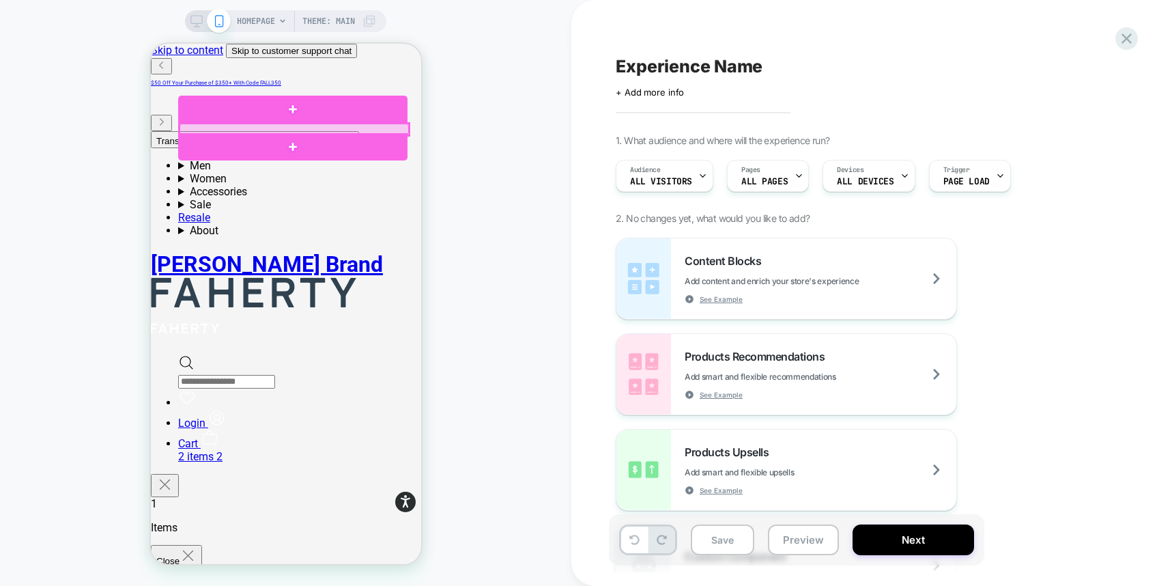
click at [210, 128] on div at bounding box center [293, 130] width 229 height 12
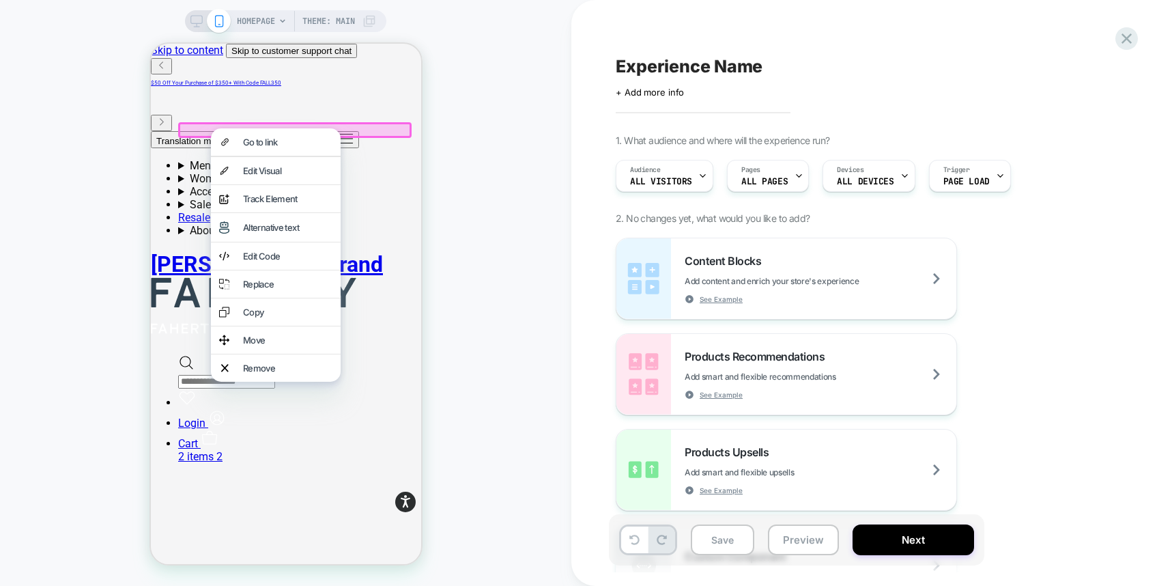
click at [257, 145] on div "Go to link" at bounding box center [286, 142] width 89 height 11
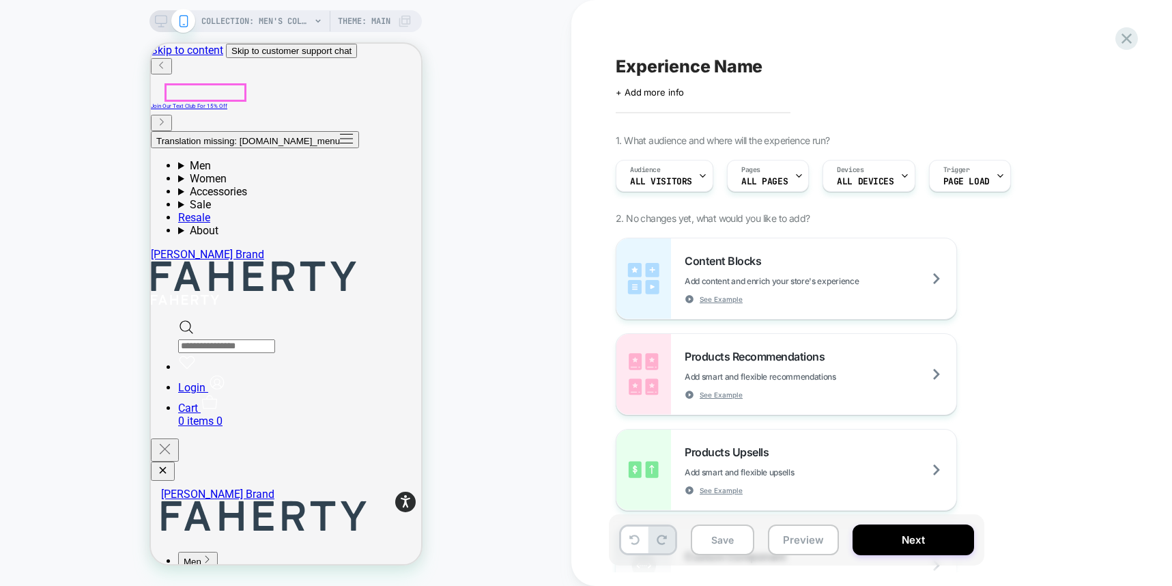
click at [171, 131] on button "Translation missing: [DOMAIN_NAME]_menu" at bounding box center [254, 139] width 208 height 17
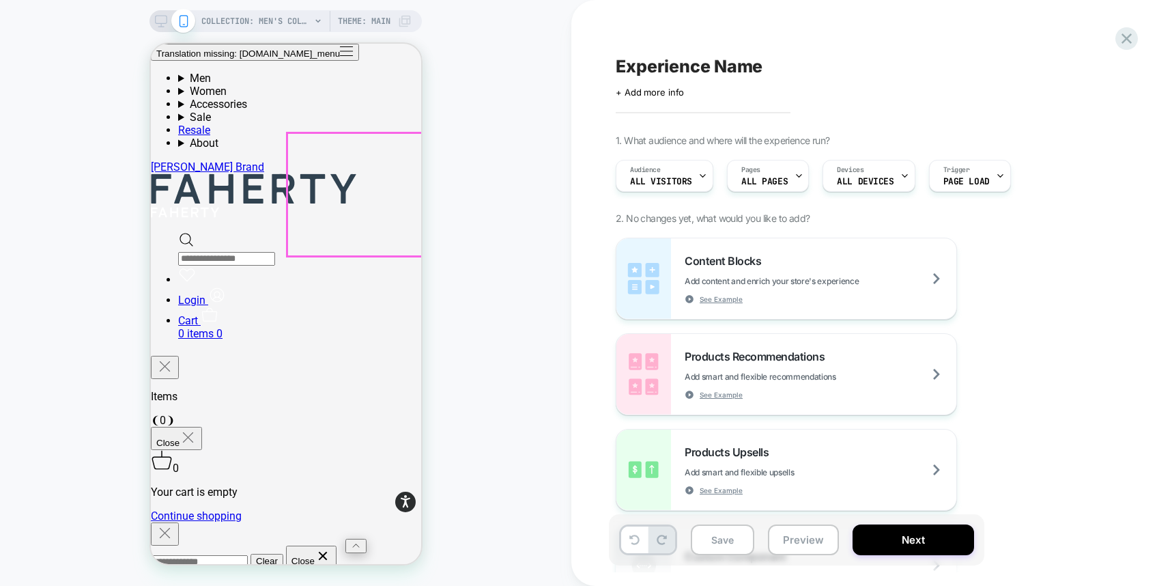
scroll to position [1390, 0]
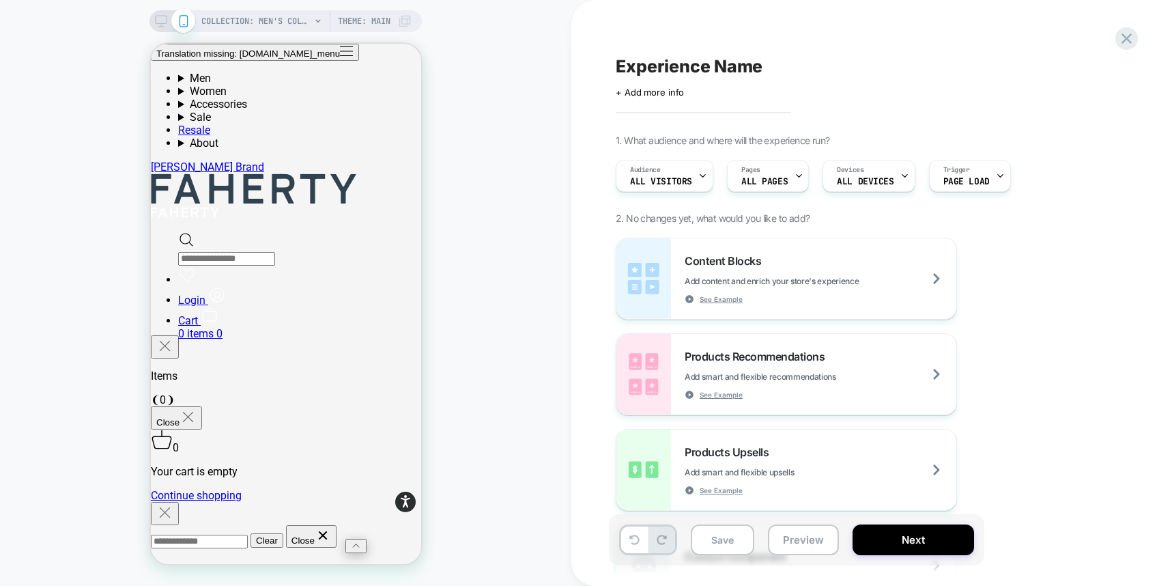
click at [153, 20] on div "COLLECTION: Men's Collection (Category) Theme: MAIN" at bounding box center [286, 21] width 272 height 22
click at [160, 20] on icon at bounding box center [161, 21] width 12 height 12
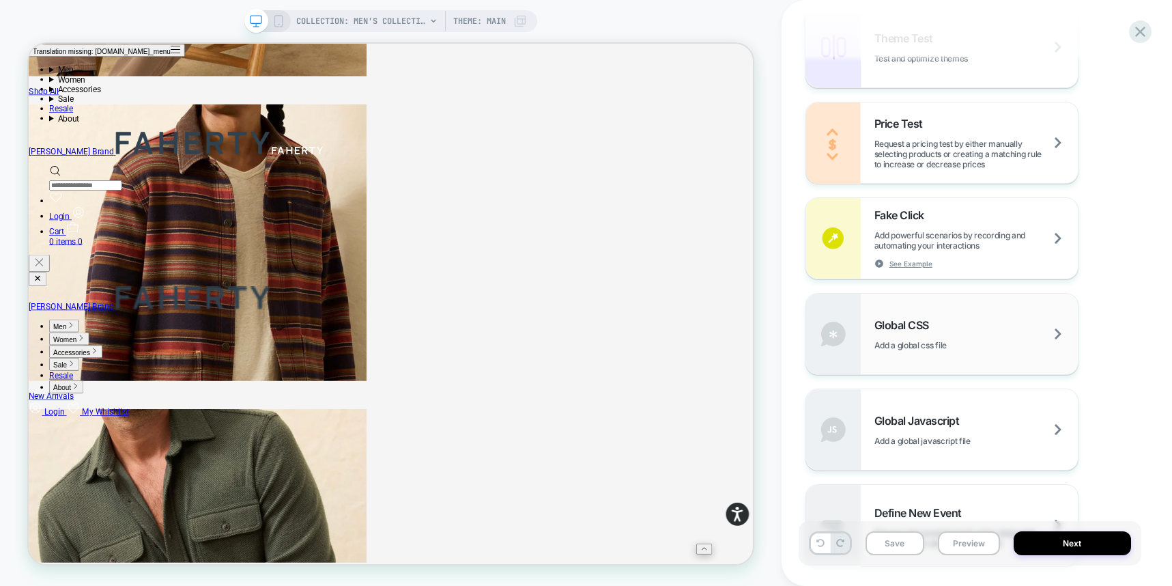
scroll to position [936, 0]
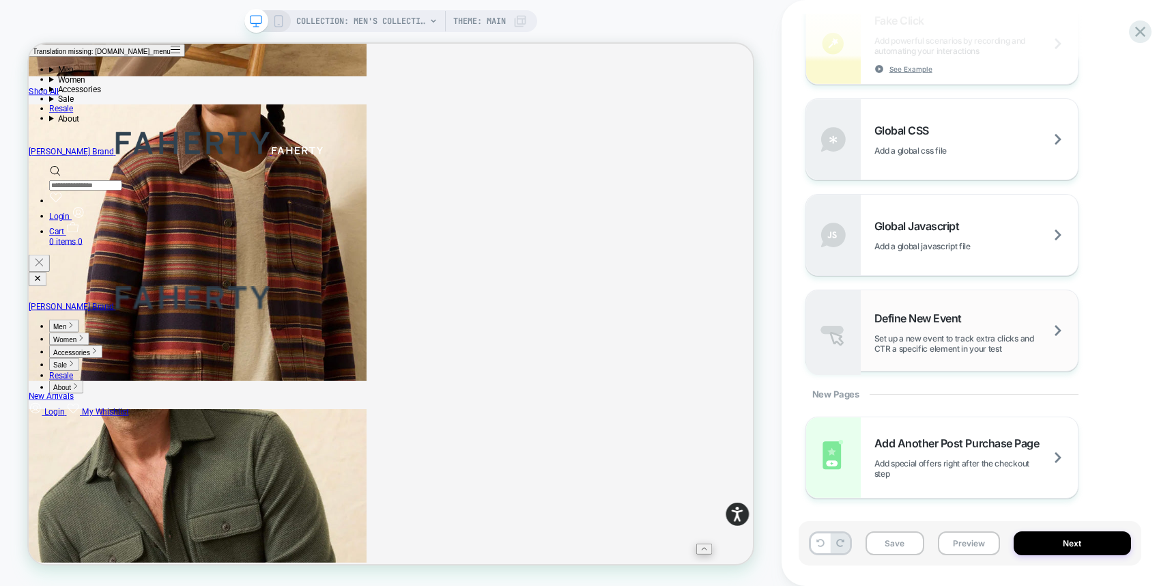
click at [811, 323] on div "Define New Event Set up a new event to track extra clicks and CTR a specific el…" at bounding box center [976, 332] width 203 height 42
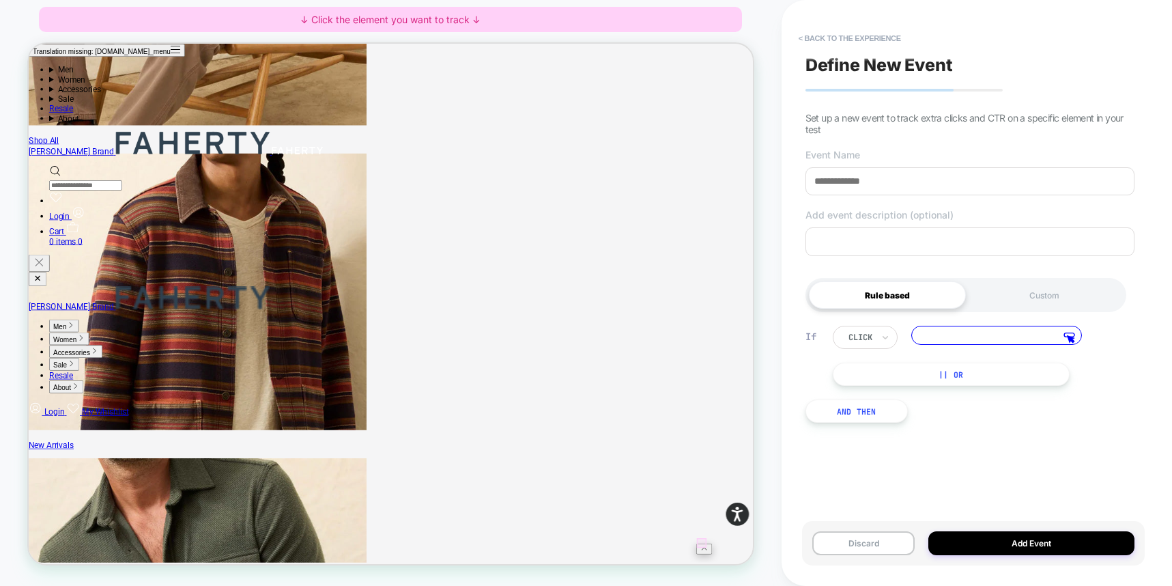
scroll to position [1166, 0]
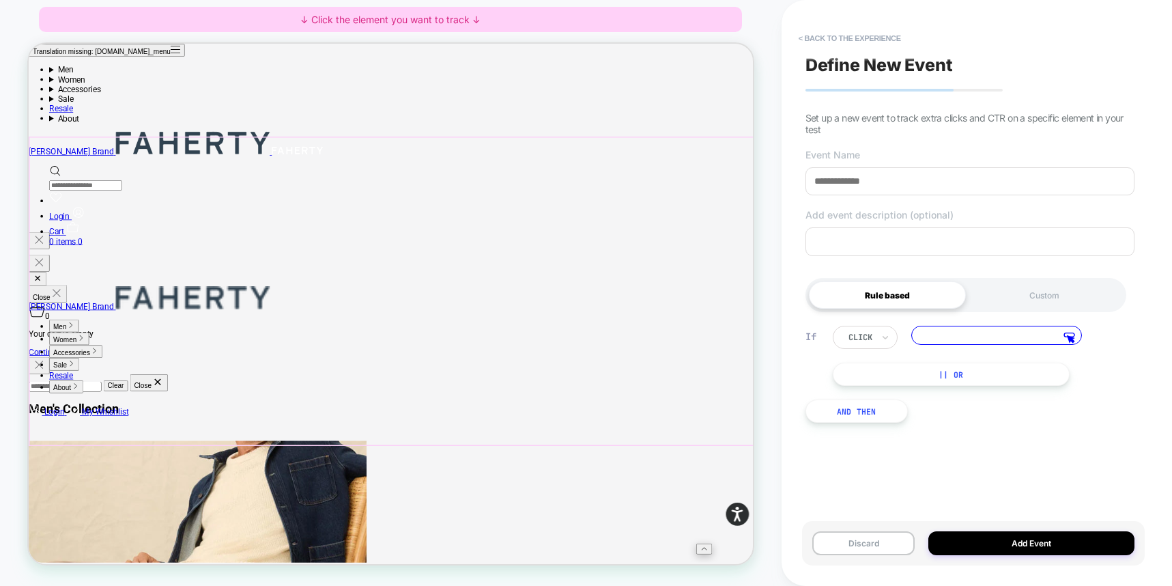
scroll to position [377, 0]
click at [811, 339] on polygon at bounding box center [1070, 339] width 7 height 7
click at [811, 479] on span "Track Clicks" at bounding box center [912, 473] width 58 height 14
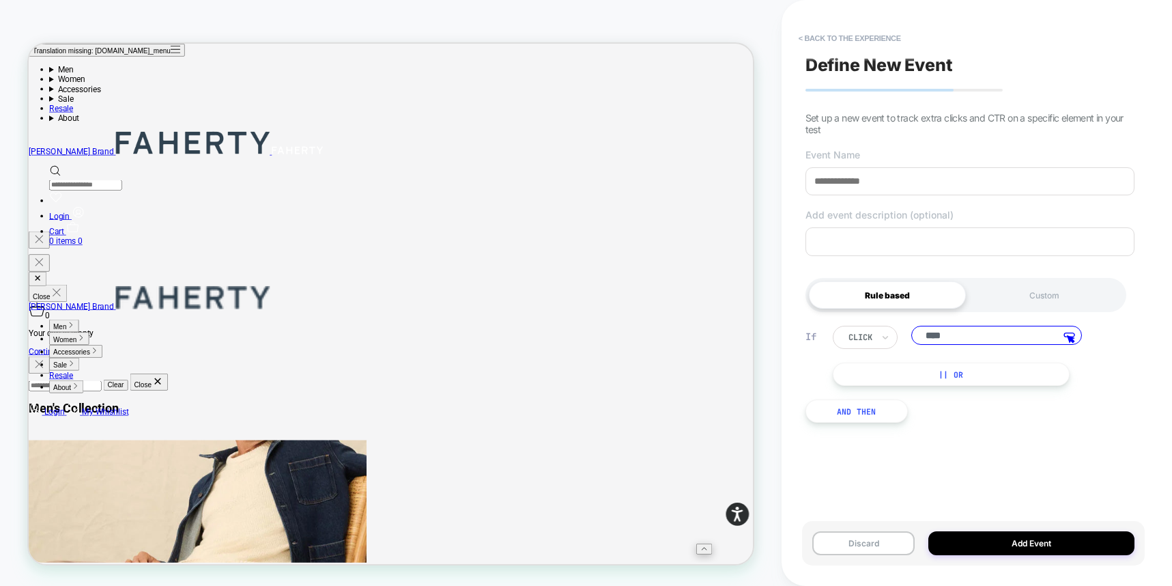
click at [811, 193] on input at bounding box center [970, 181] width 329 height 28
click at [811, 184] on input at bounding box center [970, 181] width 329 height 28
click at [811, 186] on input "**********" at bounding box center [970, 181] width 329 height 28
type input "**********"
click at [811, 537] on button "Add Event" at bounding box center [1032, 543] width 206 height 24
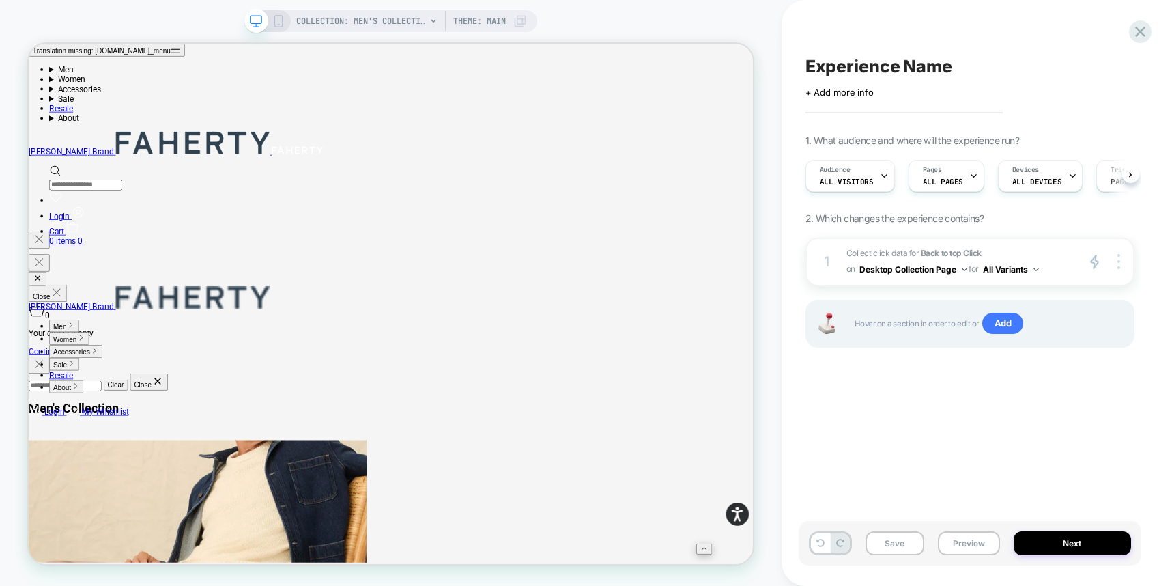
scroll to position [0, 1]
click at [811, 271] on button "Desktop Collection Page" at bounding box center [914, 269] width 108 height 17
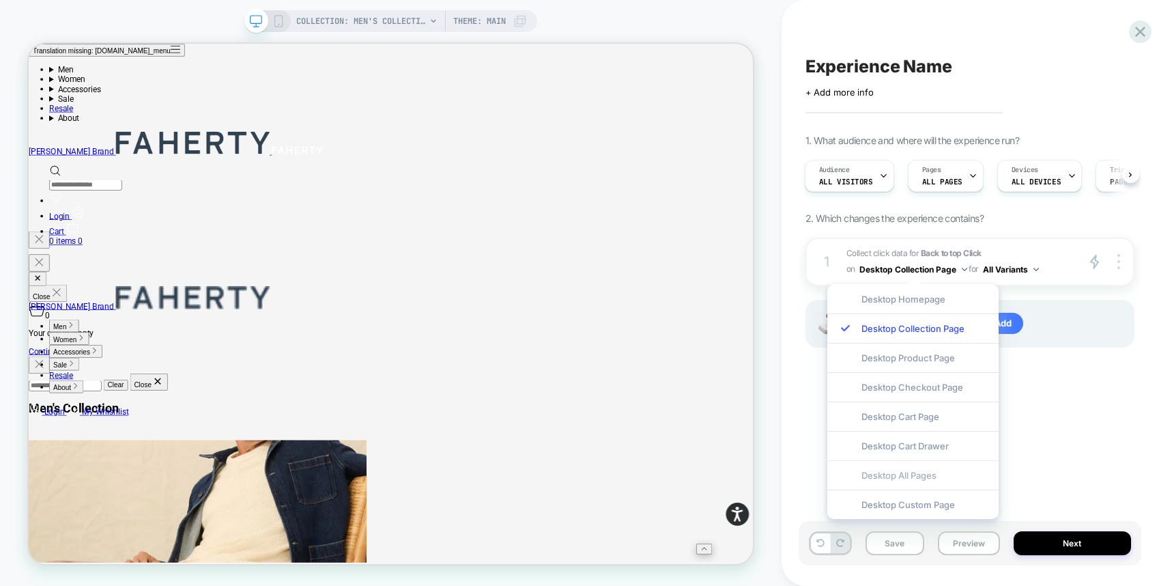
click at [811, 470] on div "Desktop All Pages" at bounding box center [913, 474] width 171 height 29
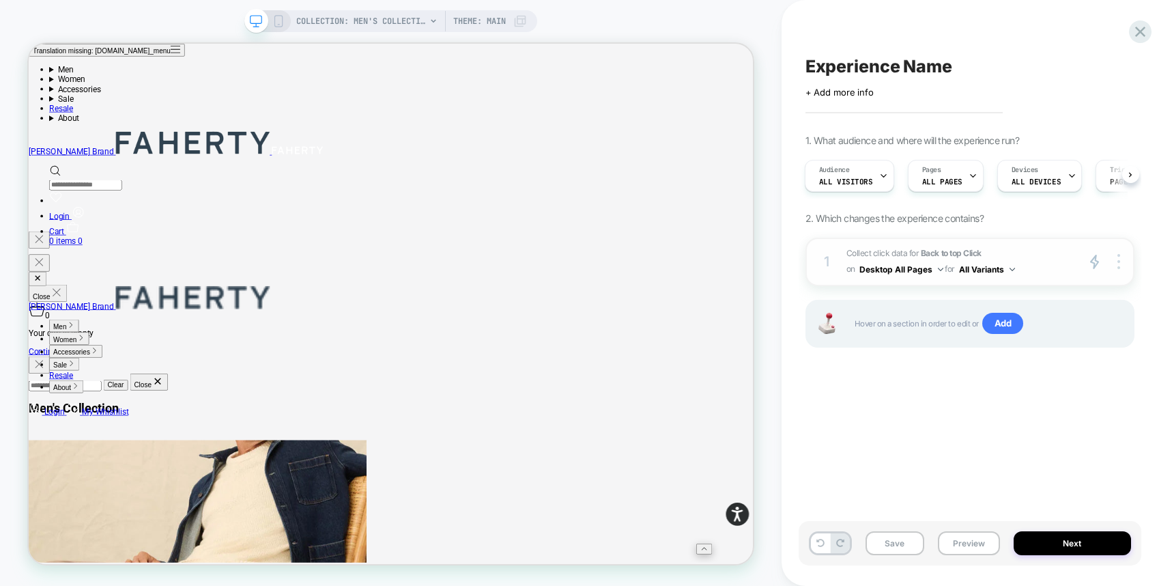
click at [811, 264] on button "All Variants" at bounding box center [987, 269] width 56 height 17
click at [811, 419] on div "Experience Name Click to edit experience details + Add more info 1. What audien…" at bounding box center [970, 293] width 343 height 559
click at [811, 262] on div at bounding box center [1121, 262] width 26 height 16
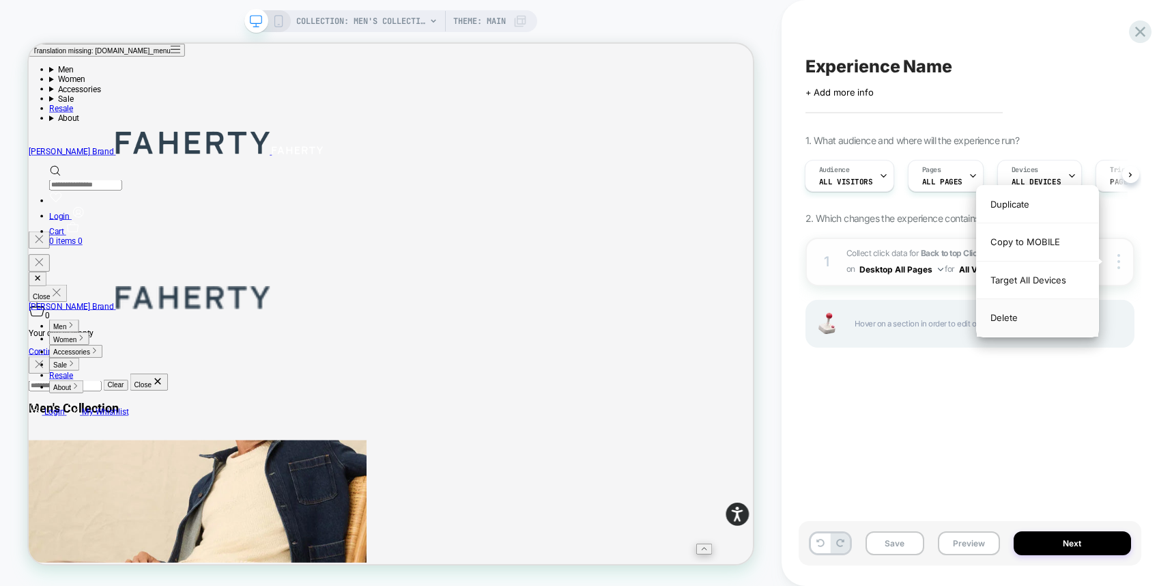
click at [811, 289] on div "Target All Devices" at bounding box center [1038, 281] width 122 height 38
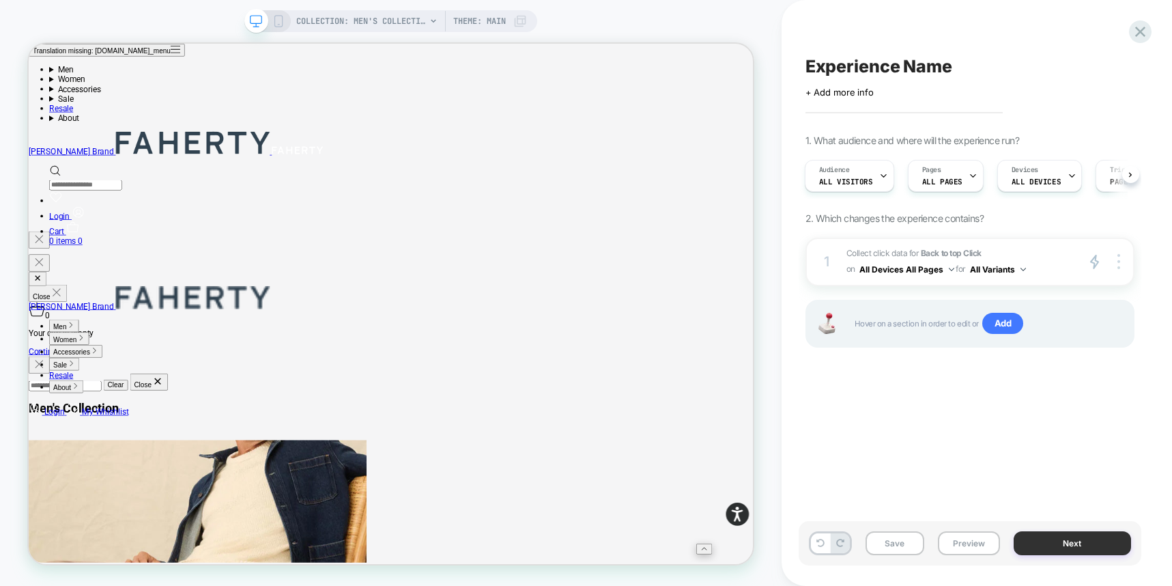
click at [811, 549] on button "Next" at bounding box center [1072, 543] width 117 height 24
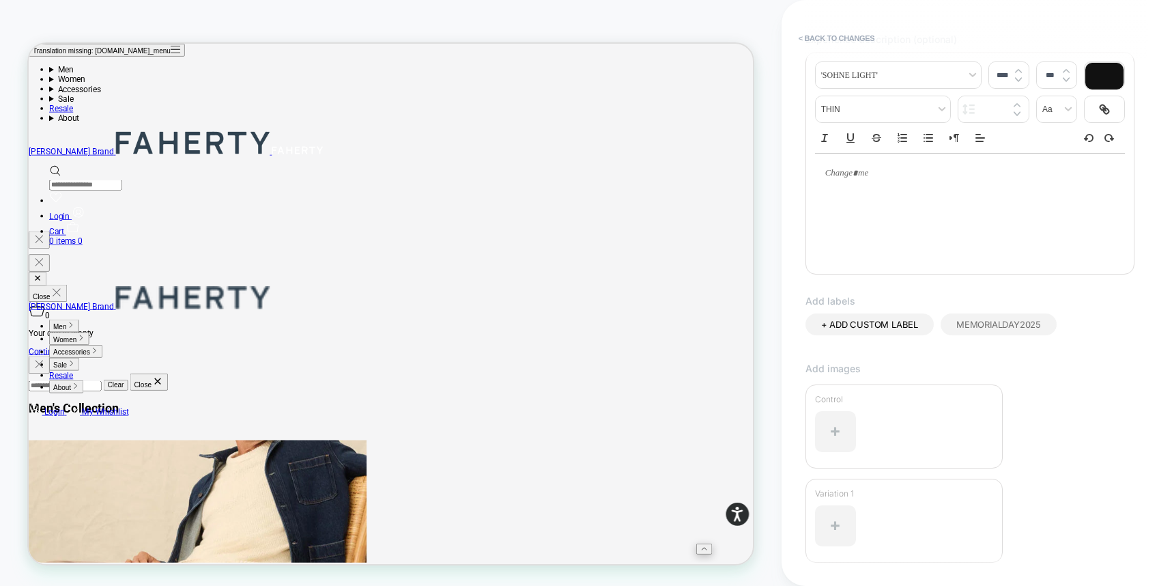
scroll to position [267, 0]
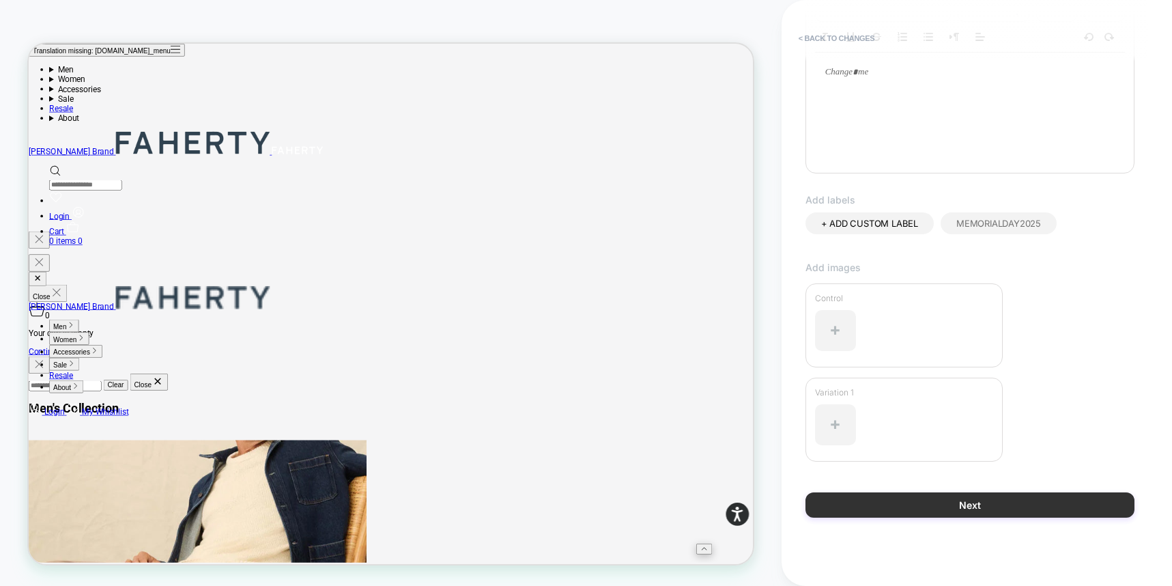
type input "**********"
click at [811, 503] on button "Next" at bounding box center [970, 504] width 329 height 25
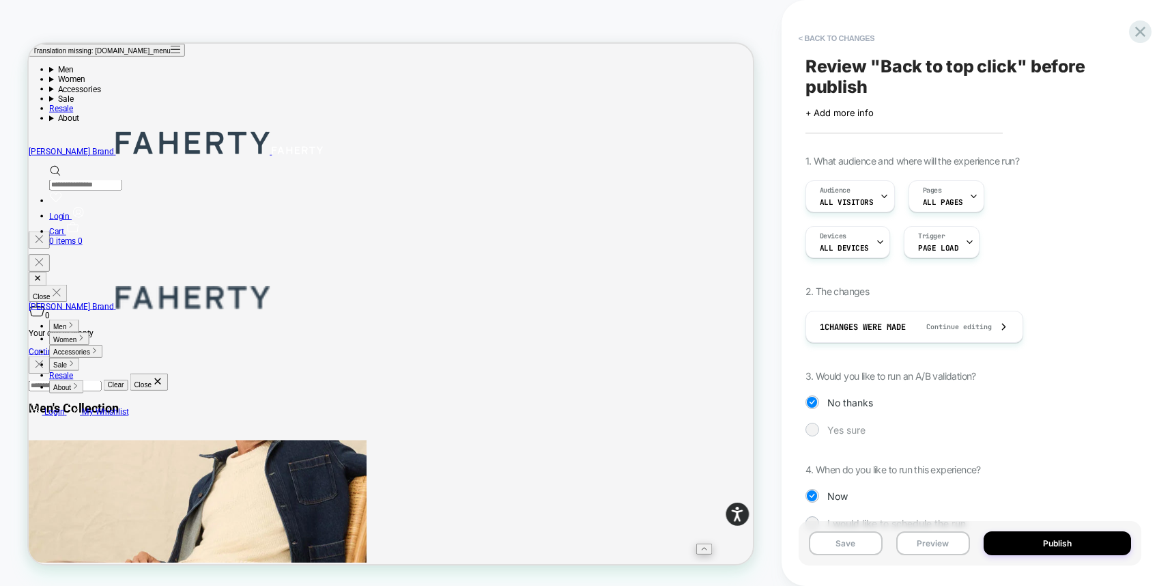
scroll to position [32, 0]
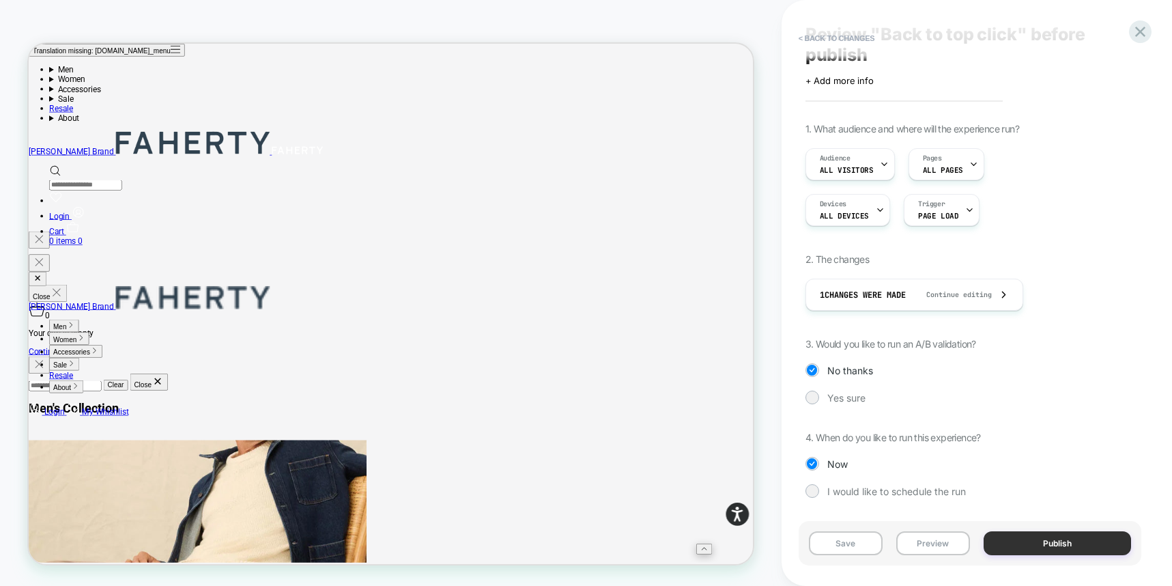
click at [811, 543] on button "Publish" at bounding box center [1057, 543] width 147 height 24
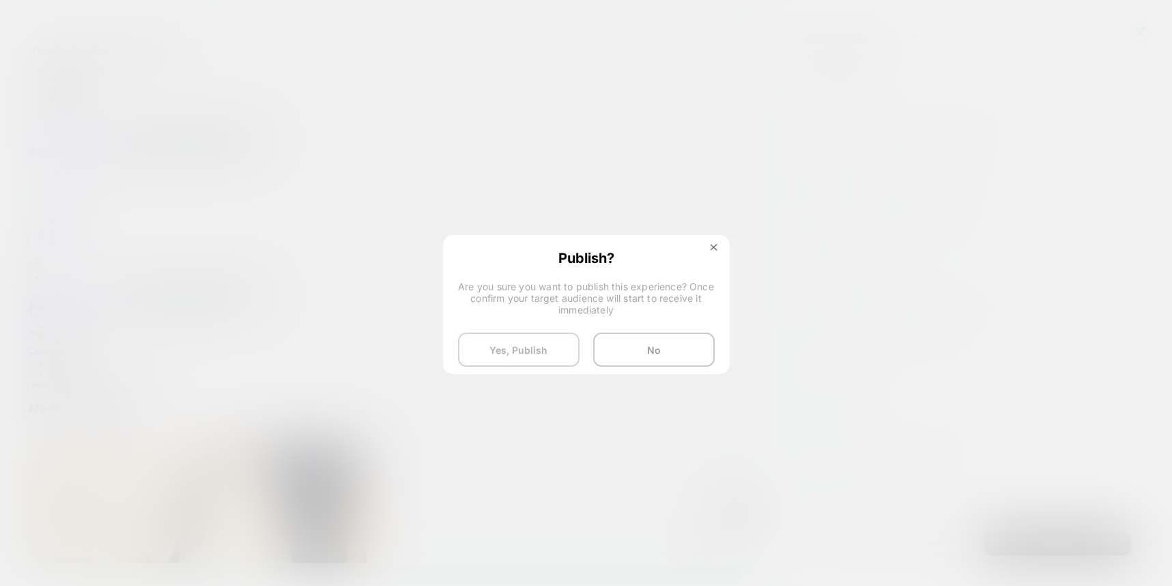
click at [480, 337] on button "Yes, Publish" at bounding box center [519, 350] width 122 height 34
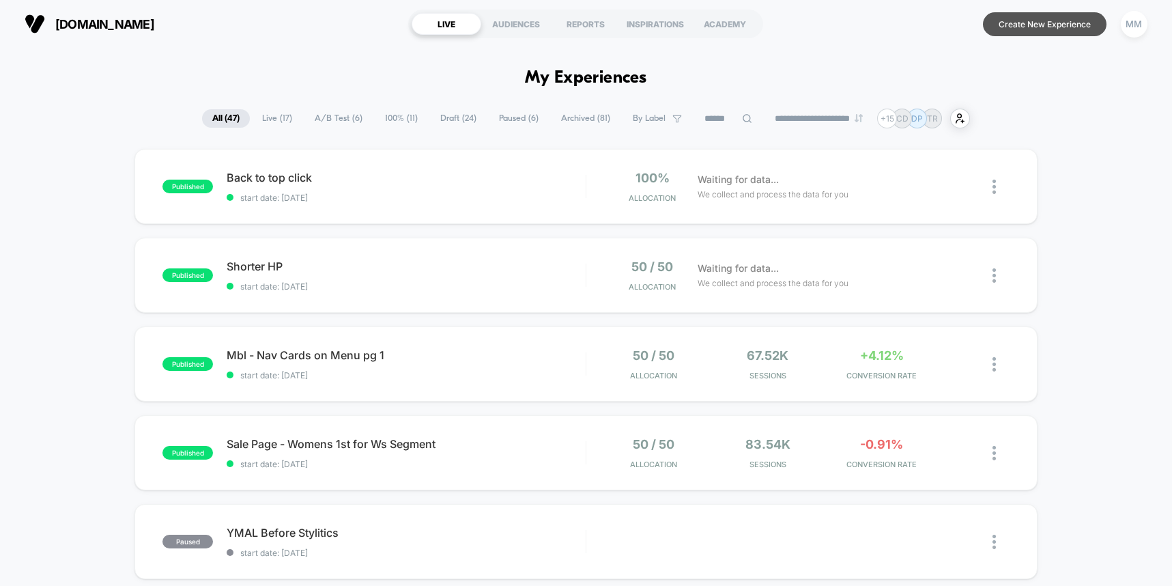
click at [1026, 26] on button "Create New Experience" at bounding box center [1045, 24] width 124 height 24
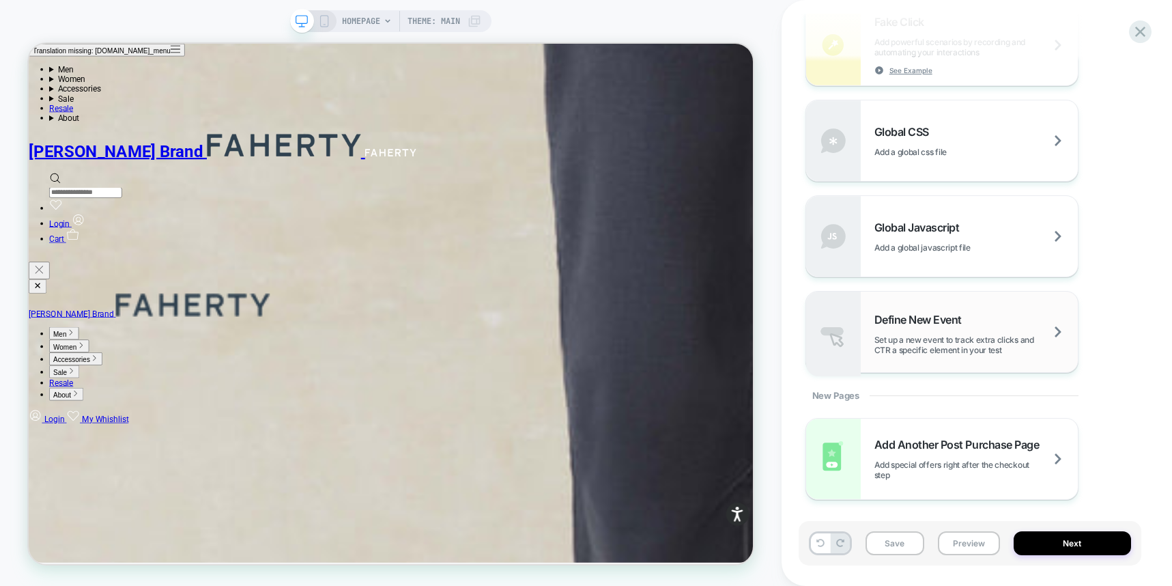
scroll to position [936, 0]
click at [971, 326] on div "Define New Event Set up a new event to track extra clicks and CTR a specific el…" at bounding box center [976, 332] width 203 height 42
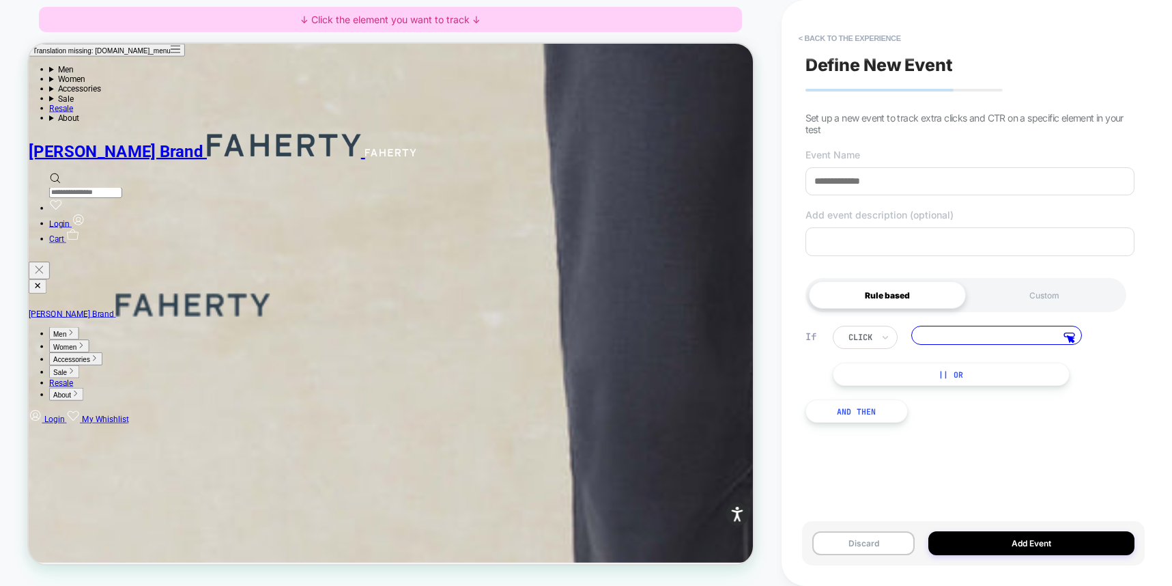
click at [933, 174] on input at bounding box center [970, 181] width 329 height 28
type input "**********"
click at [757, 218] on div at bounding box center [757, 219] width 23 height 23
click at [791, 228] on span "Track Clicks" at bounding box center [811, 234] width 58 height 14
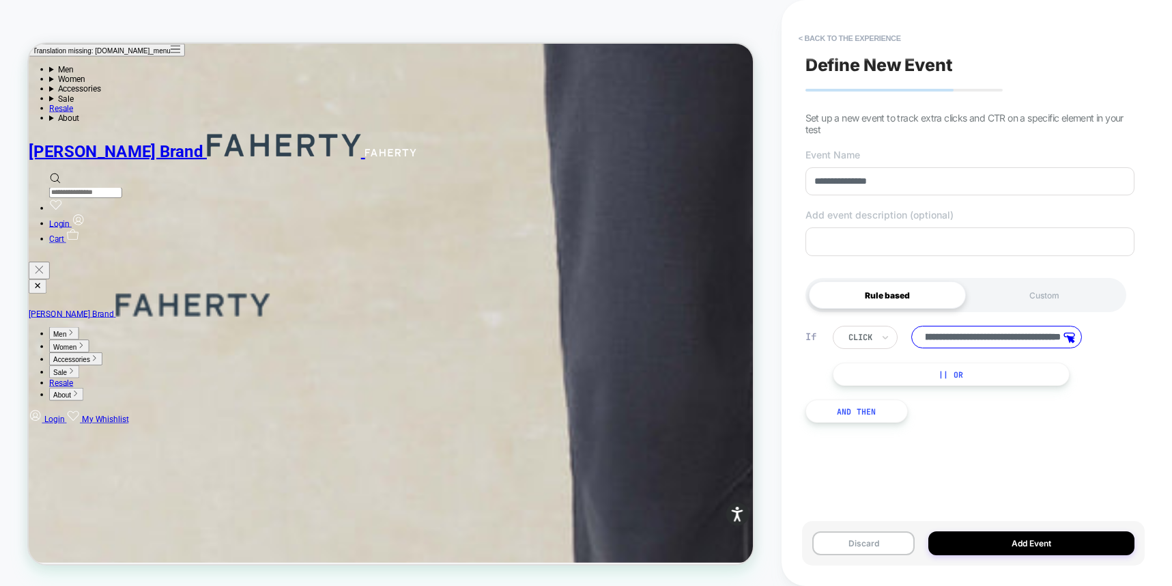
scroll to position [0, 0]
click at [856, 187] on input "**********" at bounding box center [970, 181] width 329 height 28
click at [858, 187] on input "**********" at bounding box center [970, 181] width 329 height 28
click at [857, 184] on input "**********" at bounding box center [970, 181] width 329 height 28
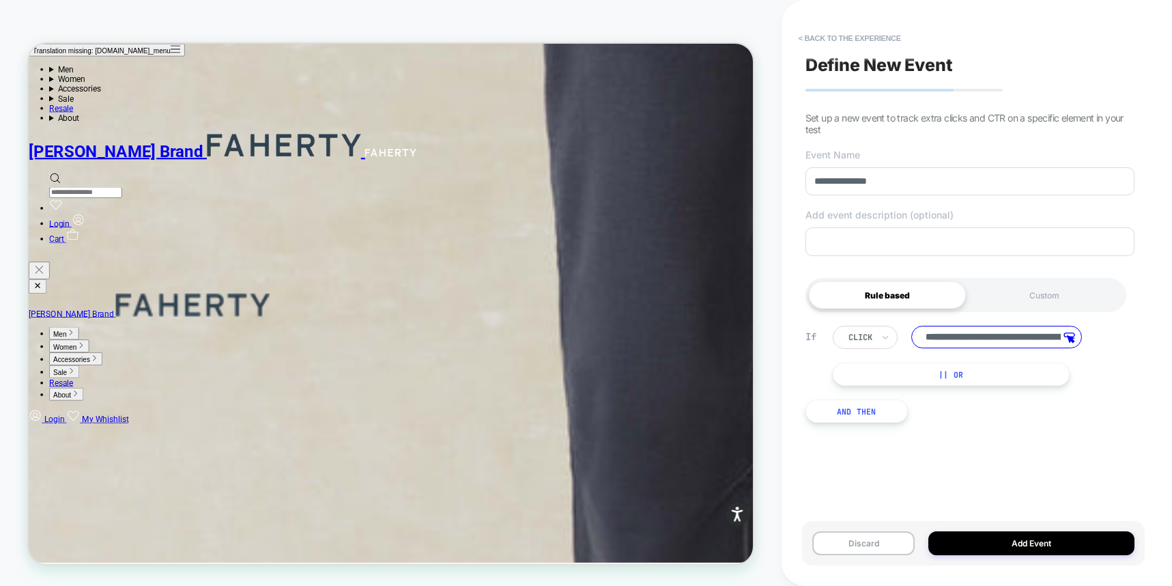
click at [858, 184] on input "**********" at bounding box center [970, 181] width 329 height 28
click at [1043, 537] on button "Add Event" at bounding box center [1032, 543] width 206 height 24
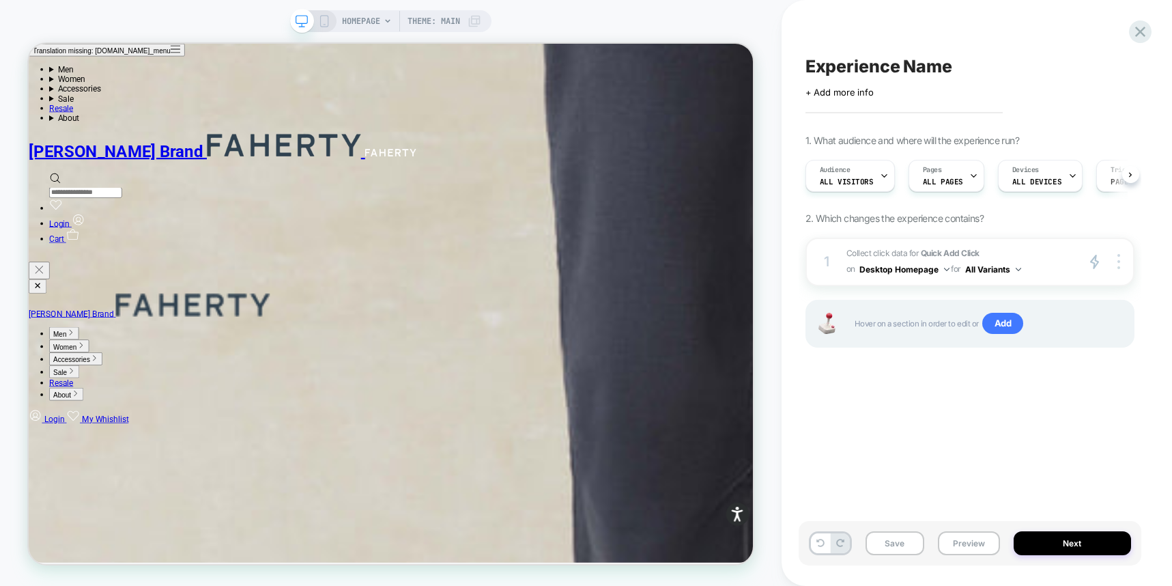
scroll to position [0, 1]
click at [1085, 546] on button "Next" at bounding box center [1072, 543] width 117 height 24
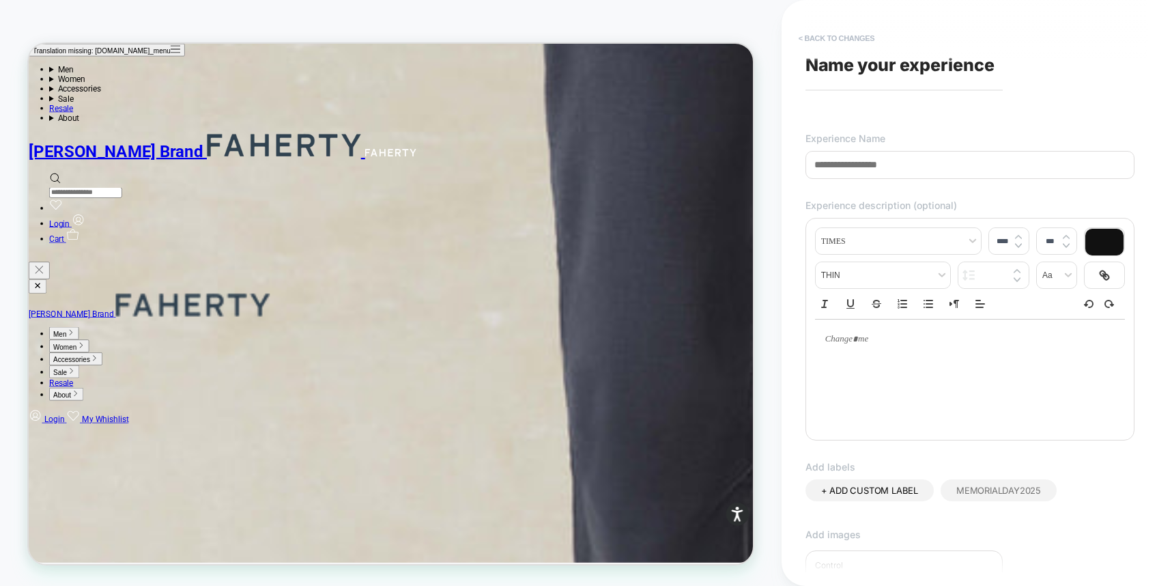
click at [808, 39] on button "< Back to changes" at bounding box center [837, 38] width 90 height 22
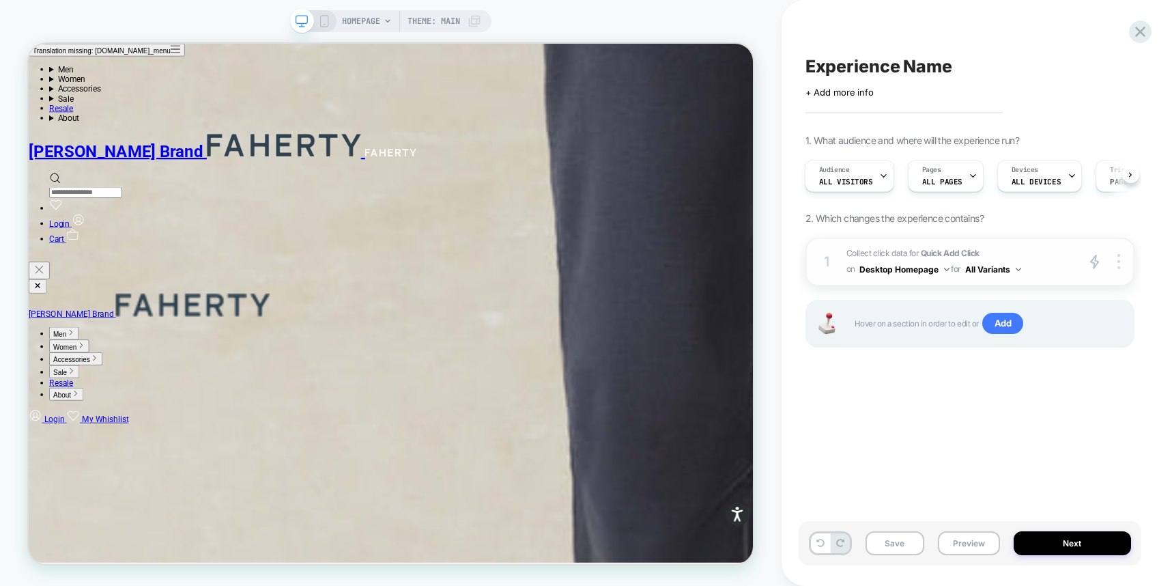
click at [933, 261] on button "Desktop Homepage" at bounding box center [905, 269] width 90 height 17
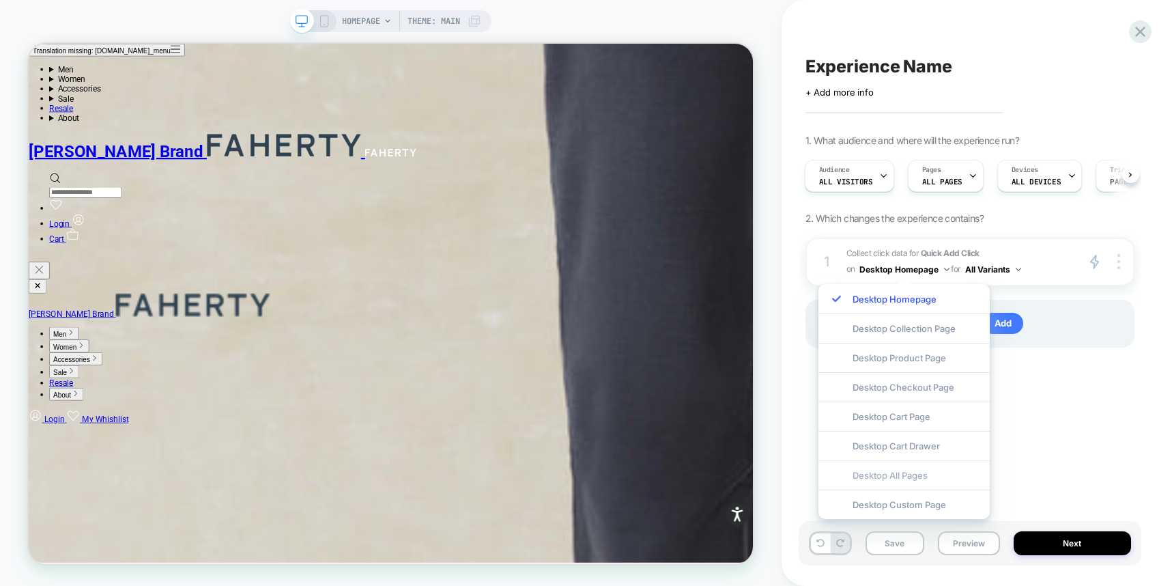
click at [930, 479] on div "Desktop All Pages" at bounding box center [904, 474] width 171 height 29
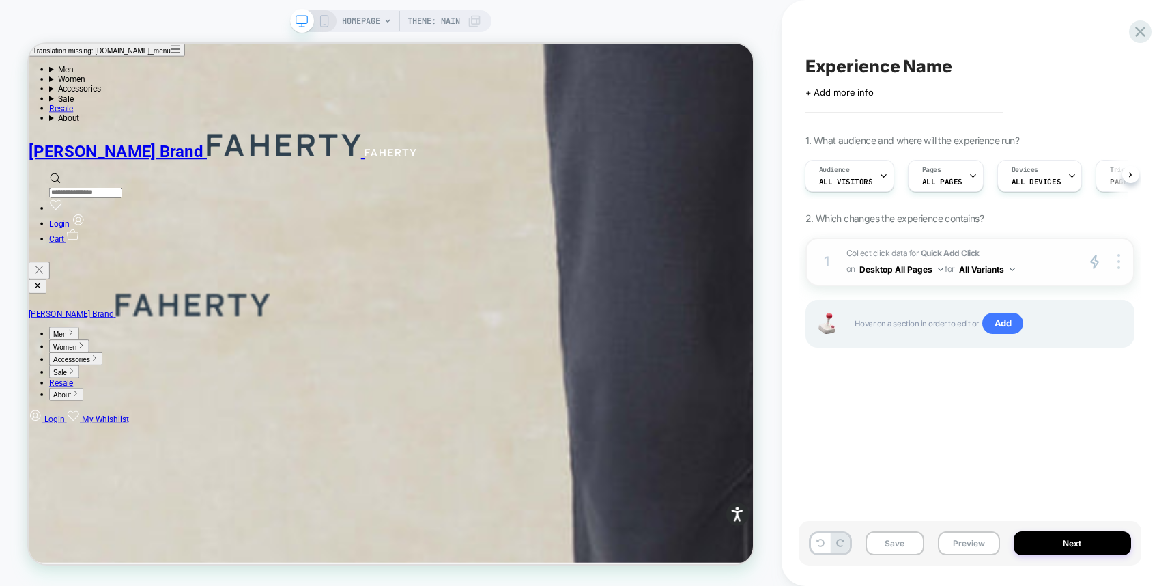
click at [987, 266] on button "All Variants" at bounding box center [987, 269] width 56 height 17
click at [1116, 267] on div at bounding box center [1121, 262] width 26 height 16
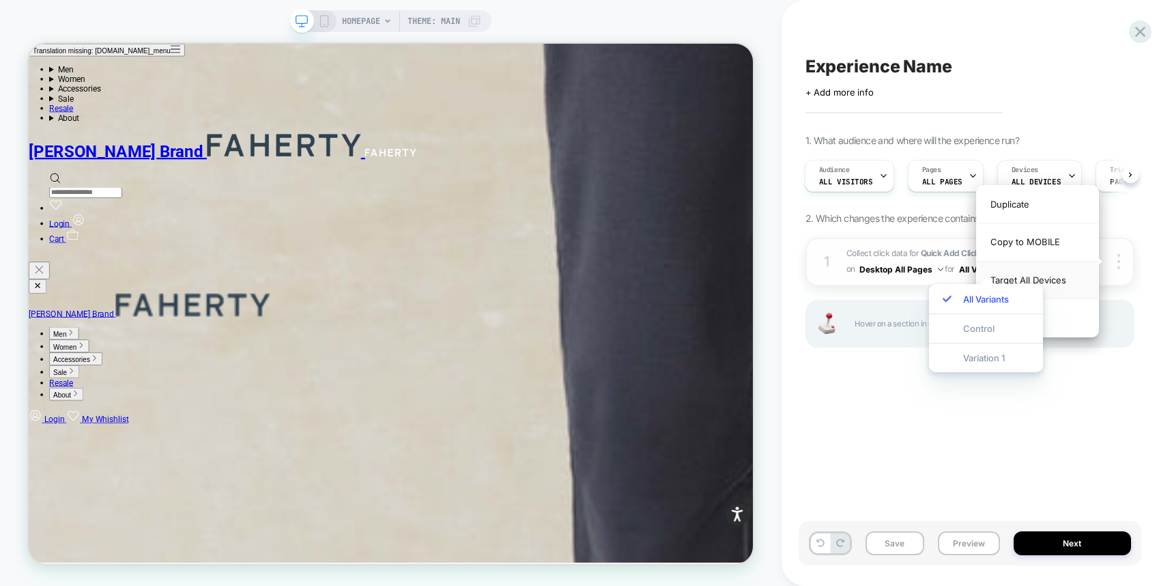
click at [1076, 274] on div "Target All Devices" at bounding box center [1038, 281] width 122 height 38
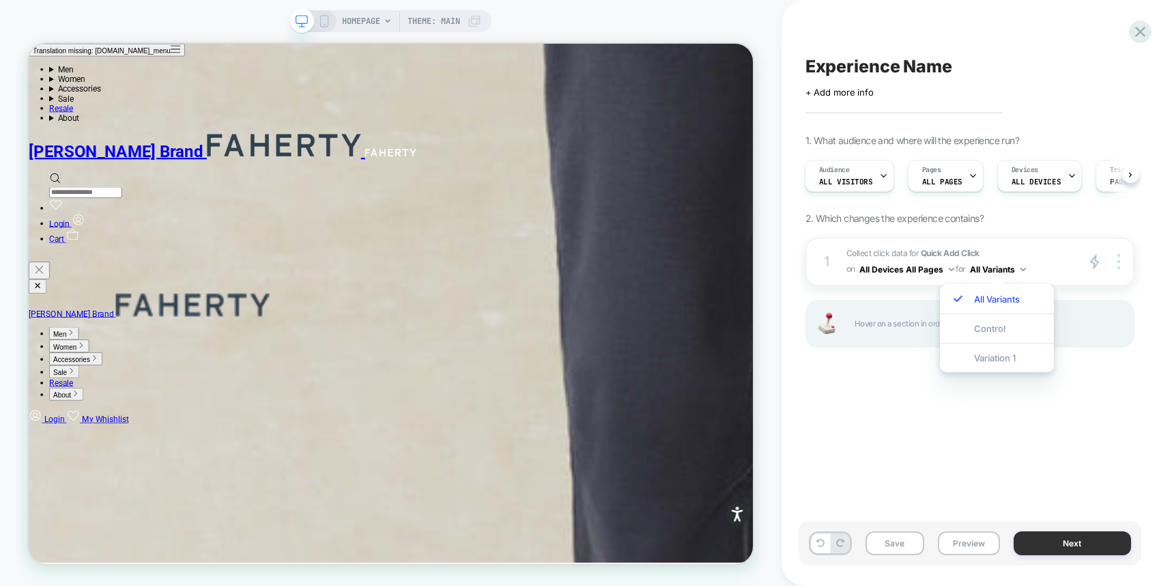
click at [1071, 544] on button "Next" at bounding box center [1072, 543] width 117 height 24
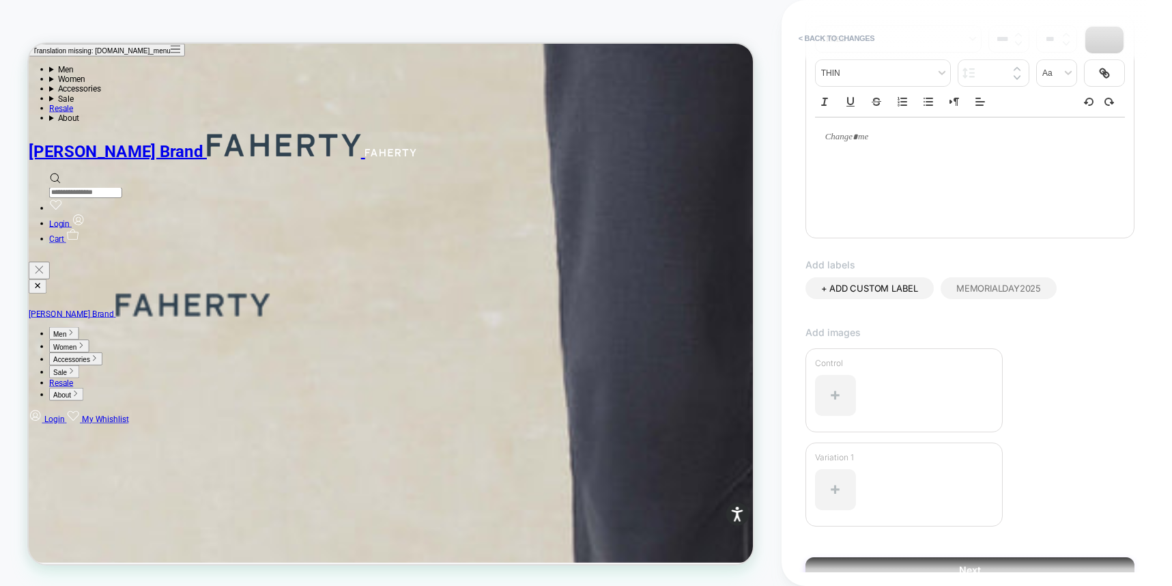
scroll to position [267, 0]
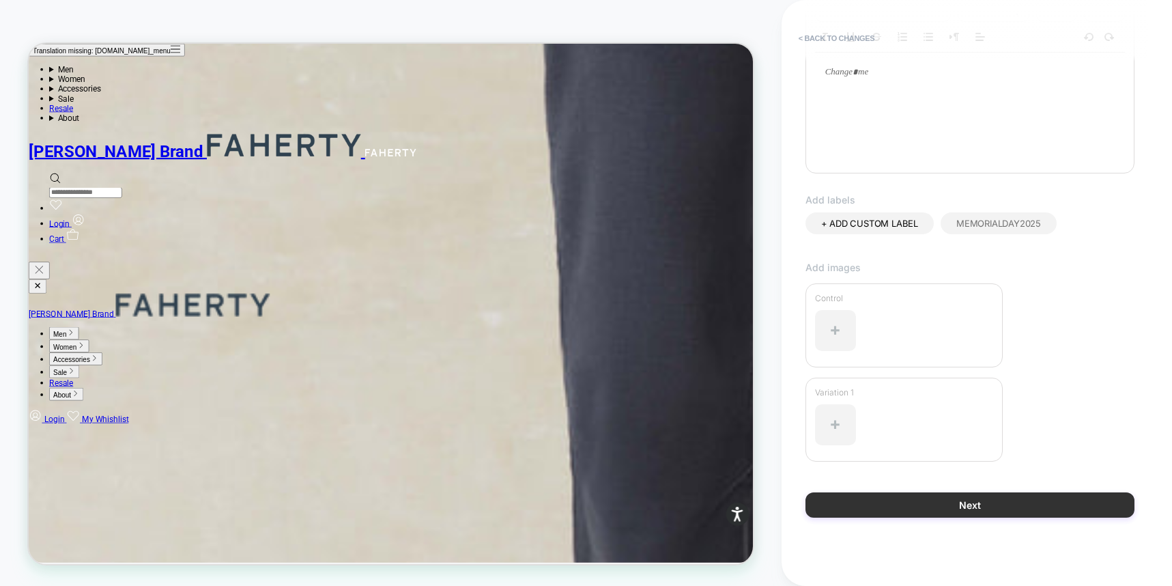
type input "**********"
click at [1009, 509] on button "Next" at bounding box center [970, 504] width 329 height 25
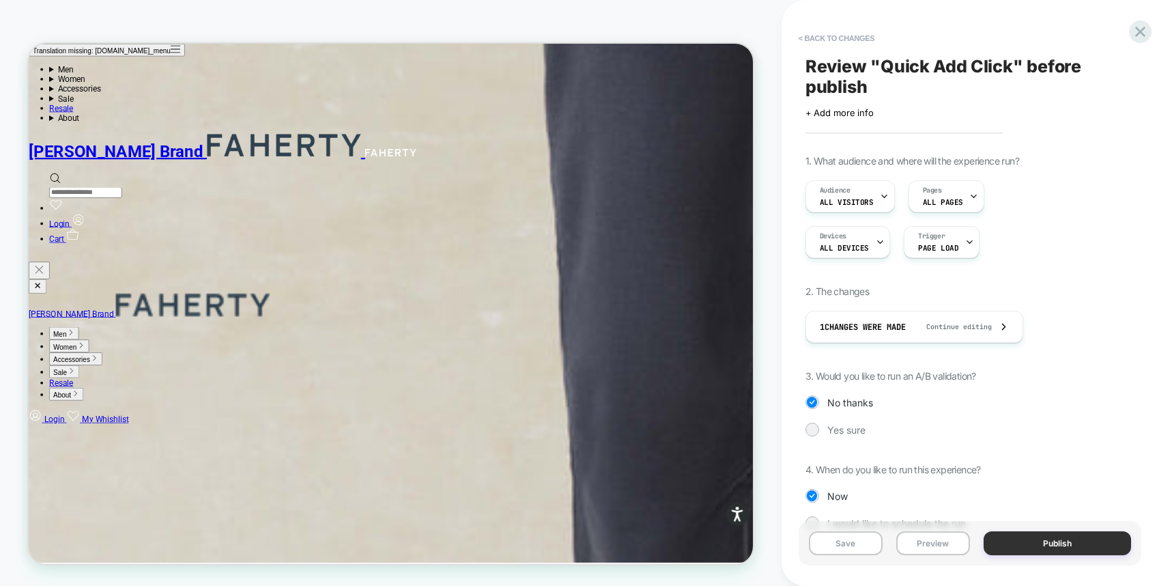
click at [1017, 542] on button "Publish" at bounding box center [1057, 543] width 147 height 24
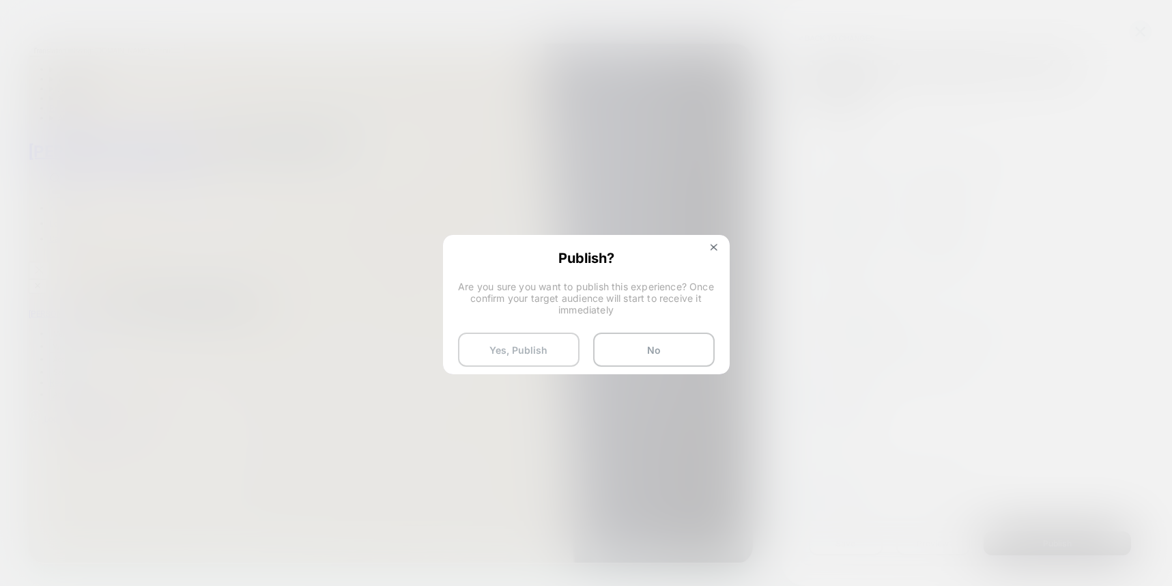
click at [531, 341] on button "Yes, Publish" at bounding box center [519, 350] width 122 height 34
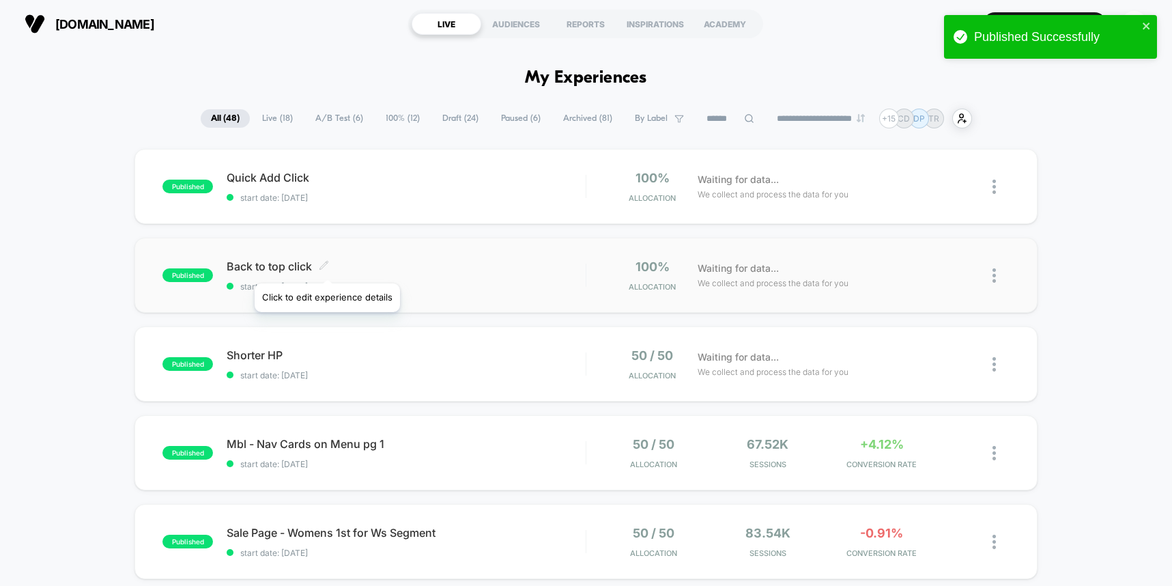
click at [326, 266] on icon at bounding box center [324, 265] width 10 height 10
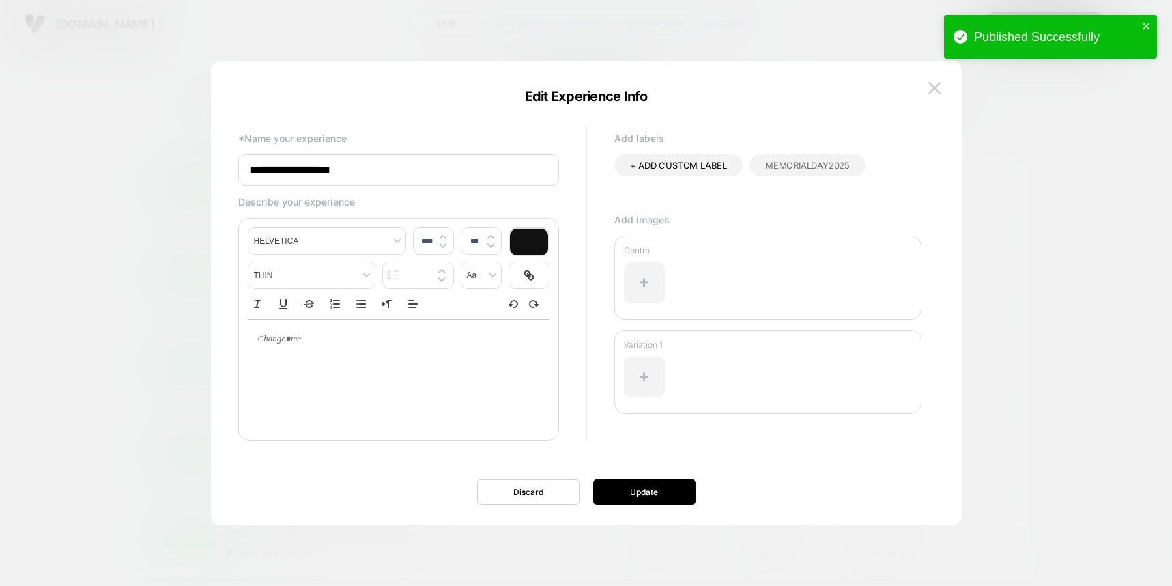
drag, startPoint x: 280, startPoint y: 169, endPoint x: 290, endPoint y: 173, distance: 11.3
click at [281, 169] on input "**********" at bounding box center [398, 169] width 321 height 31
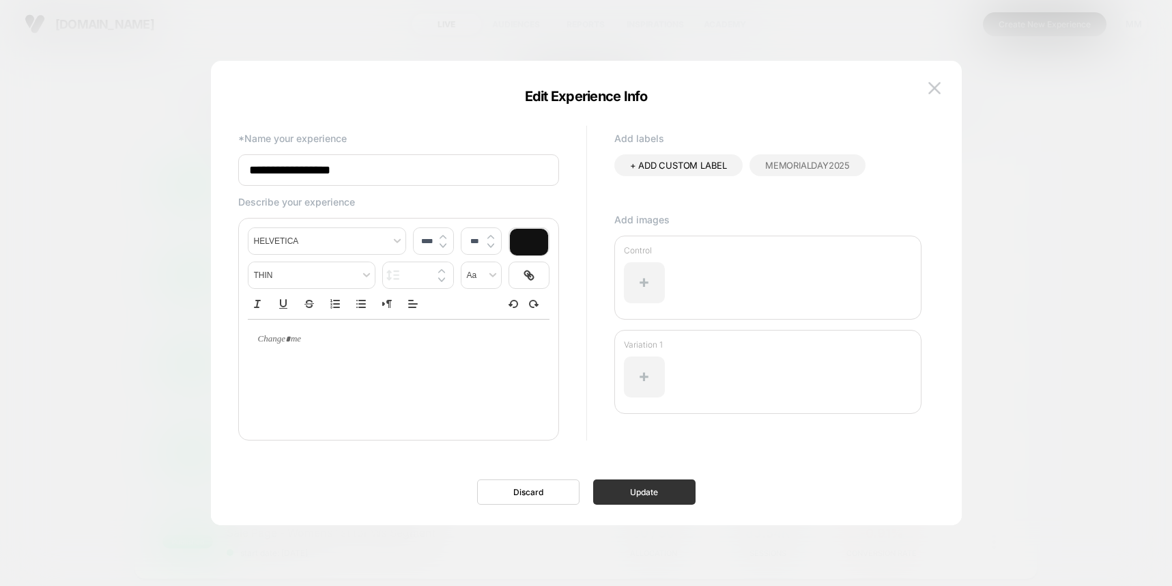
type input "**********"
click at [666, 504] on button "Update" at bounding box center [644, 491] width 102 height 25
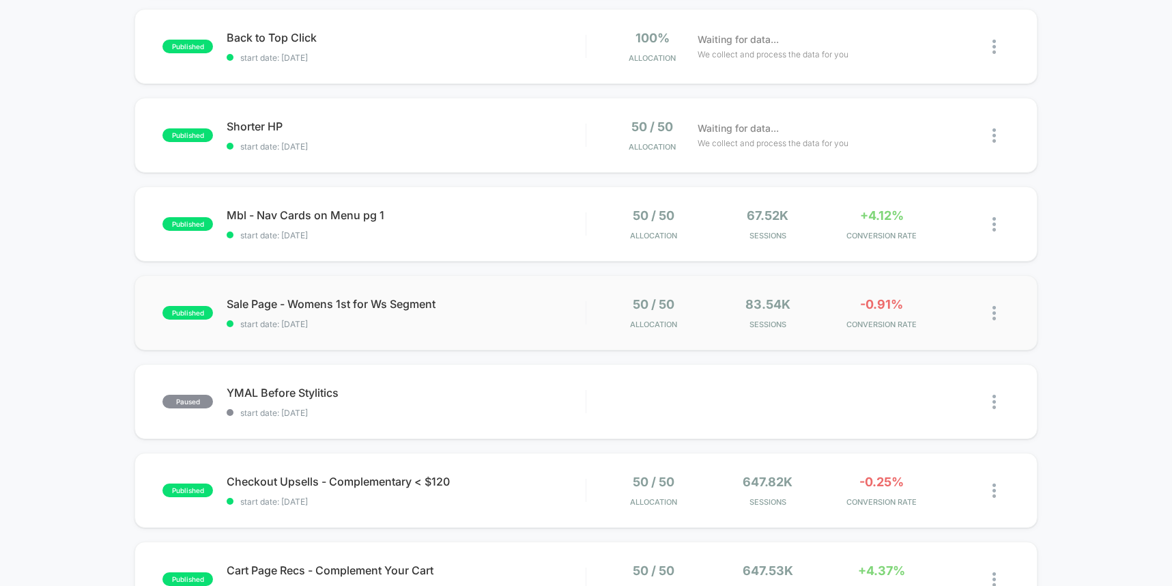
scroll to position [309, 0]
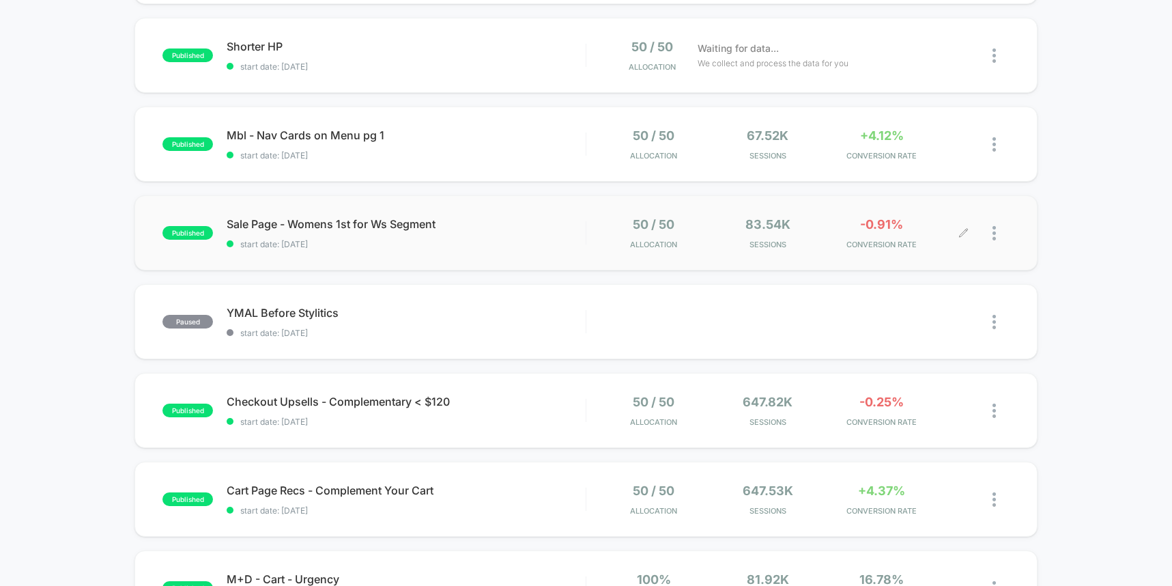
click at [996, 234] on div at bounding box center [1001, 233] width 17 height 32
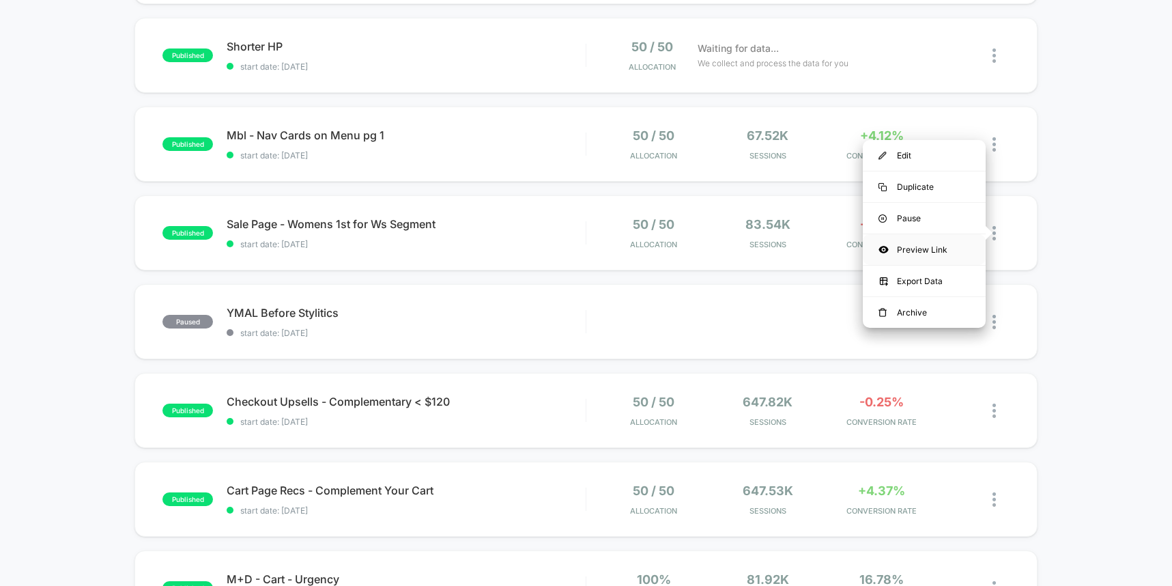
click at [932, 250] on div "Preview Link" at bounding box center [924, 249] width 123 height 31
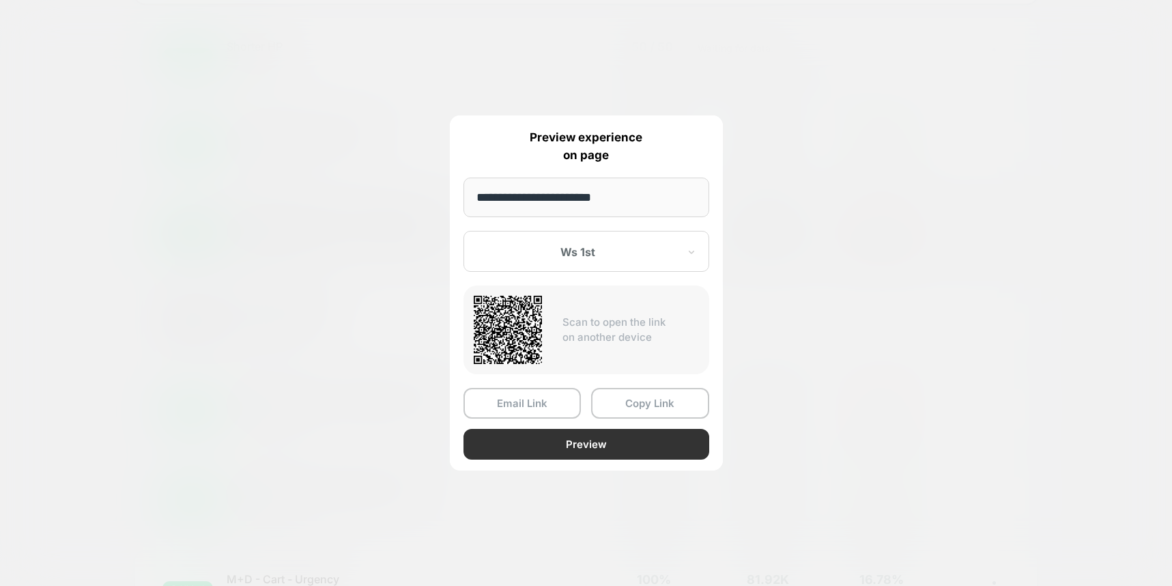
click at [595, 452] on button "Preview" at bounding box center [587, 444] width 246 height 31
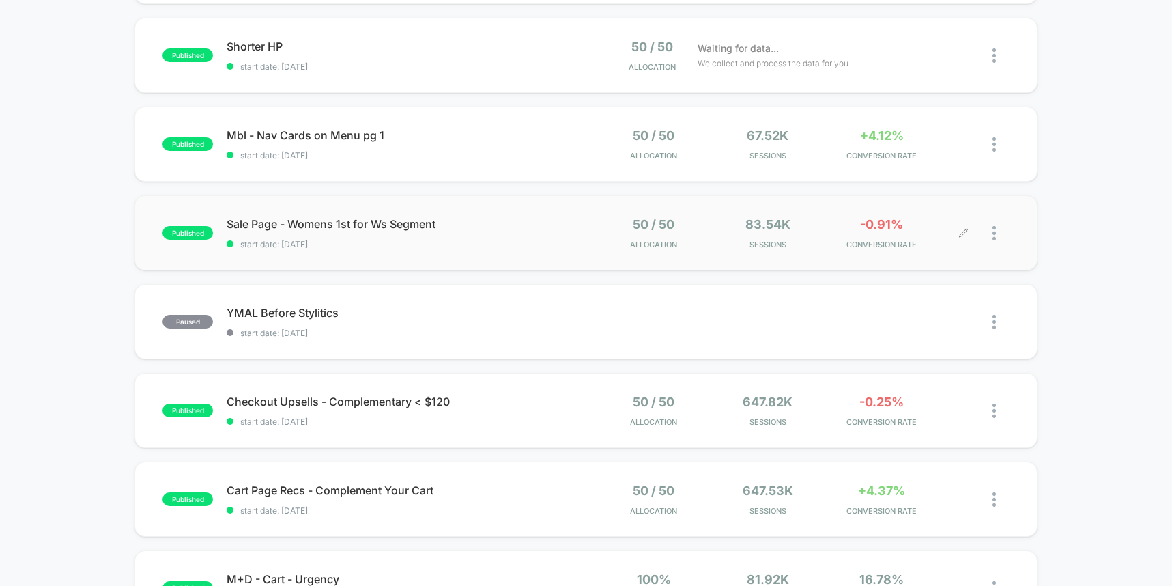
click at [991, 232] on div at bounding box center [987, 233] width 46 height 32
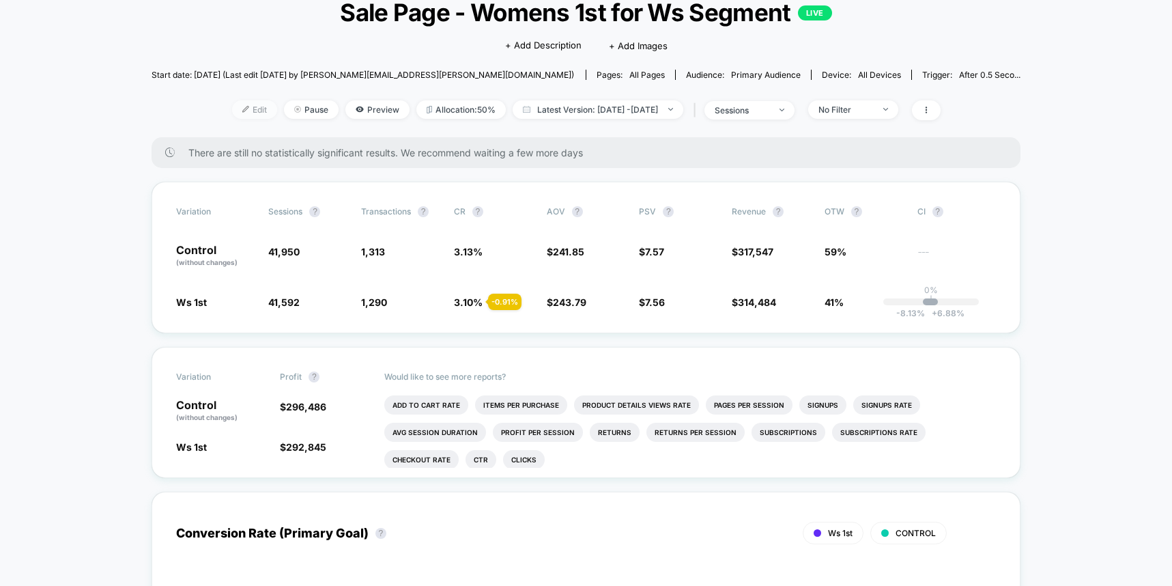
scroll to position [99, 0]
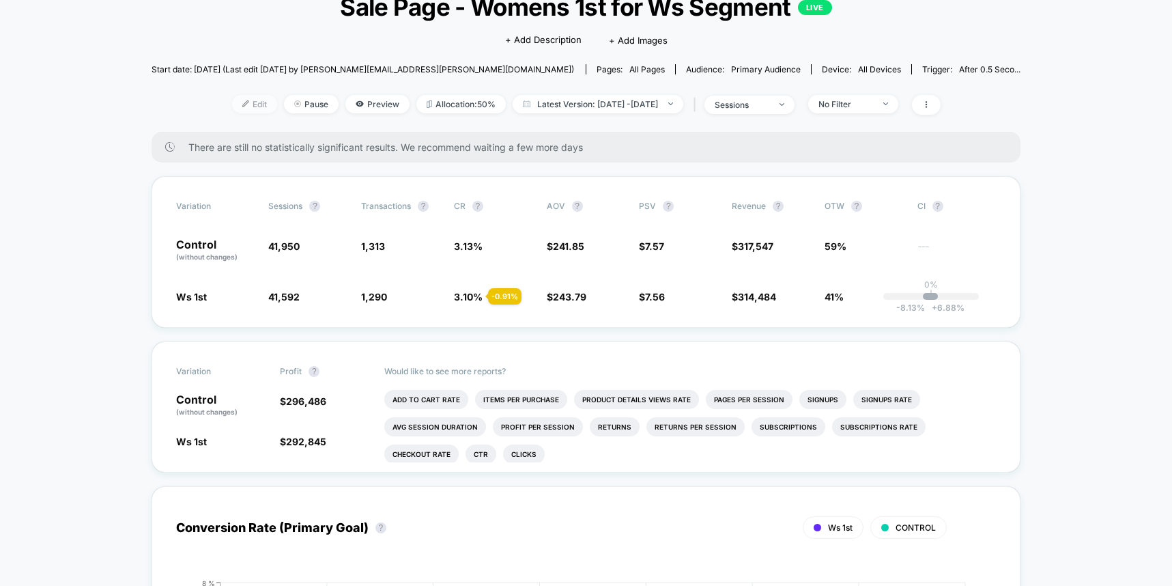
click at [232, 100] on span "Edit" at bounding box center [254, 104] width 45 height 18
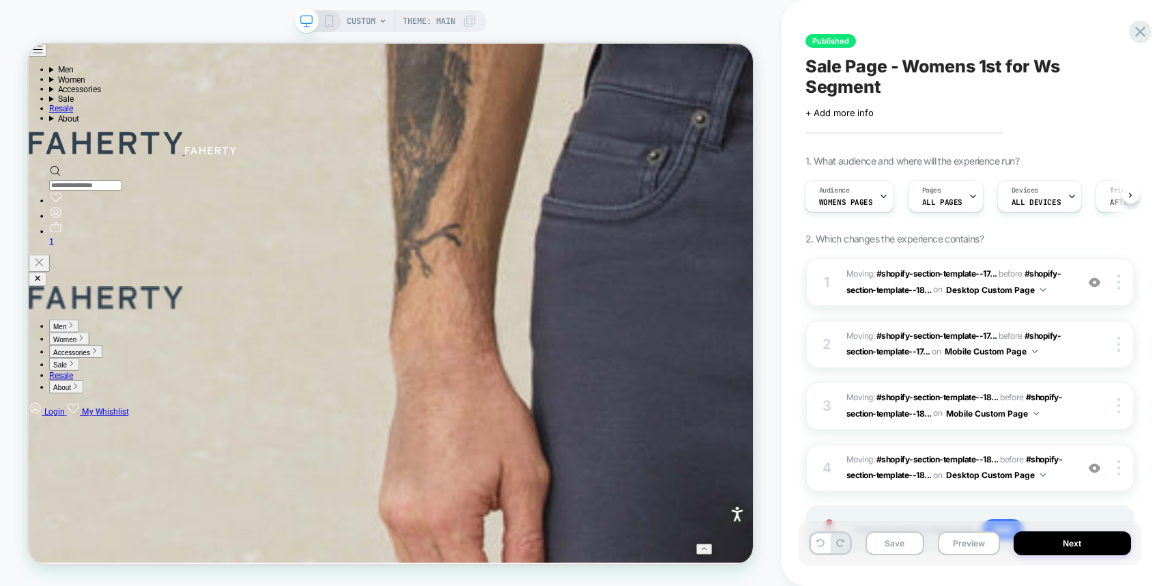
scroll to position [1073, 0]
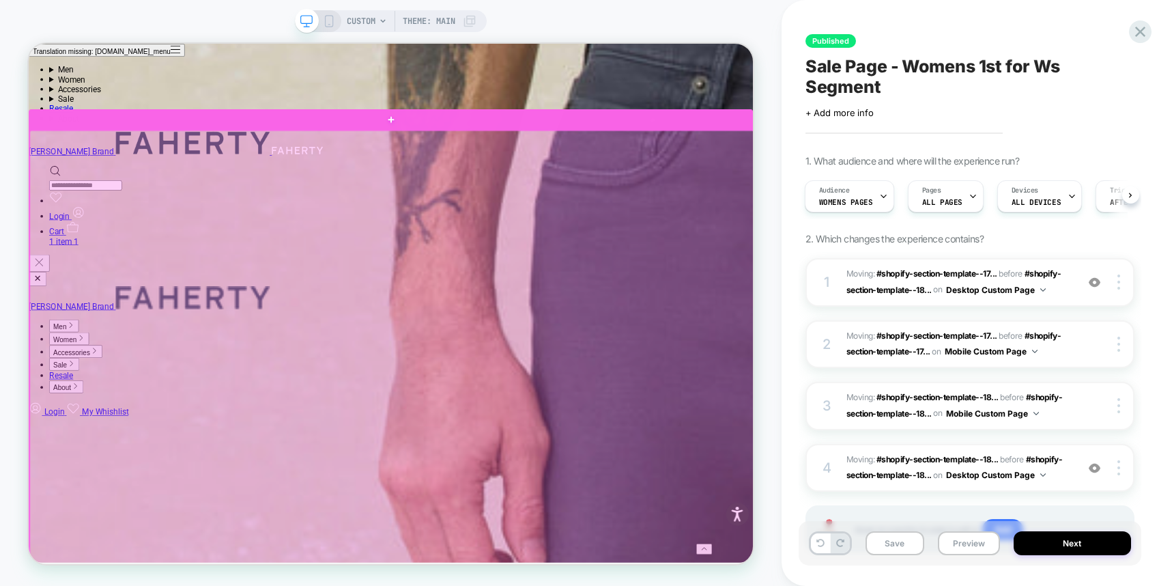
click at [45, 287] on div at bounding box center [513, 535] width 966 height 753
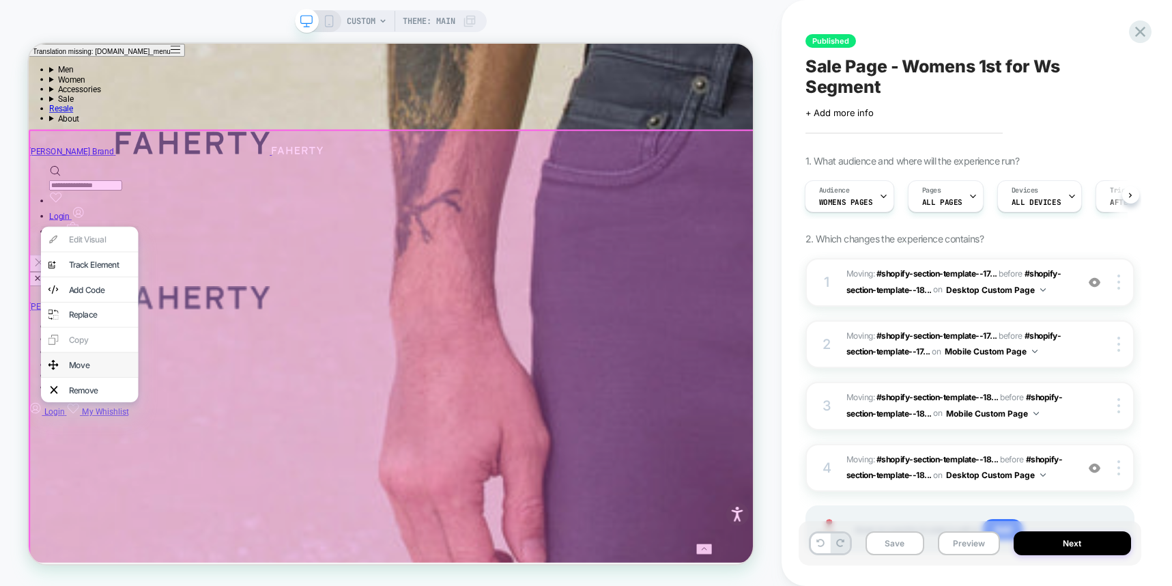
click at [130, 479] on div "Move" at bounding box center [123, 472] width 83 height 14
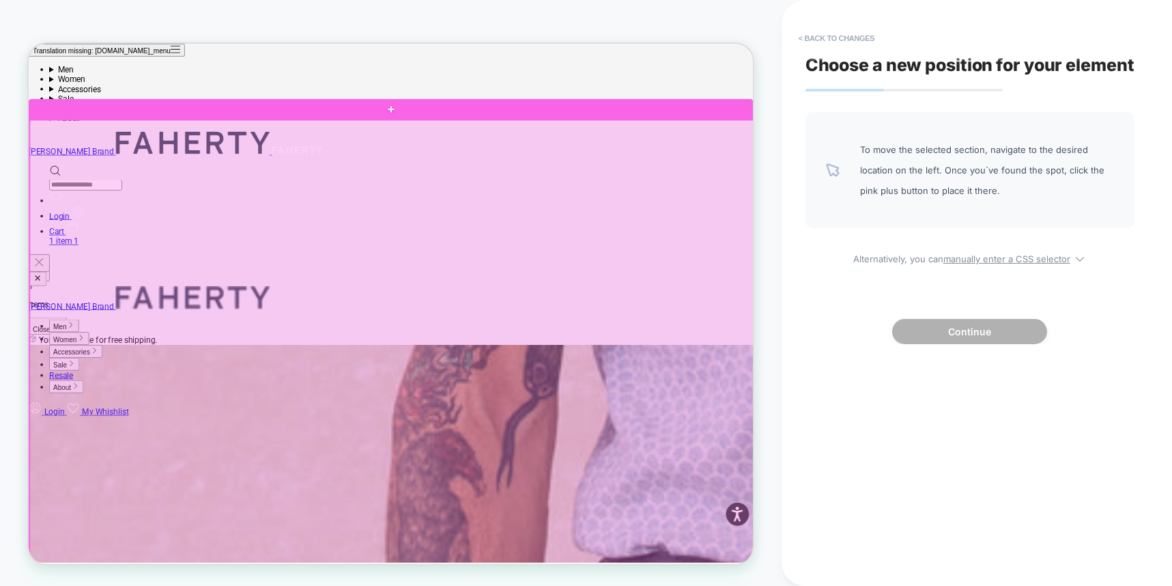
scroll to position [335, 0]
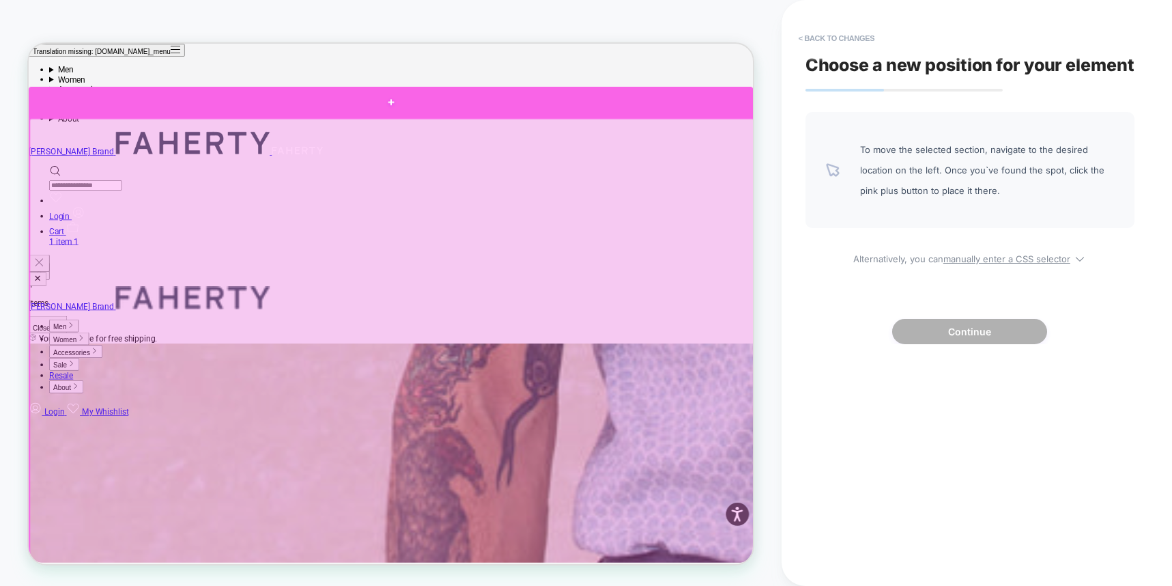
click at [696, 113] on div at bounding box center [512, 122] width 966 height 41
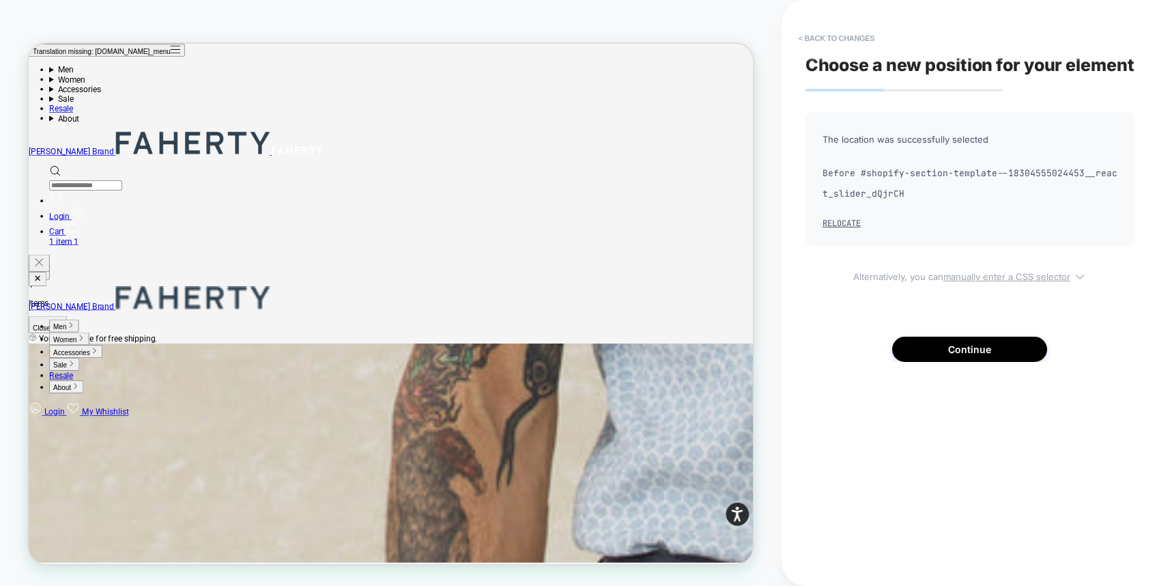
click at [972, 282] on u "manually enter a CSS selector" at bounding box center [1007, 276] width 127 height 11
select select "**********"
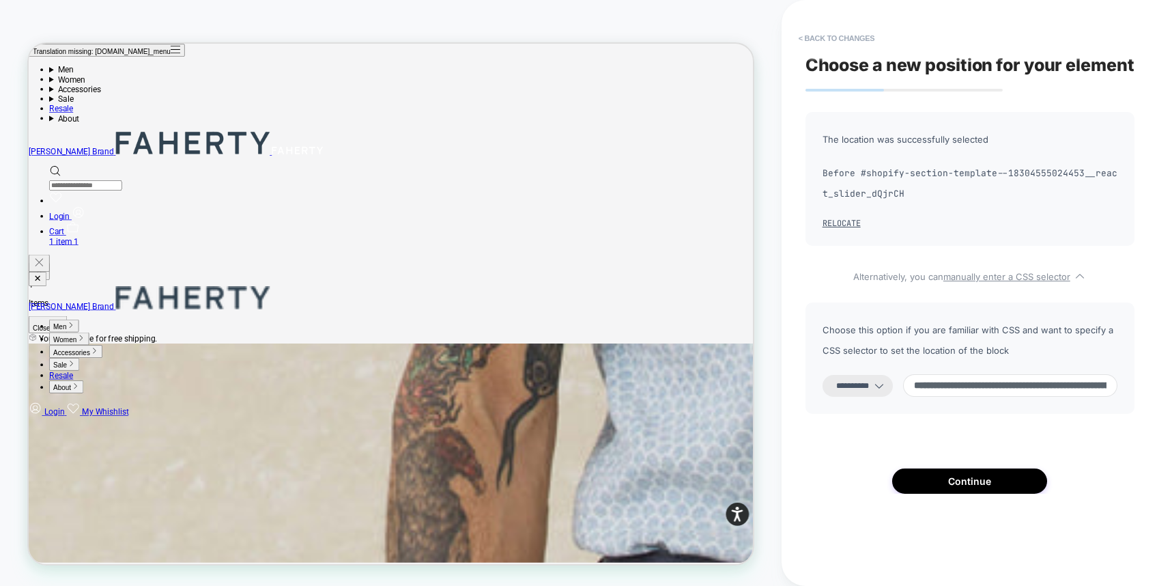
click at [952, 397] on input "**********" at bounding box center [1010, 385] width 214 height 23
click at [958, 400] on input "**********" at bounding box center [1002, 387] width 198 height 26
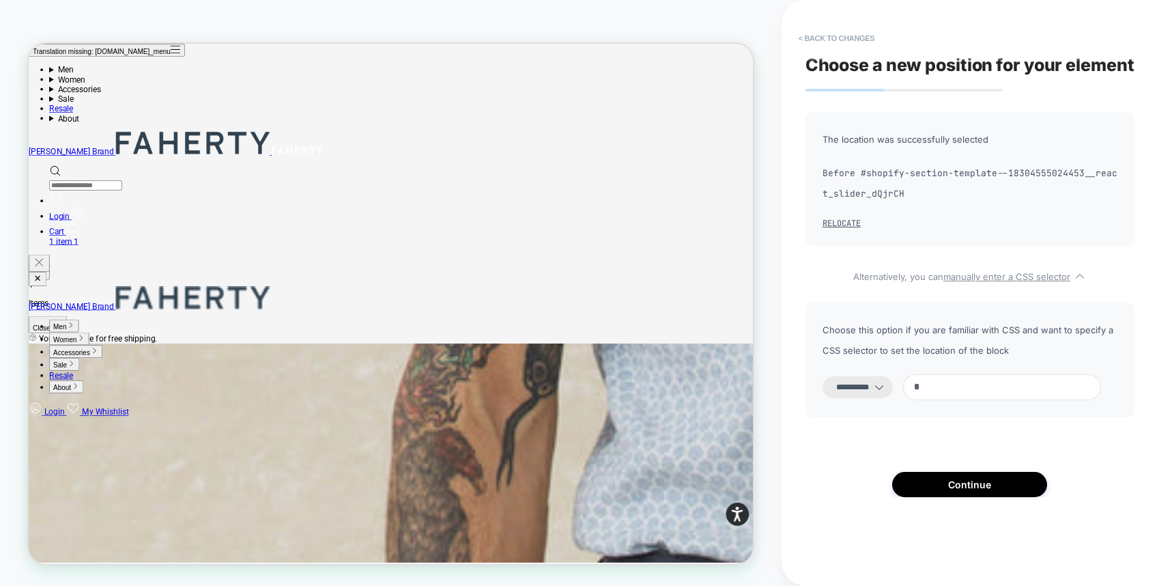
scroll to position [0, 0]
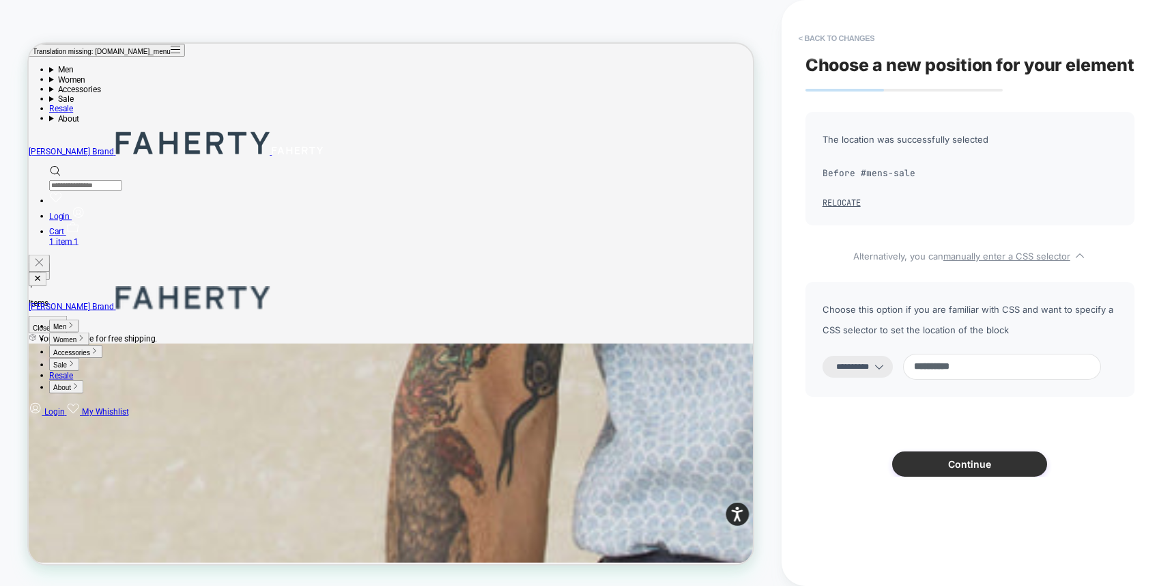
type input "**********"
click at [985, 477] on button "Continue" at bounding box center [969, 463] width 155 height 25
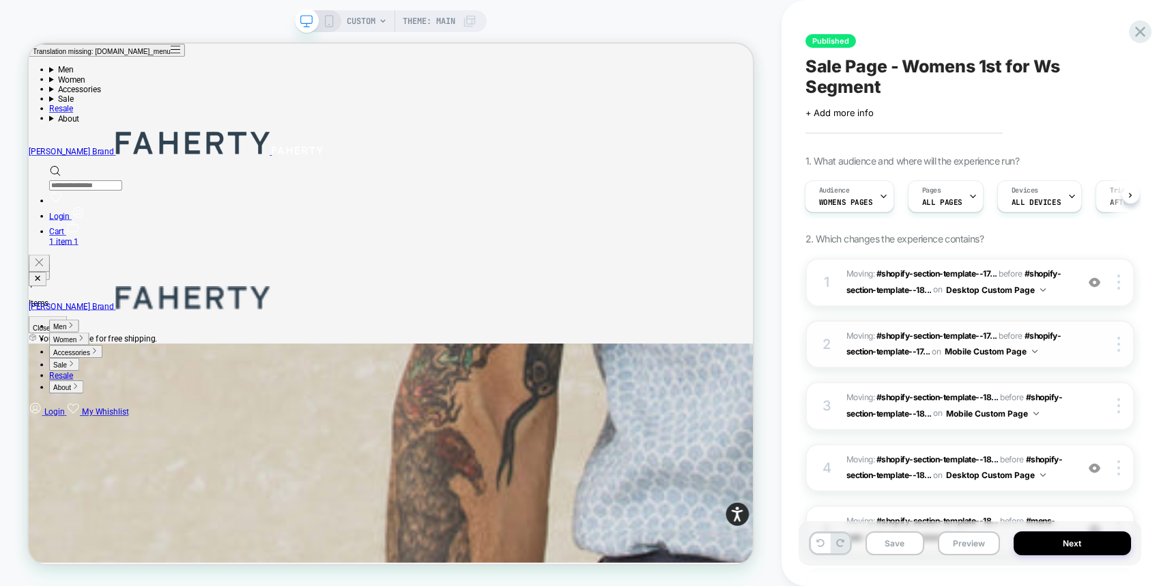
scroll to position [130, 0]
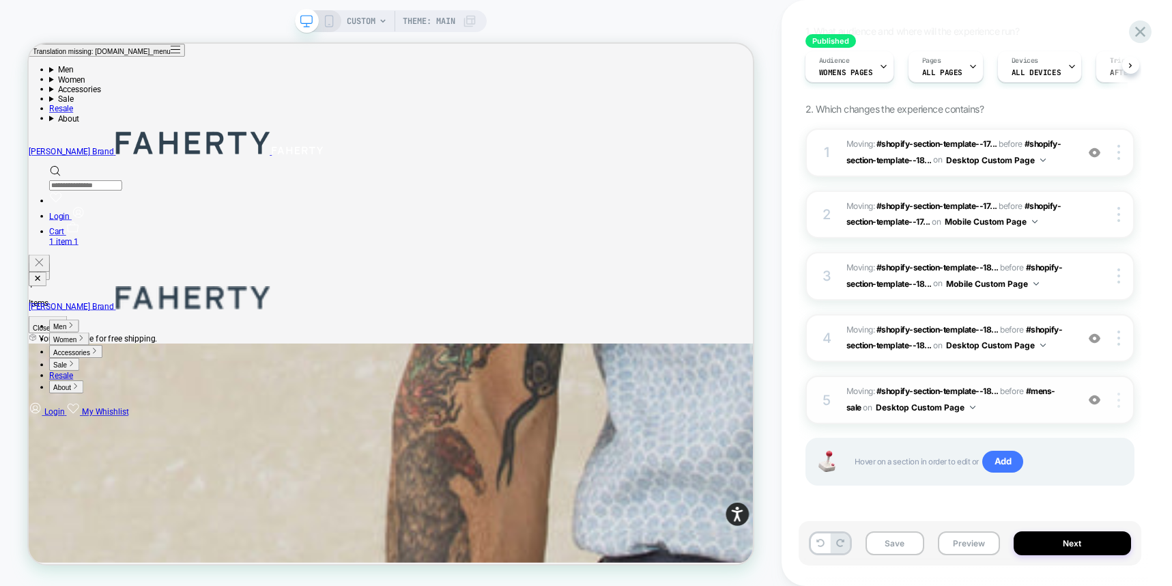
click at [1121, 399] on div at bounding box center [1121, 400] width 26 height 15
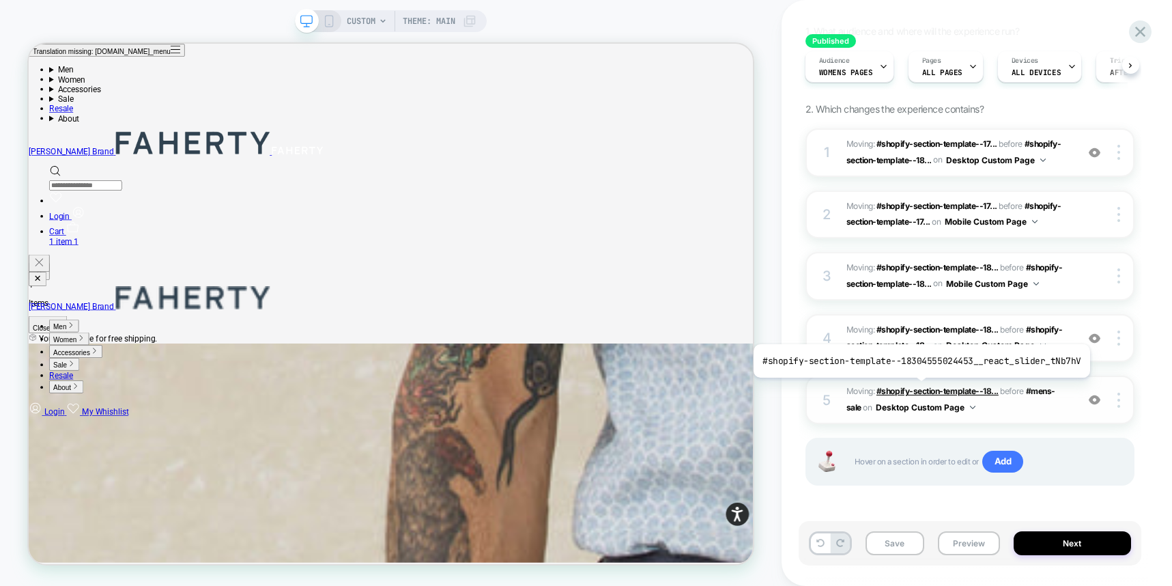
click at [918, 388] on span "#shopify-section-template--18..." at bounding box center [938, 391] width 122 height 10
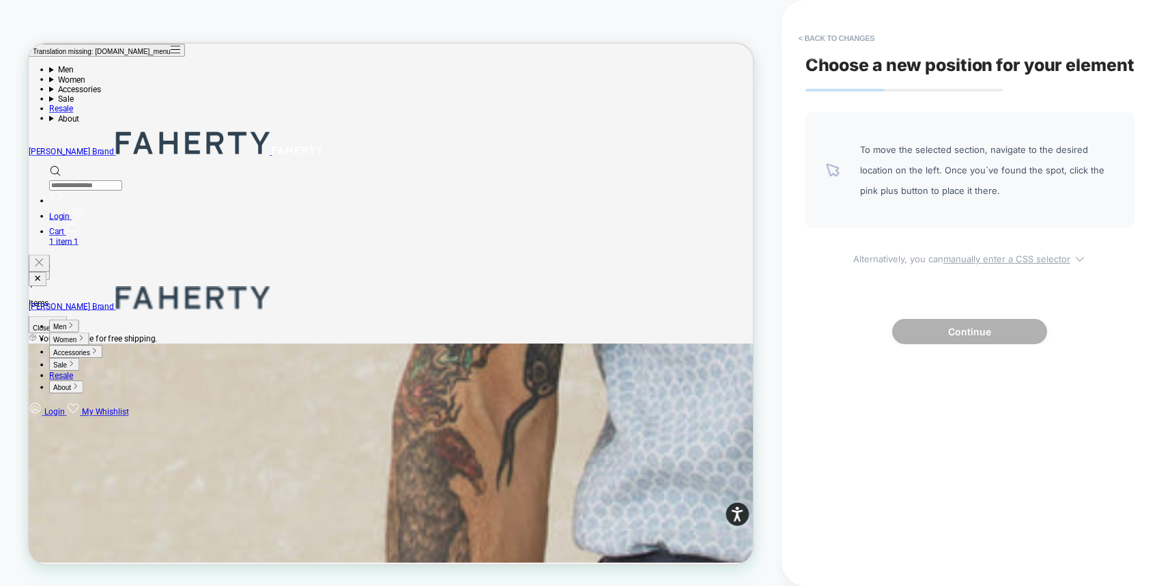
click at [970, 264] on u "manually enter a CSS selector" at bounding box center [1007, 258] width 127 height 11
select select "*******"
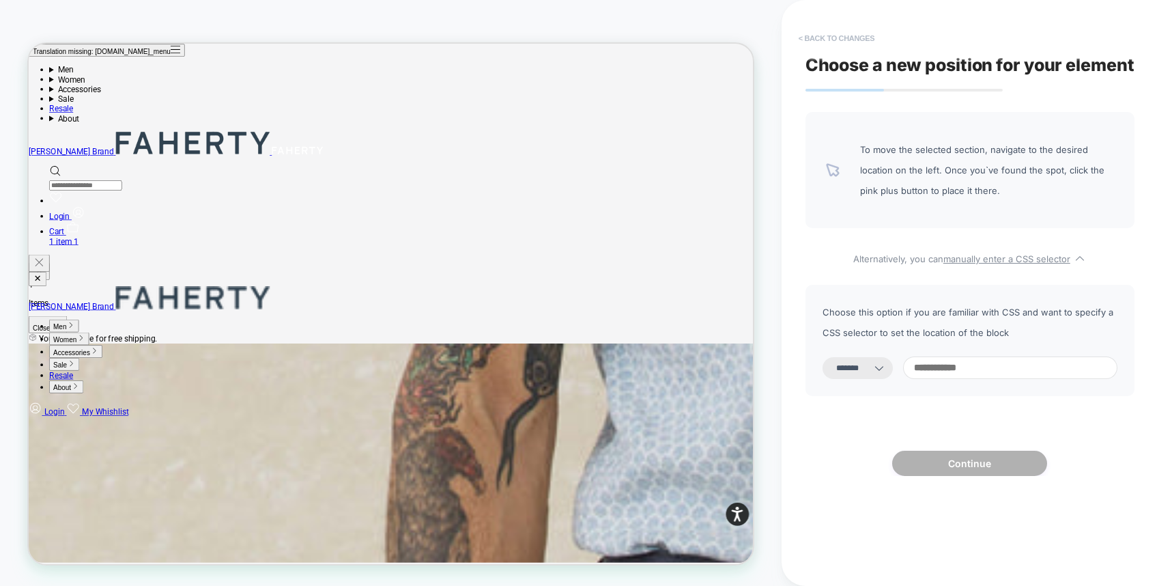
click at [875, 36] on button "< Back to changes" at bounding box center [837, 38] width 90 height 22
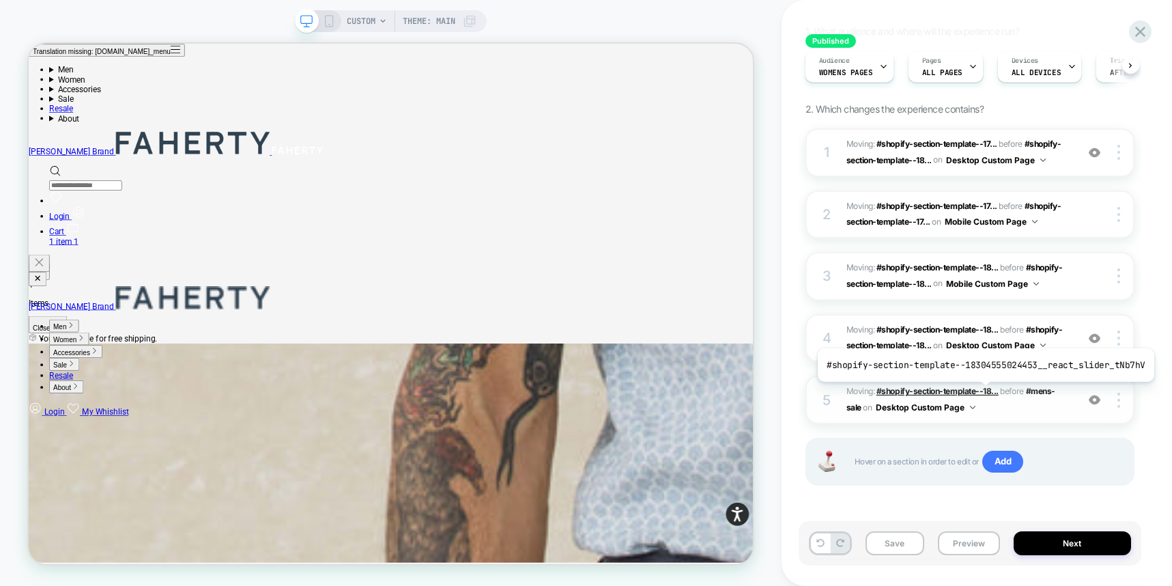
click at [982, 392] on span "#shopify-section-template--18..." at bounding box center [938, 391] width 122 height 10
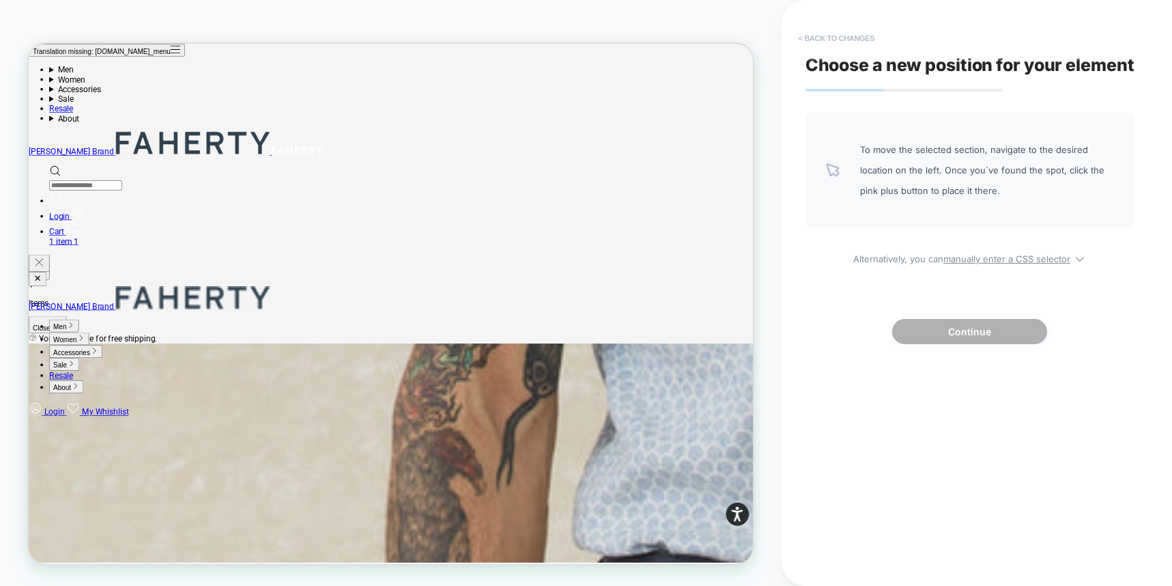
click at [855, 34] on button "< Back to changes" at bounding box center [837, 38] width 90 height 22
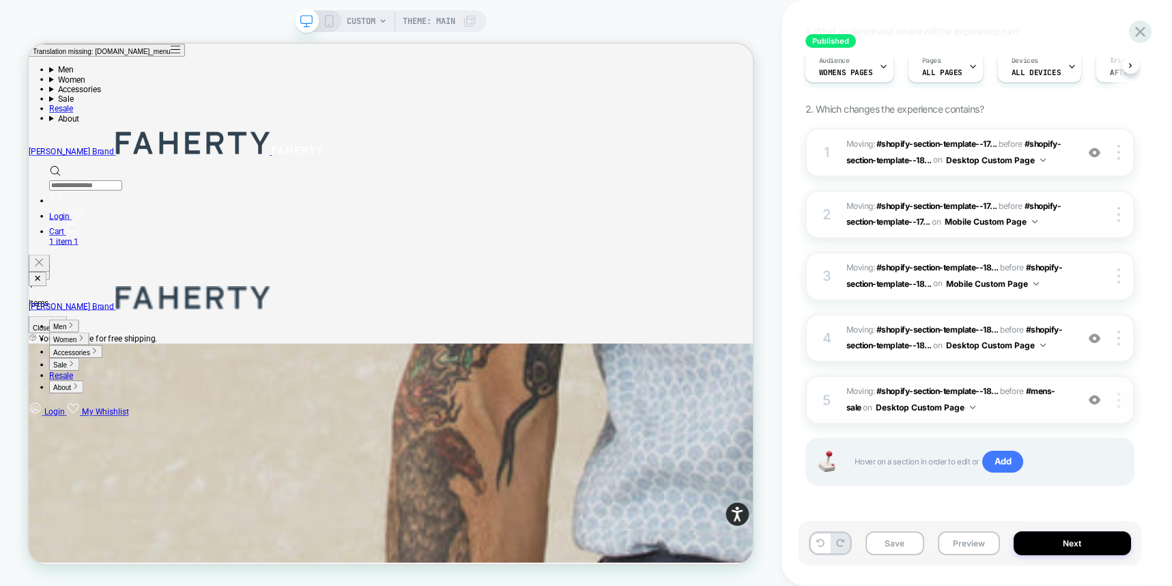
click at [1119, 394] on img at bounding box center [1119, 400] width 3 height 15
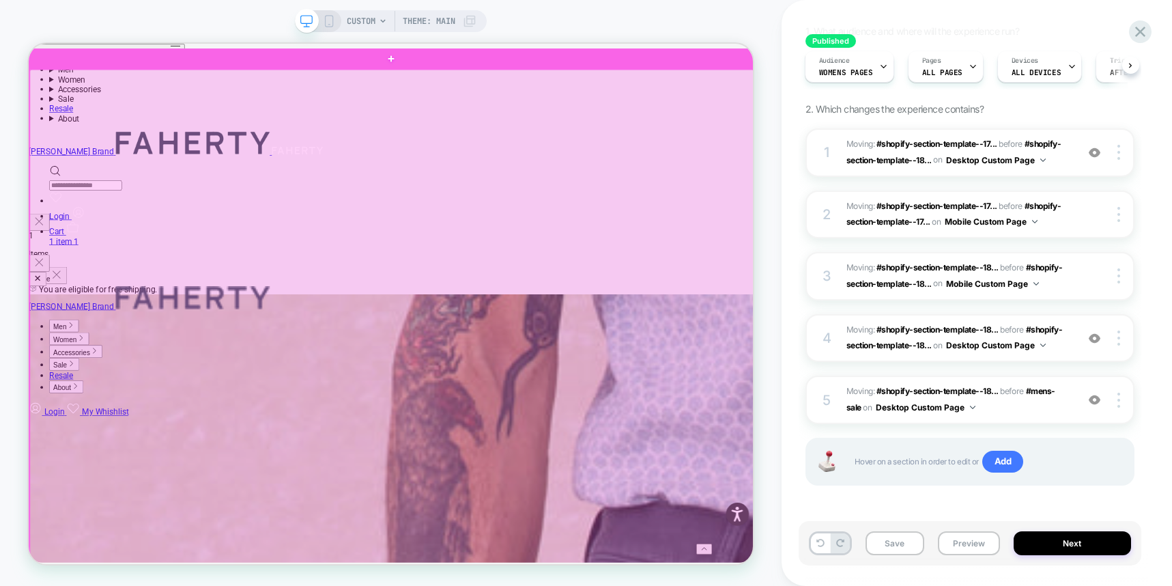
click at [976, 194] on div at bounding box center [513, 454] width 966 height 753
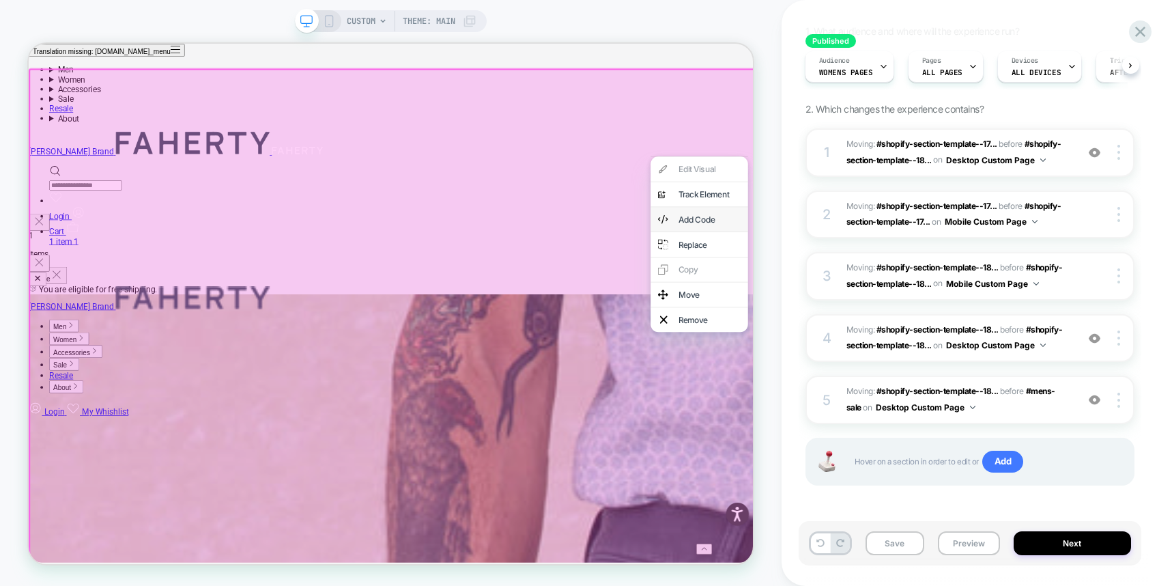
click at [963, 285] on div "Add Code" at bounding box center [936, 278] width 83 height 14
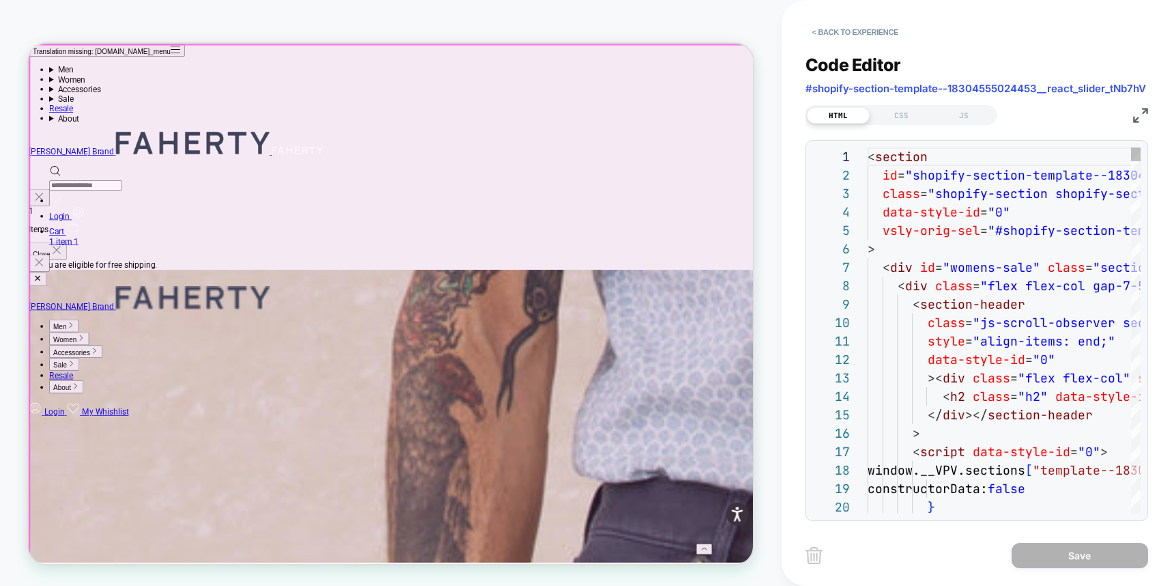
scroll to position [184, 0]
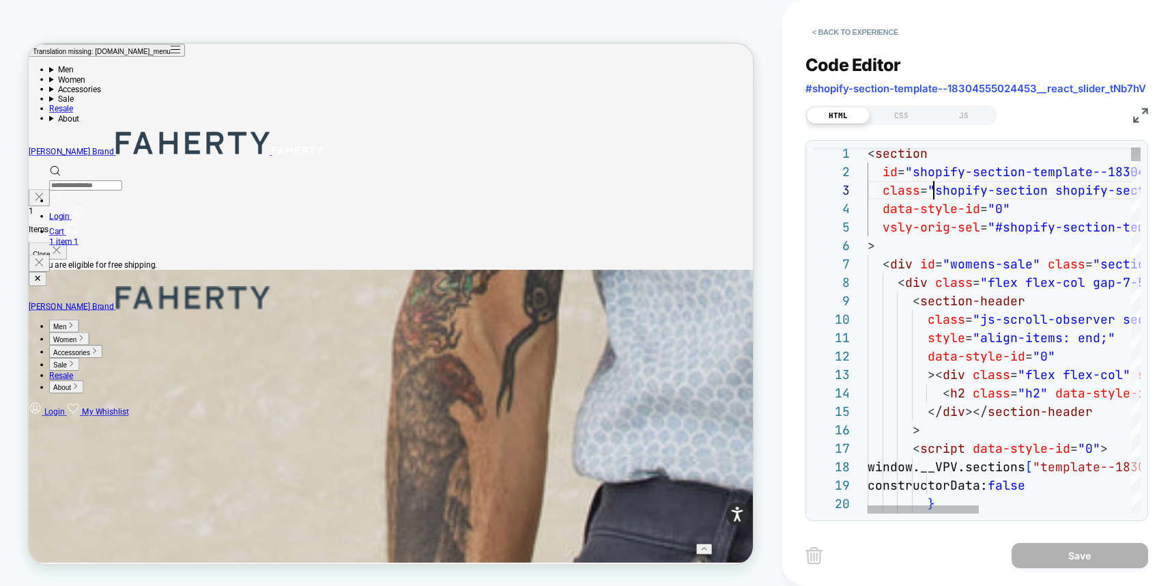
type textarea "**********"
click at [863, 29] on button "< Back to experience" at bounding box center [856, 32] width 100 height 22
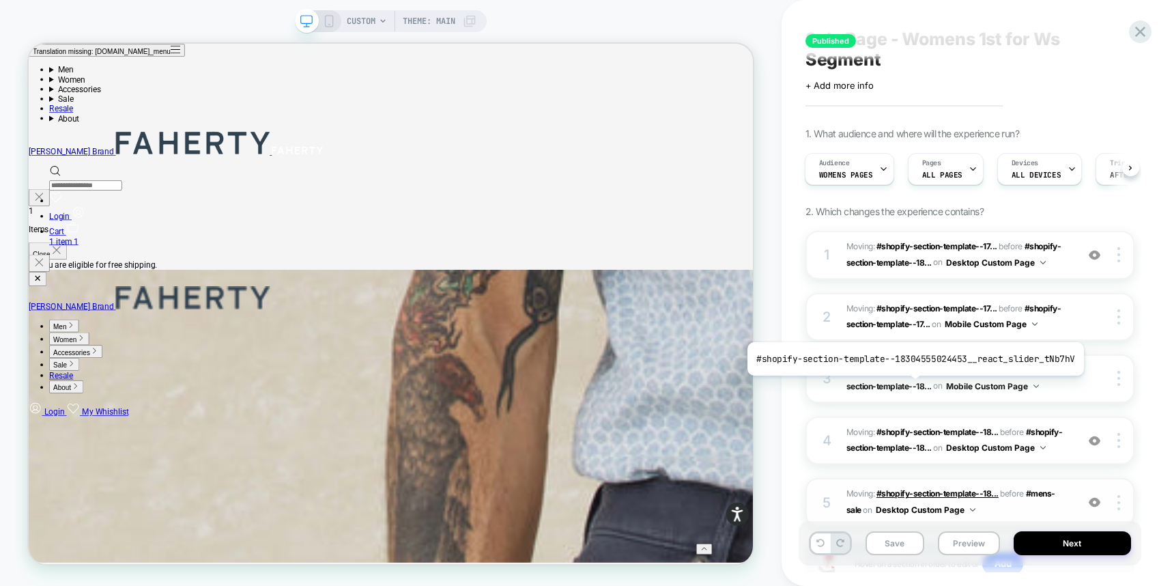
scroll to position [130, 0]
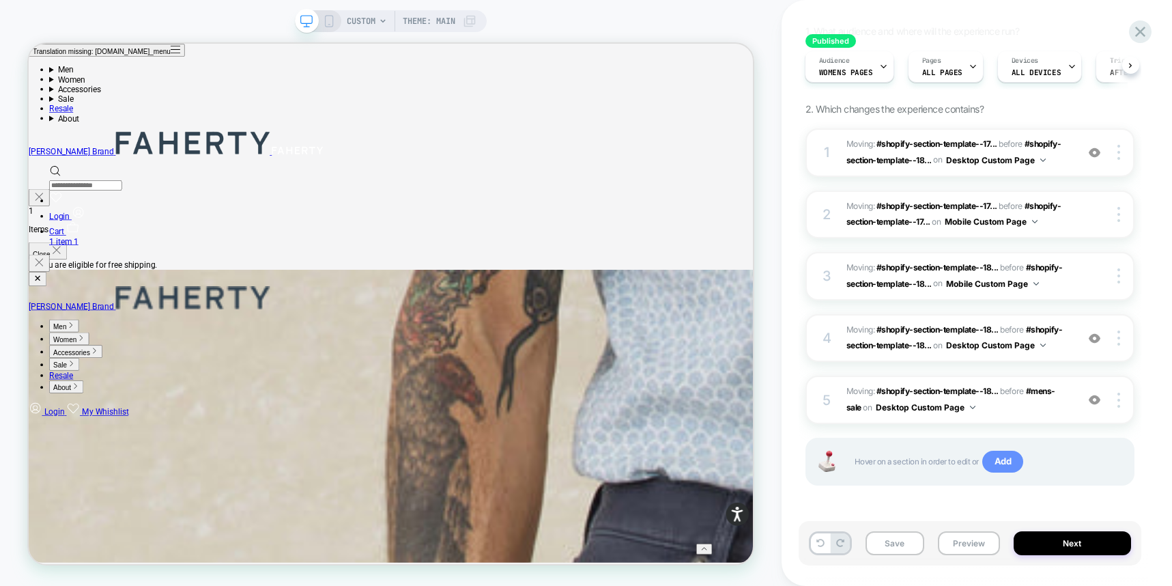
click at [989, 464] on span "Add" at bounding box center [1004, 462] width 42 height 22
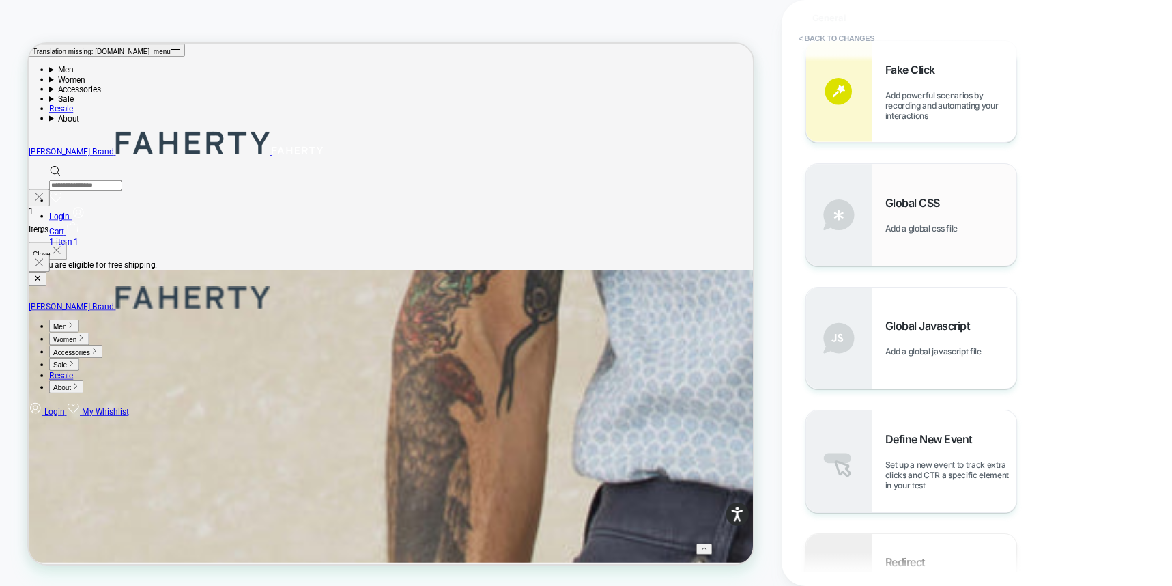
scroll to position [563, 0]
click at [942, 369] on div "Global Javascript Add a global javascript file" at bounding box center [911, 335] width 210 height 101
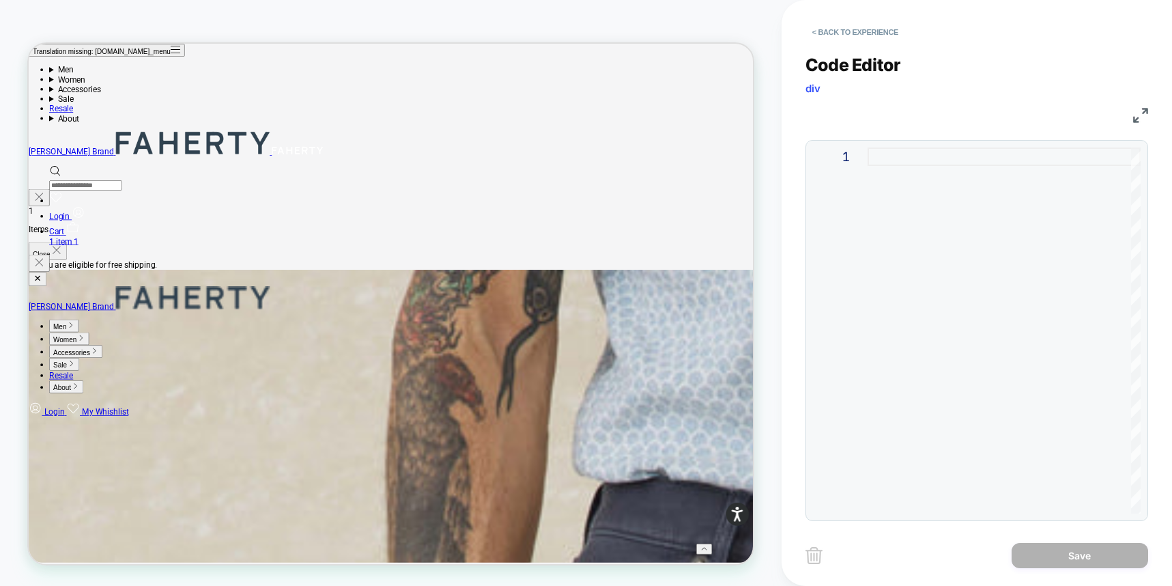
click at [898, 229] on div at bounding box center [1004, 330] width 273 height 366
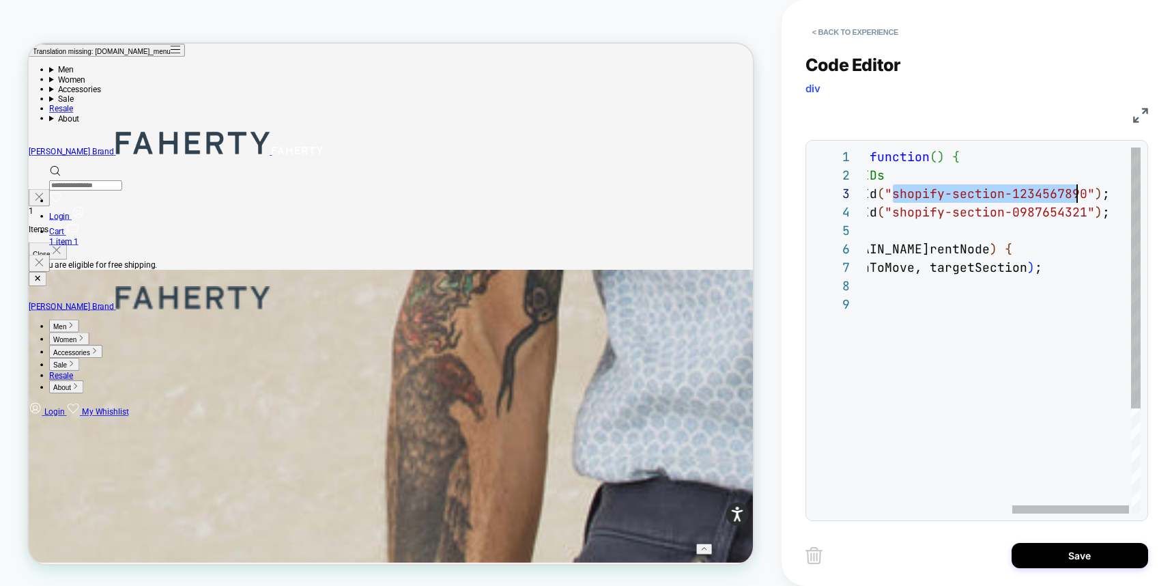
scroll to position [37, 553]
drag, startPoint x: 897, startPoint y: 193, endPoint x: 1086, endPoint y: 197, distance: 189.2
click at [1086, 197] on div "document.addEventListener ( "DOMContentLoaded" , function ( ) { // Replace thes…" at bounding box center [839, 404] width 614 height 514
drag, startPoint x: 891, startPoint y: 212, endPoint x: 1080, endPoint y: 214, distance: 188.5
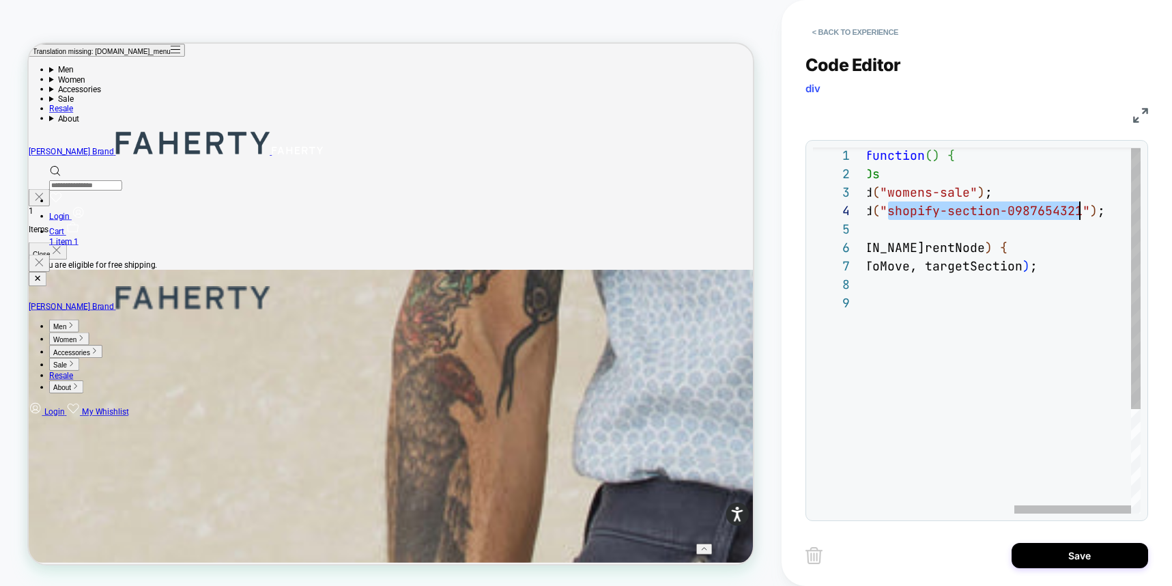
click at [1078, 214] on span ""shopify-section-0987654321"" at bounding box center [985, 211] width 210 height 16
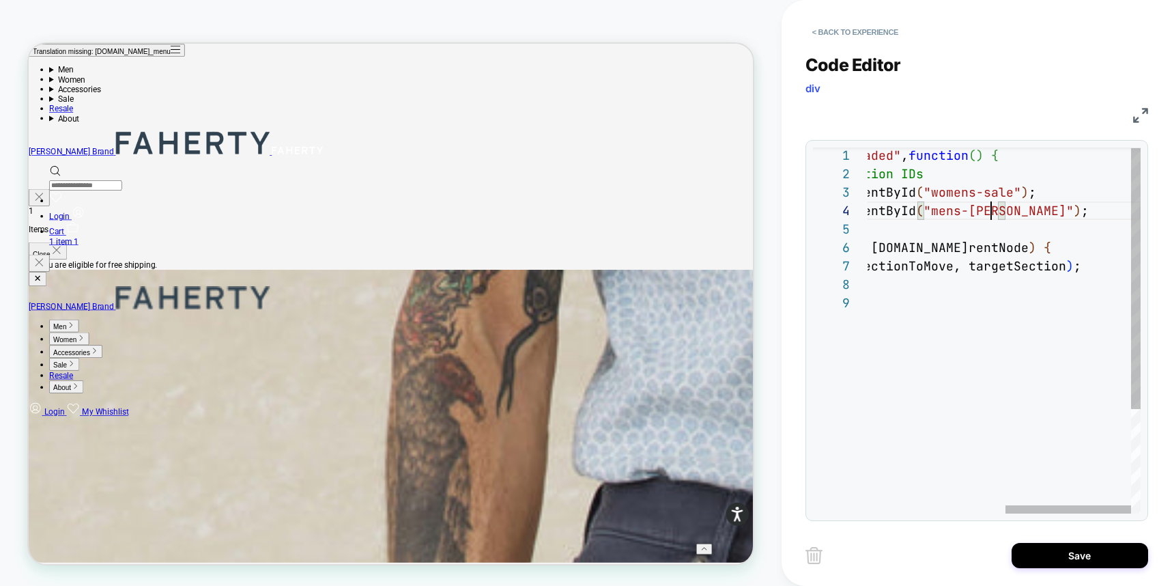
scroll to position [55, 427]
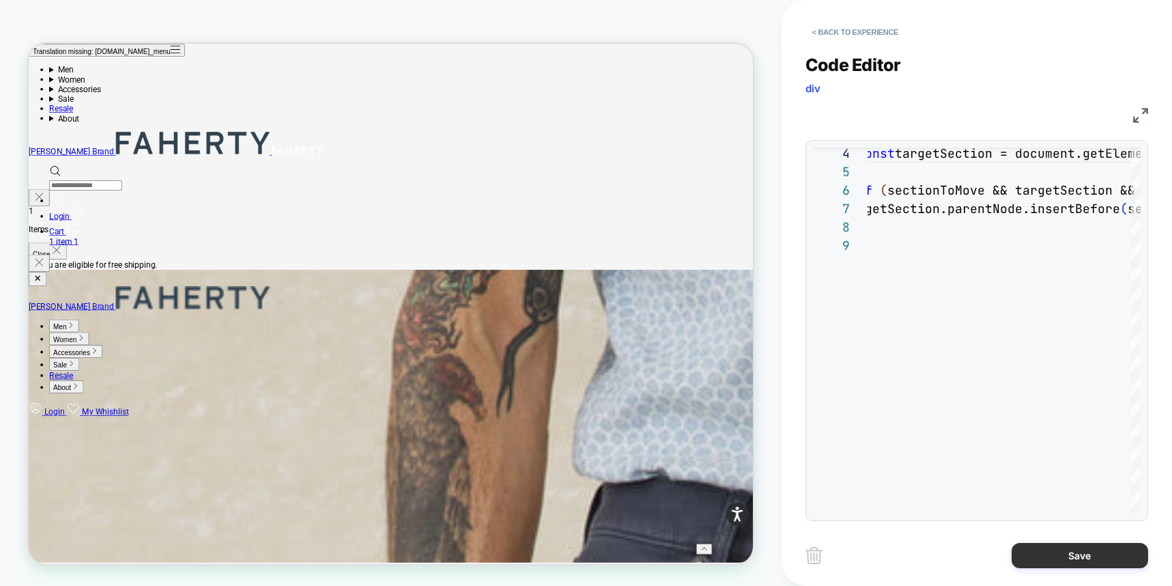
type textarea "**********"
drag, startPoint x: 1072, startPoint y: 556, endPoint x: 1054, endPoint y: 563, distance: 19.9
click at [1070, 557] on button "Save" at bounding box center [1080, 555] width 137 height 25
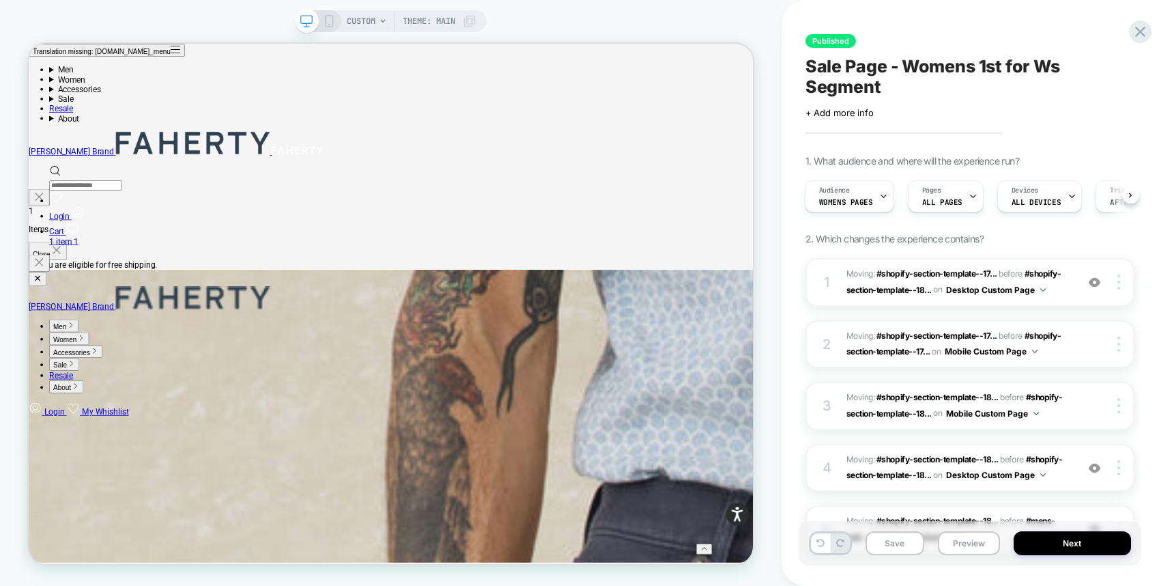
scroll to position [191, 0]
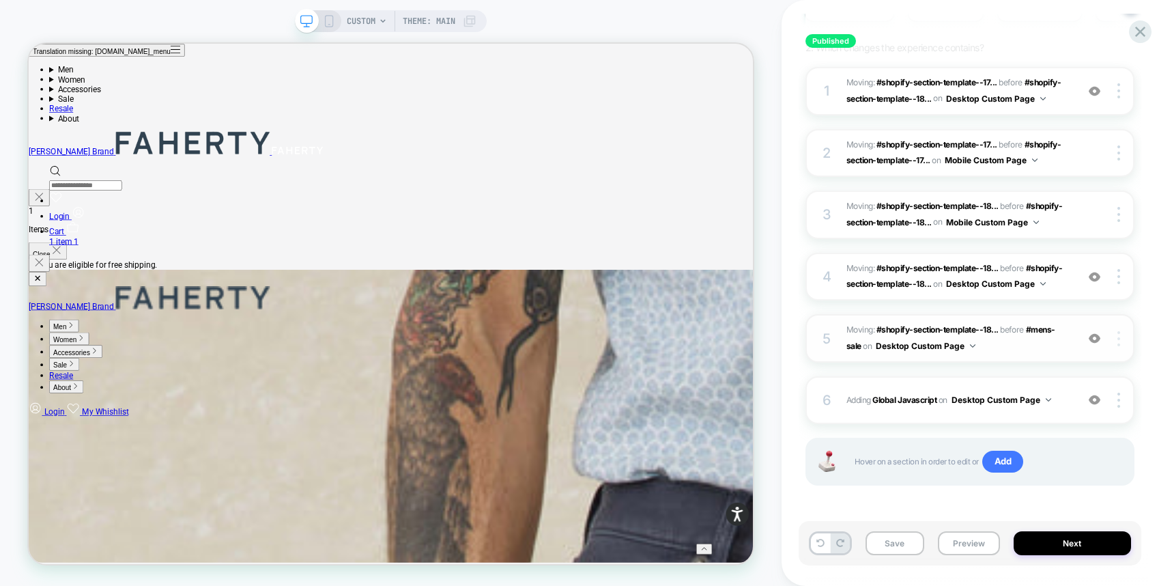
click at [1121, 332] on div at bounding box center [1121, 338] width 26 height 15
click at [1051, 363] on div "Delete" at bounding box center [1038, 374] width 122 height 37
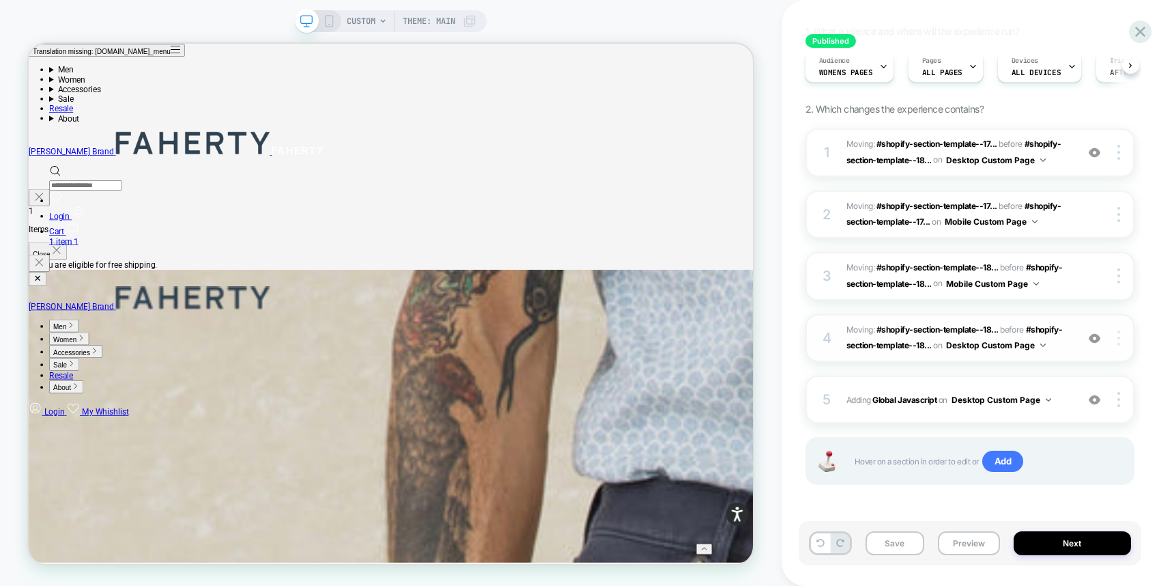
click at [1123, 341] on div at bounding box center [1121, 338] width 26 height 15
click at [1089, 375] on div "Delete" at bounding box center [1038, 374] width 122 height 37
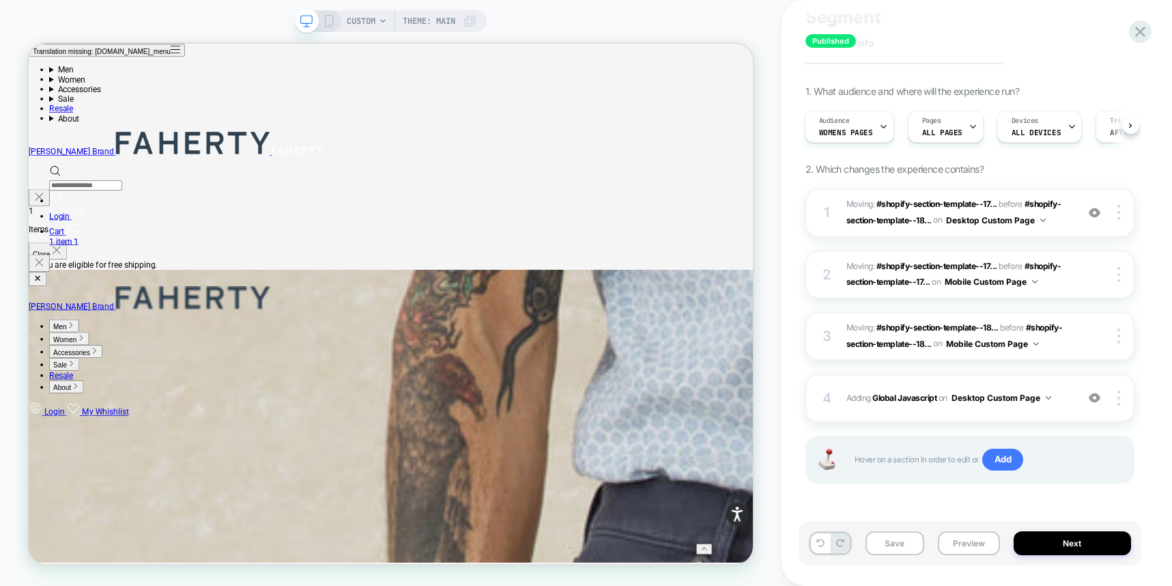
scroll to position [68, 0]
drag, startPoint x: 1113, startPoint y: 336, endPoint x: 1091, endPoint y: 365, distance: 36.5
click at [1113, 336] on div at bounding box center [1121, 337] width 26 height 15
click at [1109, 344] on div "3 Moving: #shopify-section-template--18... #shopify-section-template--181670282…" at bounding box center [970, 337] width 329 height 48
click at [1137, 340] on div "Published Sale Page - Womens 1st for Ws Segment Click to edit experience detail…" at bounding box center [970, 293] width 343 height 559
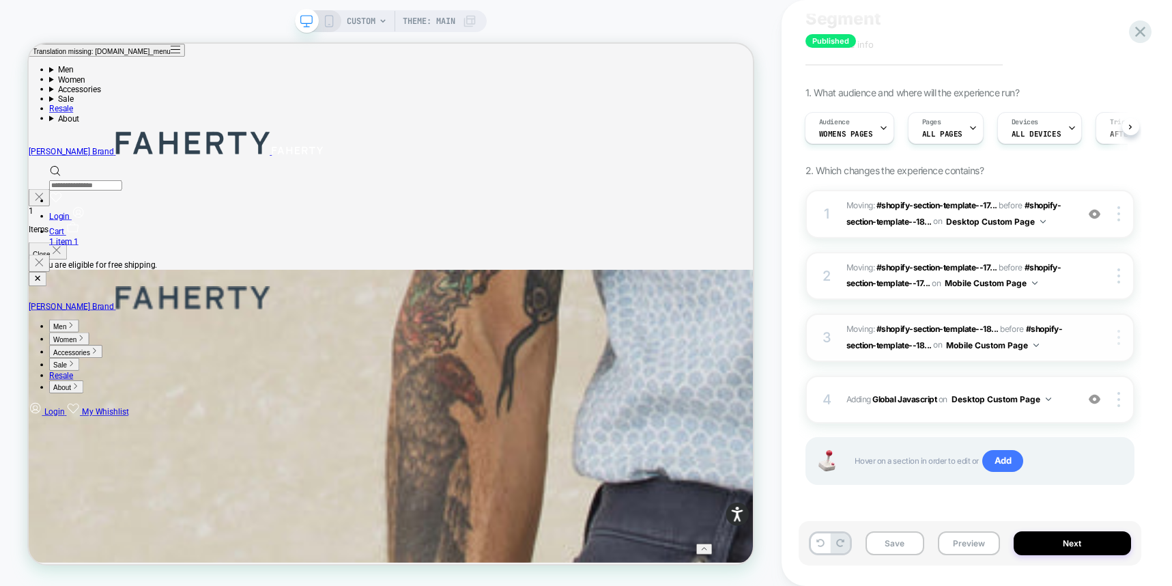
click at [1125, 341] on div at bounding box center [1121, 337] width 26 height 15
click at [1060, 339] on div "Delete" at bounding box center [1038, 336] width 122 height 37
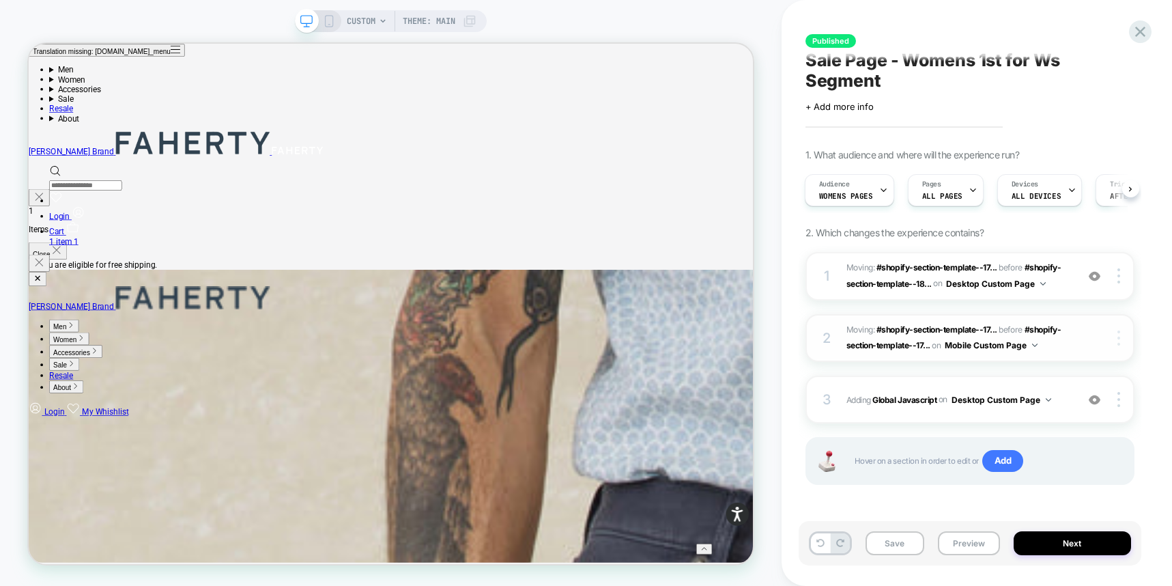
click at [1121, 332] on div at bounding box center [1121, 338] width 26 height 15
click at [1053, 346] on span "Moving: #shopify-section-template--17... #shopify-section-template--17835241668…" at bounding box center [958, 338] width 223 height 32
click at [1121, 341] on div at bounding box center [1121, 338] width 26 height 15
click at [1043, 338] on div "Delete" at bounding box center [1038, 336] width 122 height 37
